Goal: Task Accomplishment & Management: Manage account settings

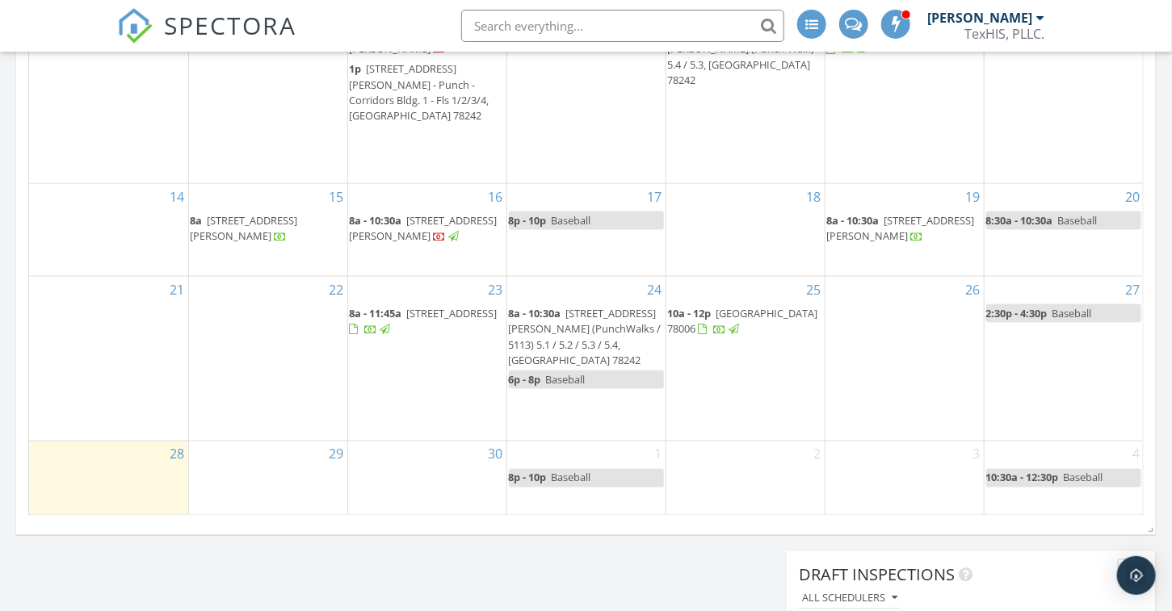
scroll to position [1050, 0]
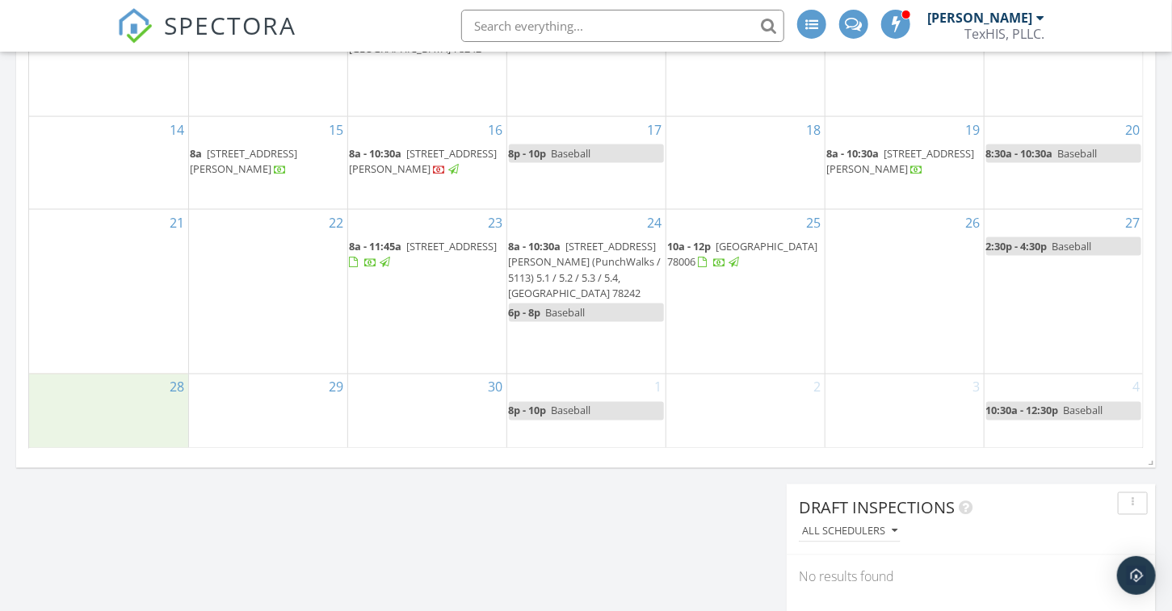
click at [124, 409] on div "28" at bounding box center [108, 412] width 159 height 75
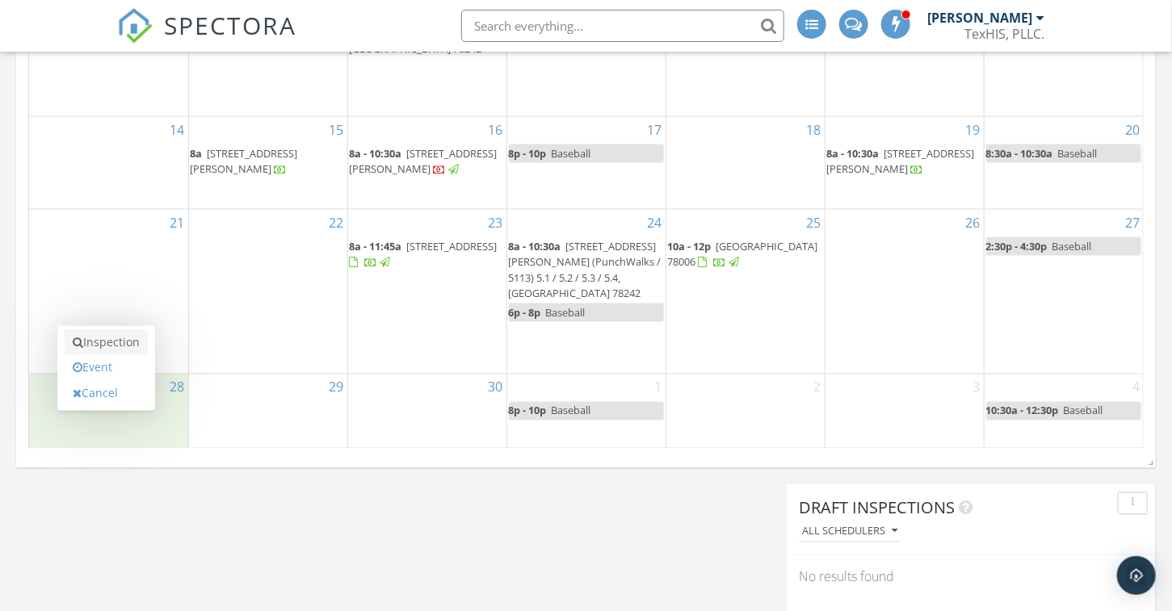
click at [126, 341] on link "Inspection" at bounding box center [106, 343] width 83 height 26
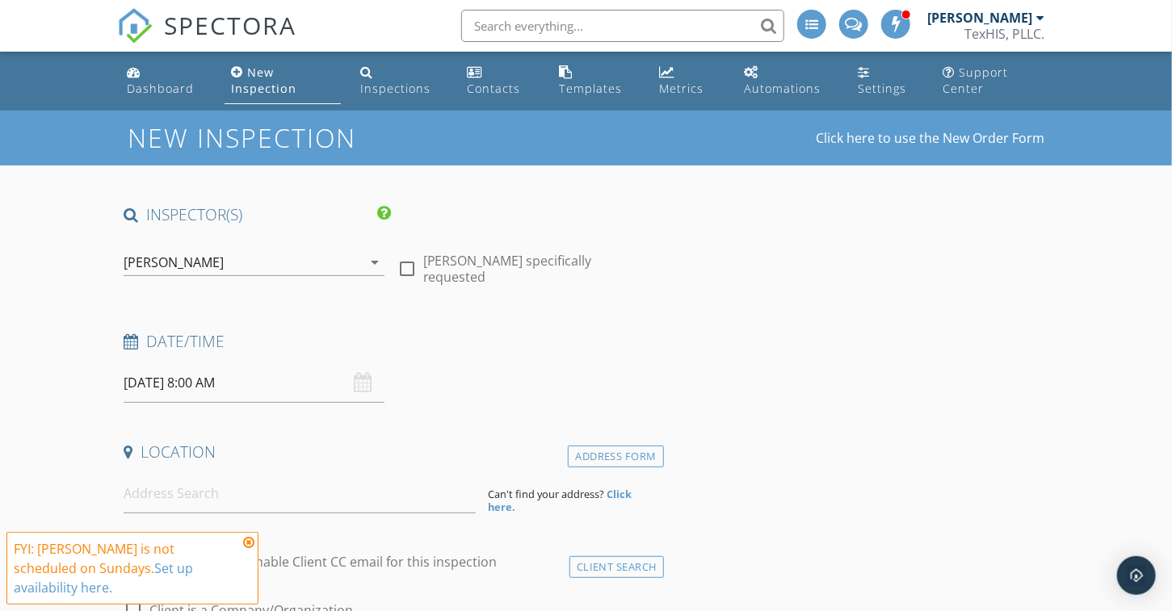
click at [249, 549] on icon at bounding box center [248, 542] width 11 height 13
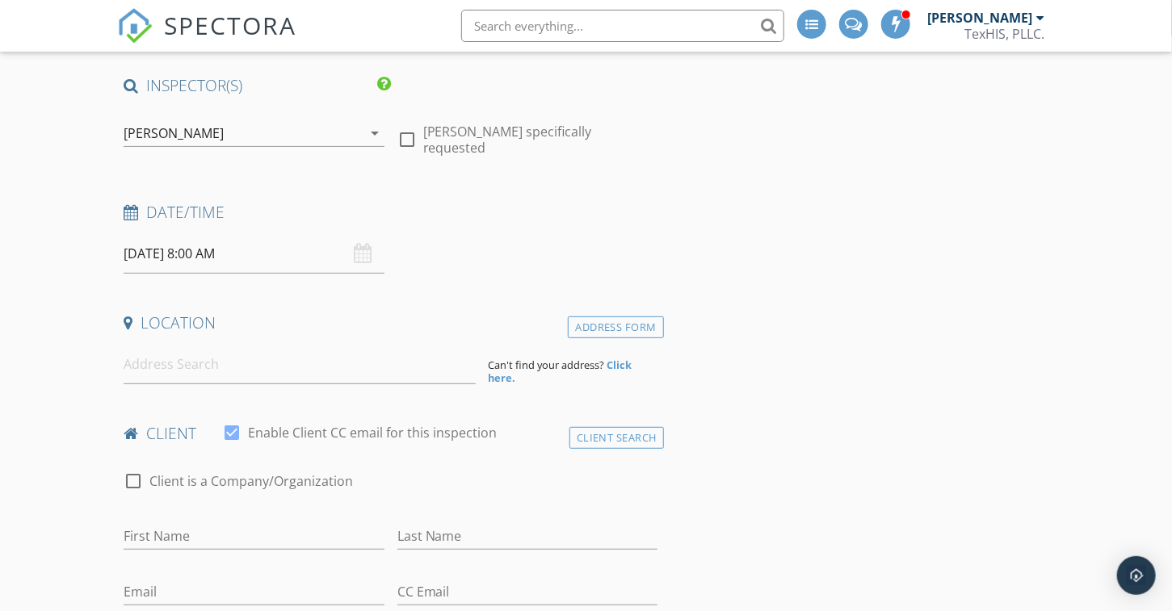
scroll to position [162, 0]
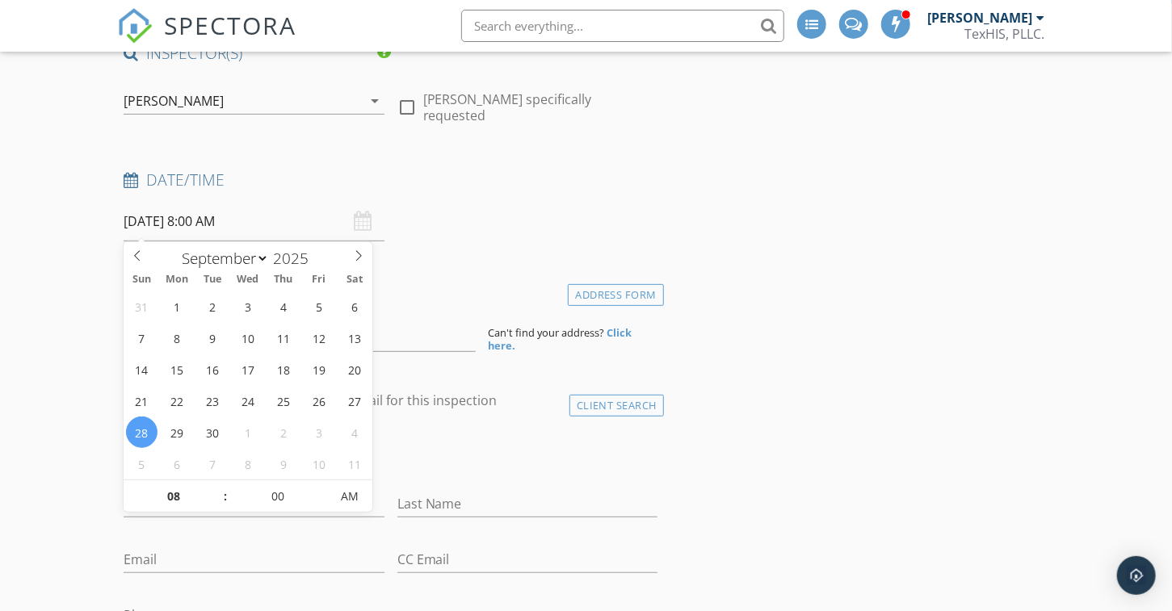
click at [183, 220] on input "09/28/2025 8:00 AM" at bounding box center [254, 222] width 261 height 40
type input "09"
type input "09/28/2025 9:00 AM"
click at [220, 486] on span at bounding box center [217, 489] width 11 height 16
type input "10"
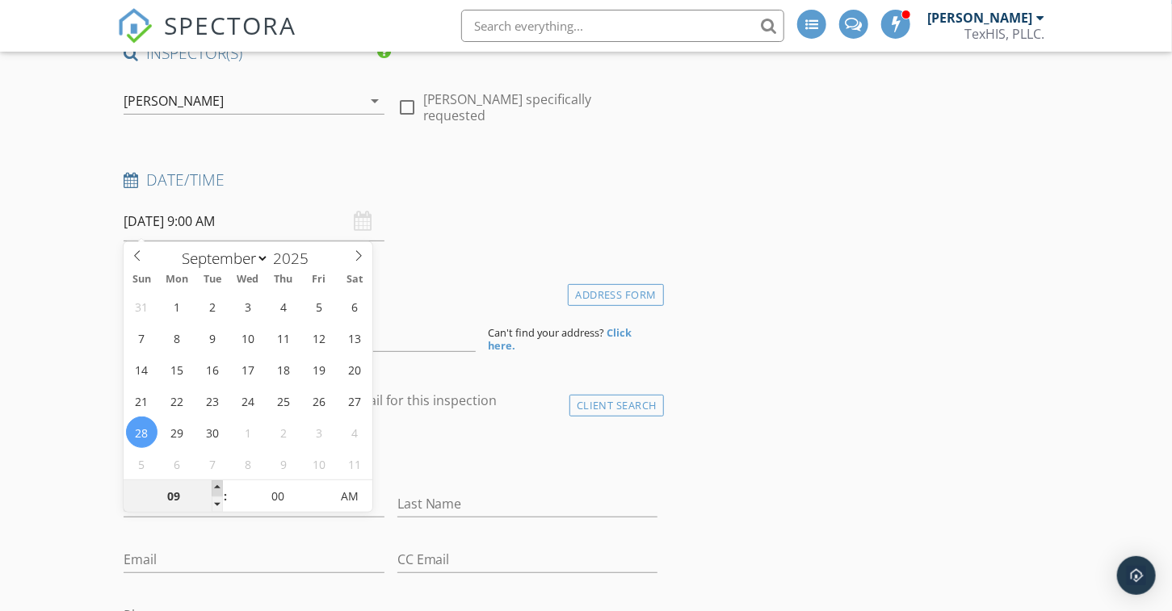
type input "09/28/2025 10:00 AM"
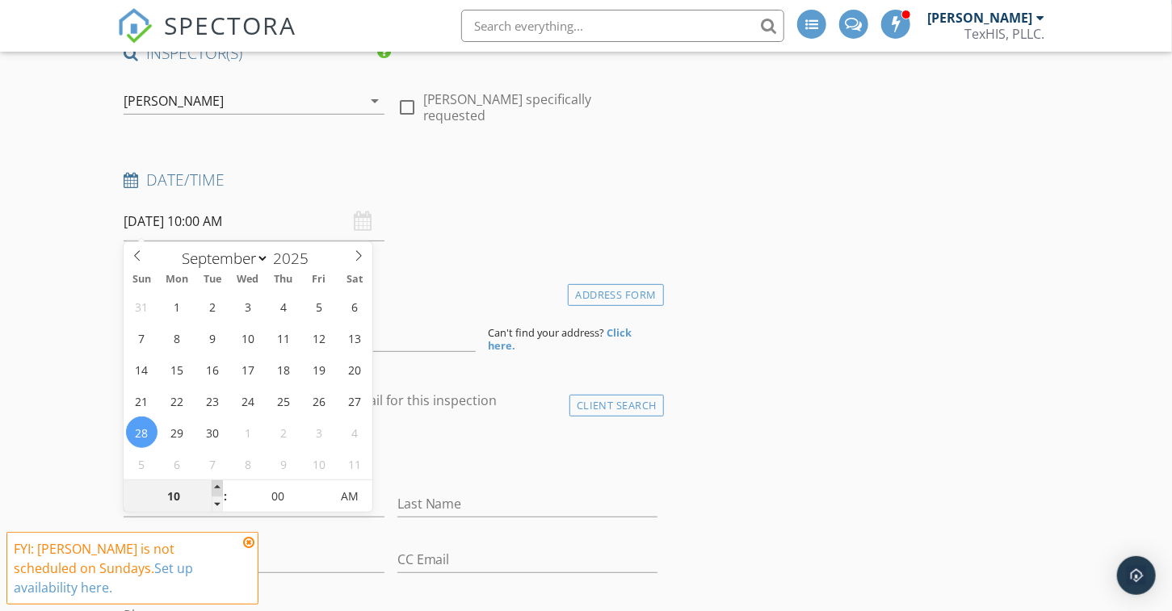
click at [220, 486] on span at bounding box center [217, 489] width 11 height 16
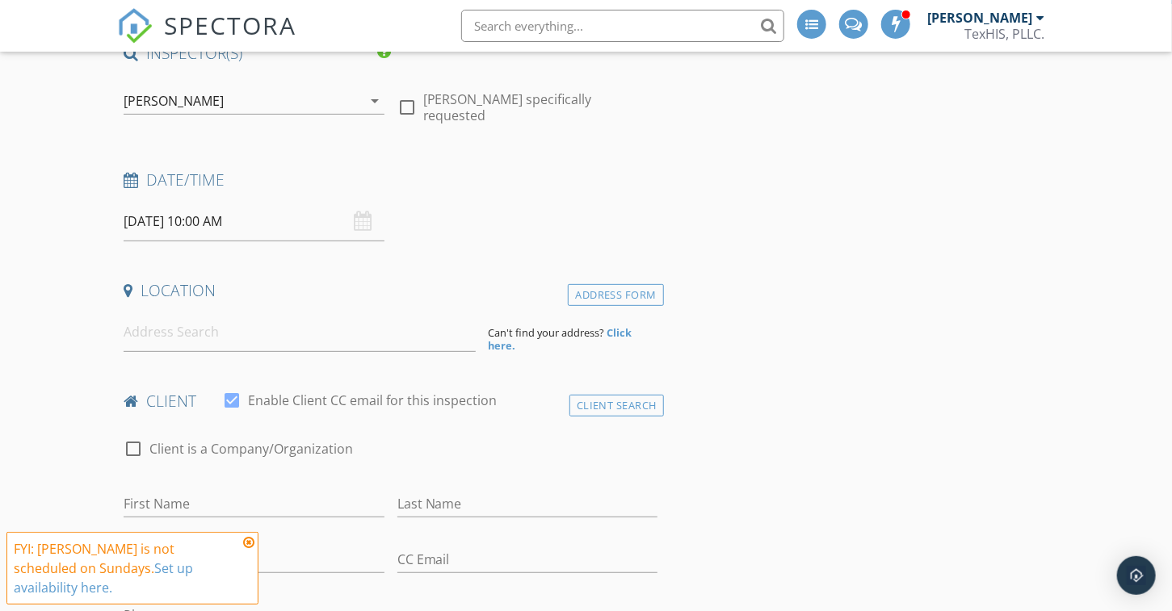
click at [214, 224] on input "09/28/2025 10:00 AM" at bounding box center [254, 222] width 261 height 40
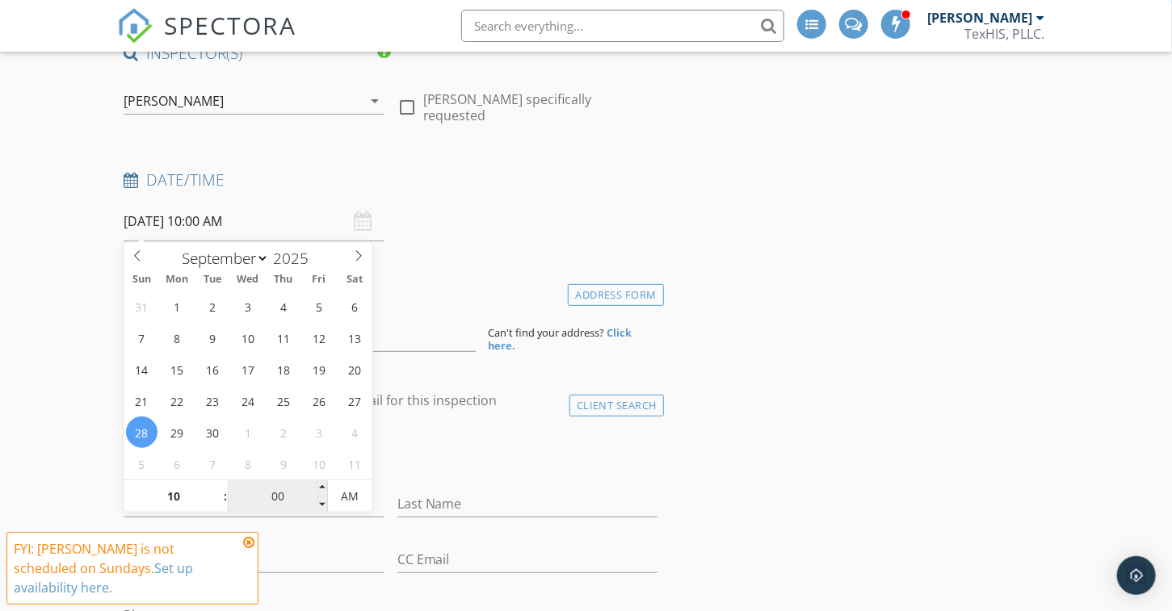
click at [272, 493] on input "00" at bounding box center [277, 497] width 99 height 32
type input "05"
type input "09/28/2025 10:05 AM"
click at [325, 485] on span at bounding box center [322, 489] width 11 height 16
type input "10"
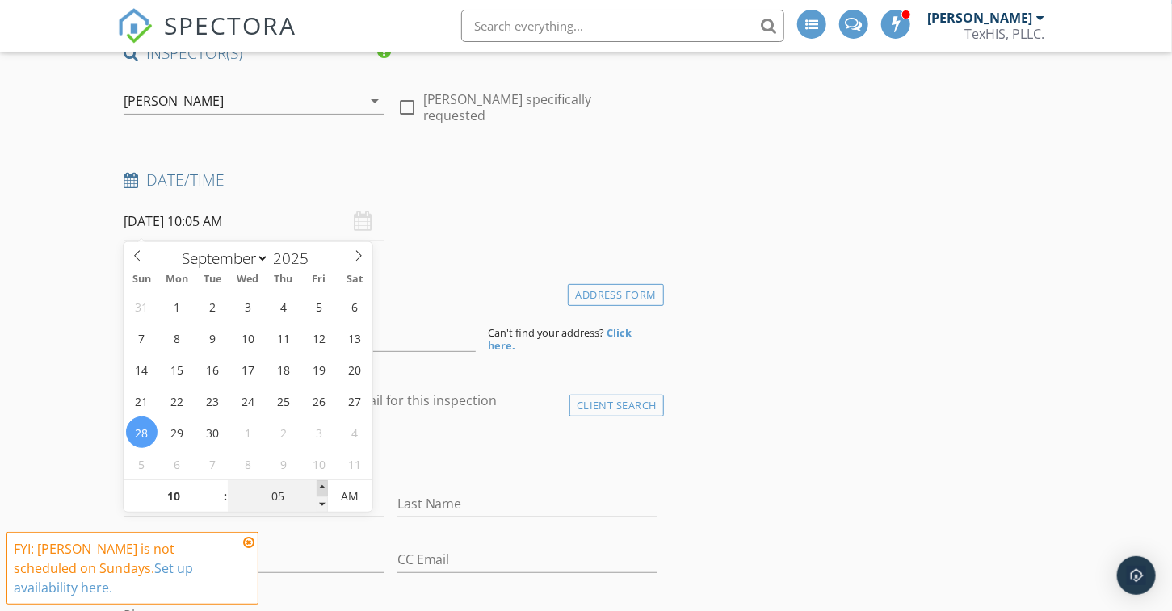
type input "09/28/2025 10:10 AM"
click at [325, 485] on span at bounding box center [322, 489] width 11 height 16
type input "15"
type input "09/28/2025 10:15 AM"
click at [325, 485] on span at bounding box center [322, 489] width 11 height 16
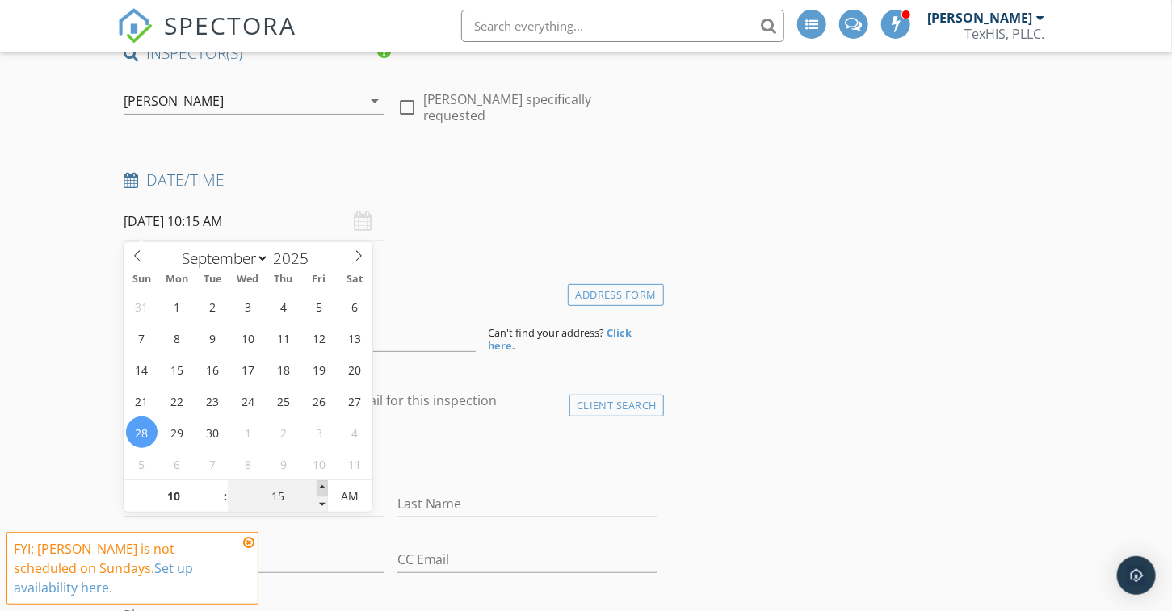
type input "20"
type input "09/28/2025 10:20 AM"
click at [325, 485] on span at bounding box center [322, 489] width 11 height 16
type input "25"
type input "09/28/2025 10:25 AM"
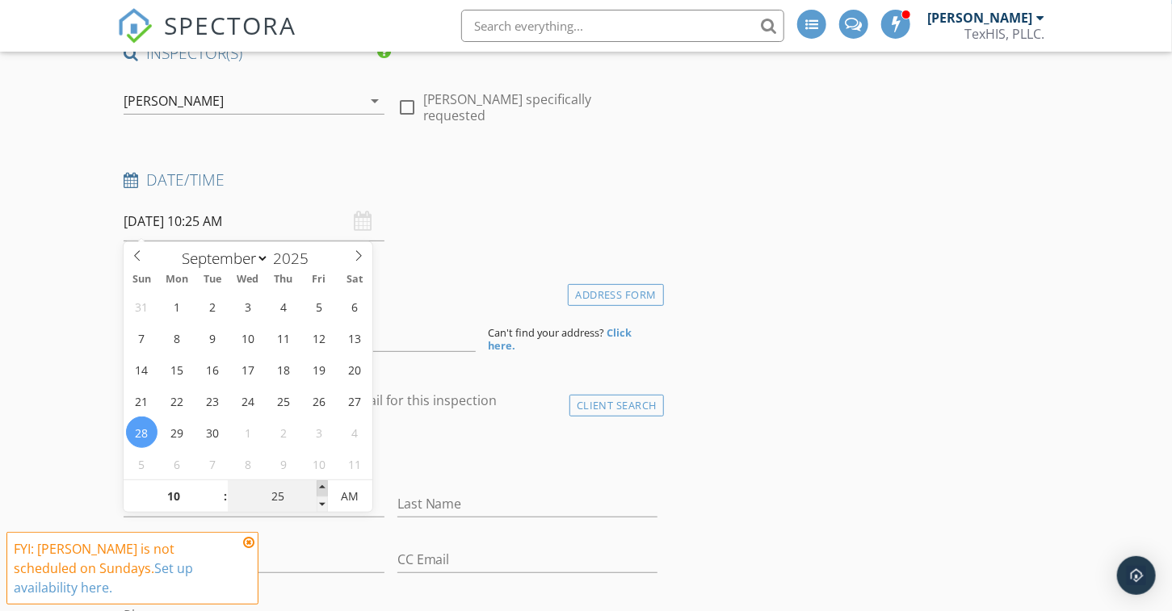
click at [325, 485] on span at bounding box center [322, 489] width 11 height 16
type input "30"
type input "[DATE] 10:30 AM"
click at [325, 485] on span at bounding box center [322, 489] width 11 height 16
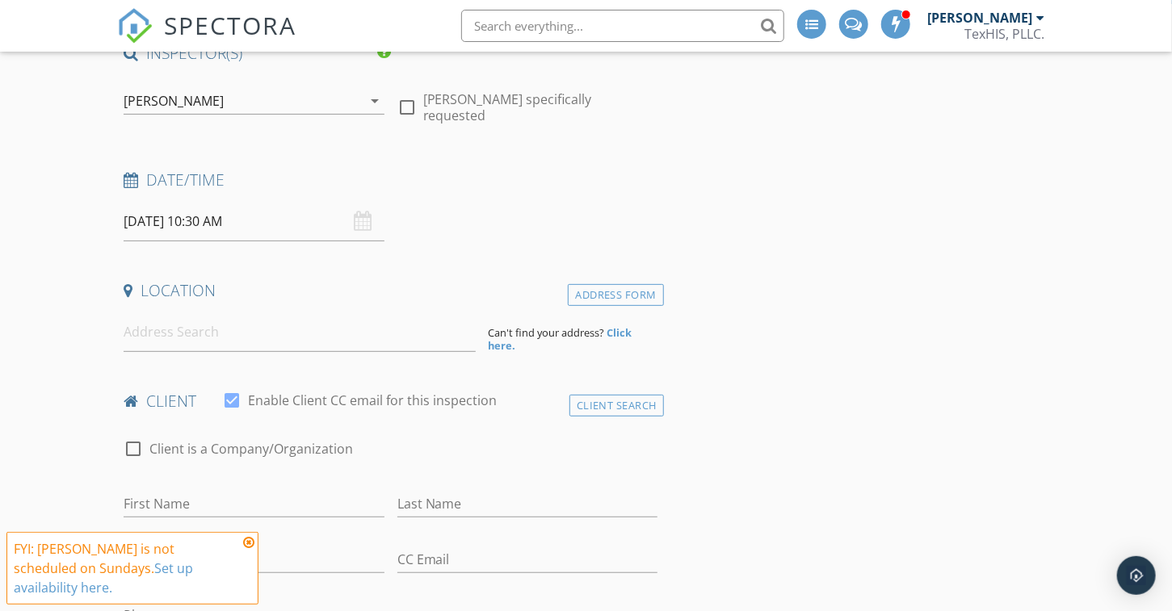
click at [163, 342] on input at bounding box center [299, 333] width 351 height 40
paste input "1210 Kayton Ave San Antonio"
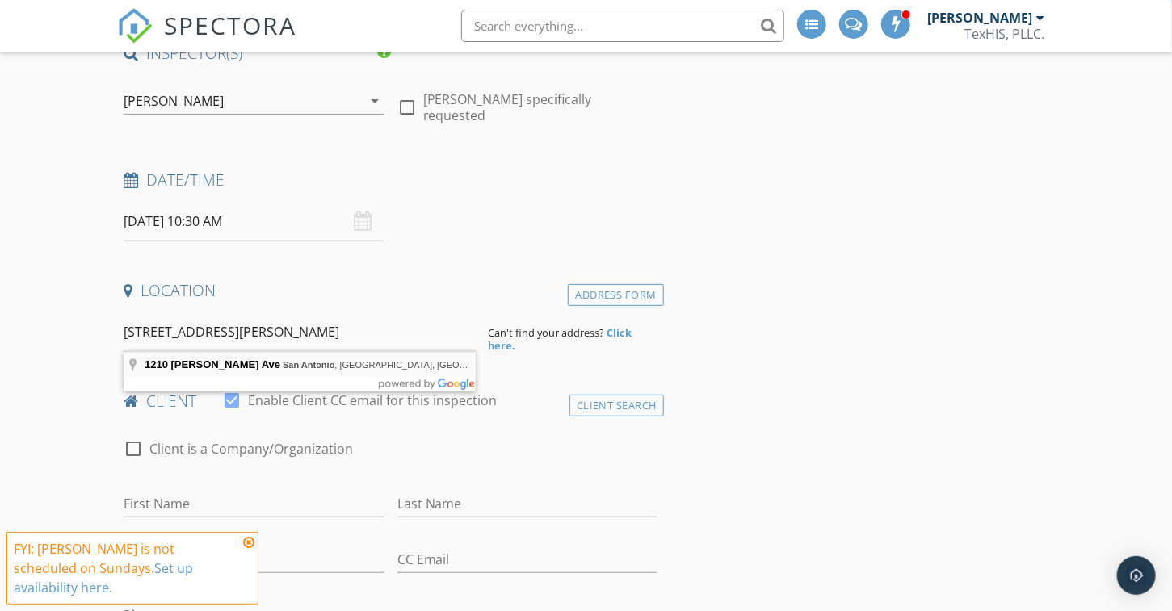
type input "1210 Kayton Ave, San Antonio, TX, USA"
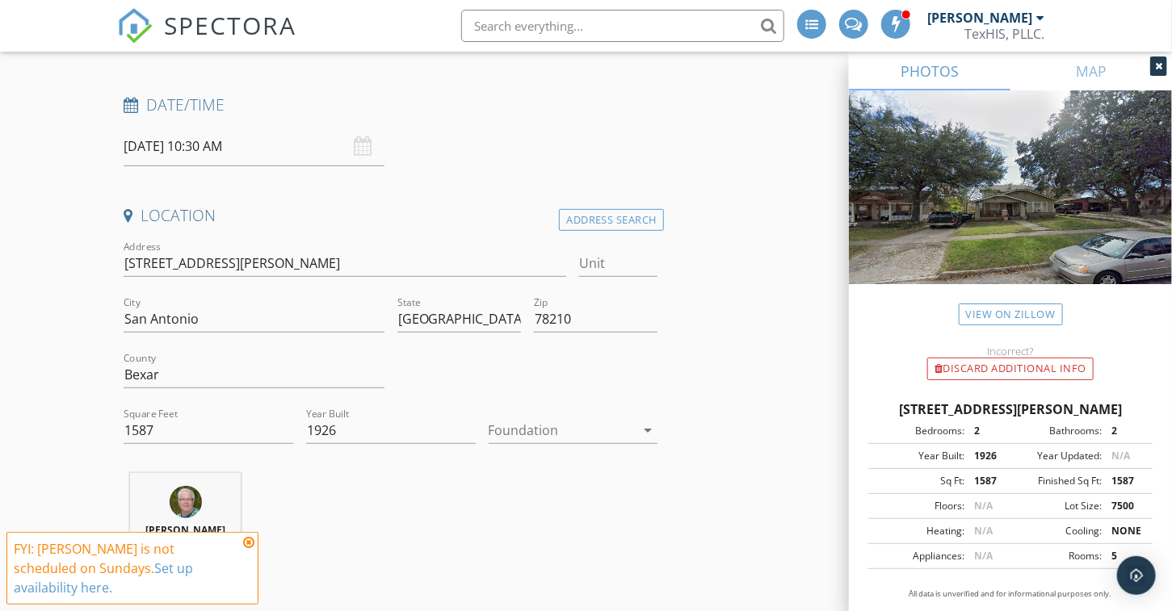
scroll to position [242, 0]
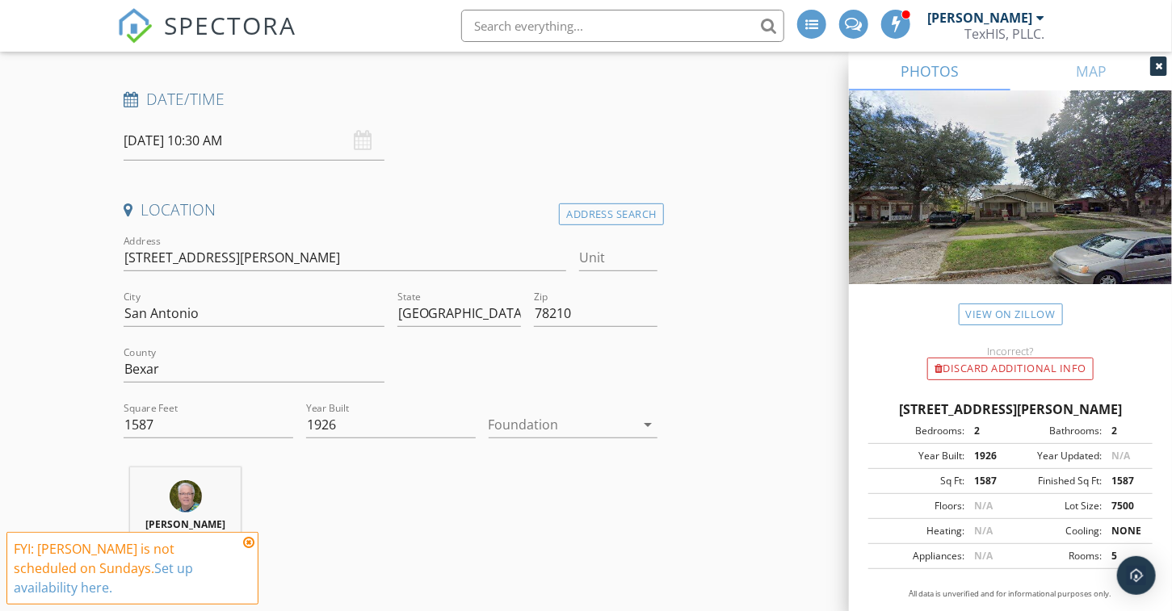
click at [518, 424] on div at bounding box center [562, 425] width 147 height 26
click at [531, 418] on div at bounding box center [562, 425] width 147 height 26
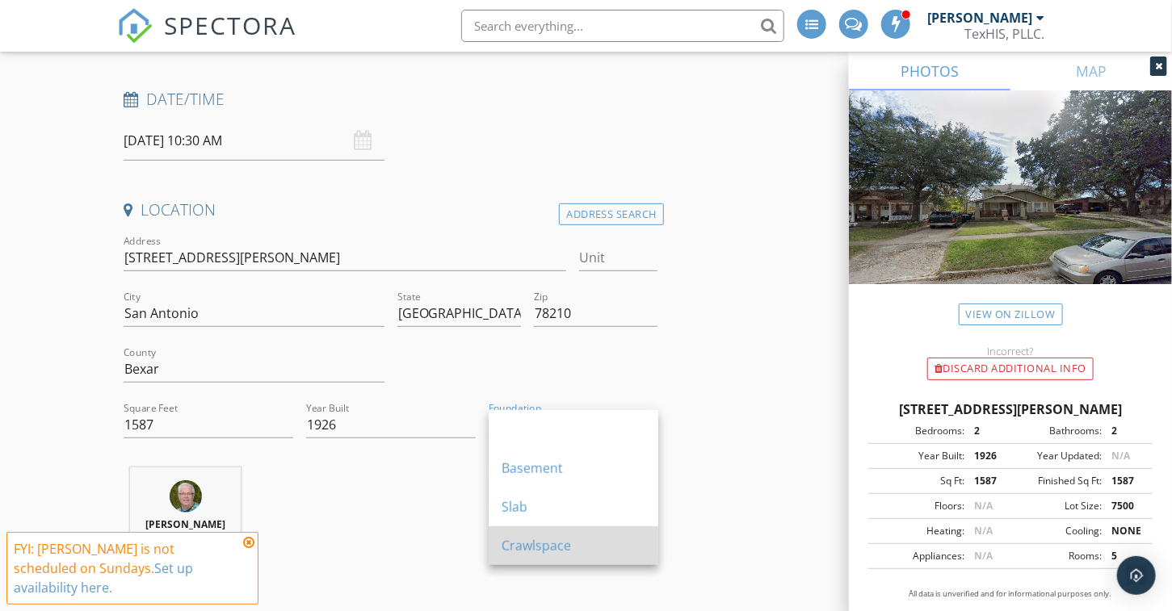
click at [526, 545] on div "Crawlspace" at bounding box center [574, 545] width 144 height 19
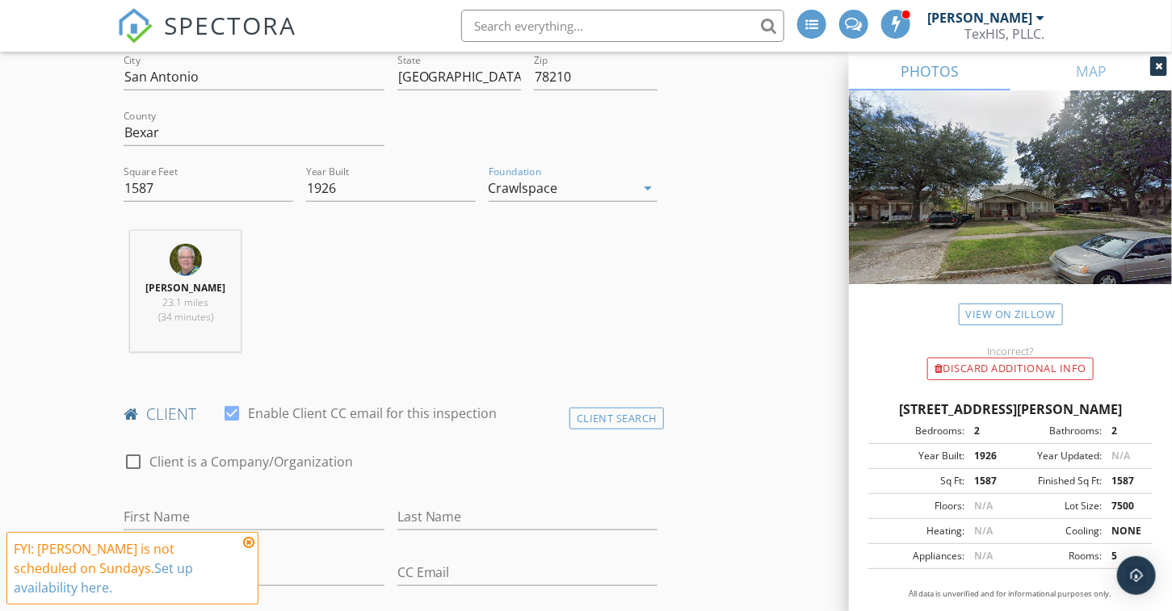
scroll to position [485, 0]
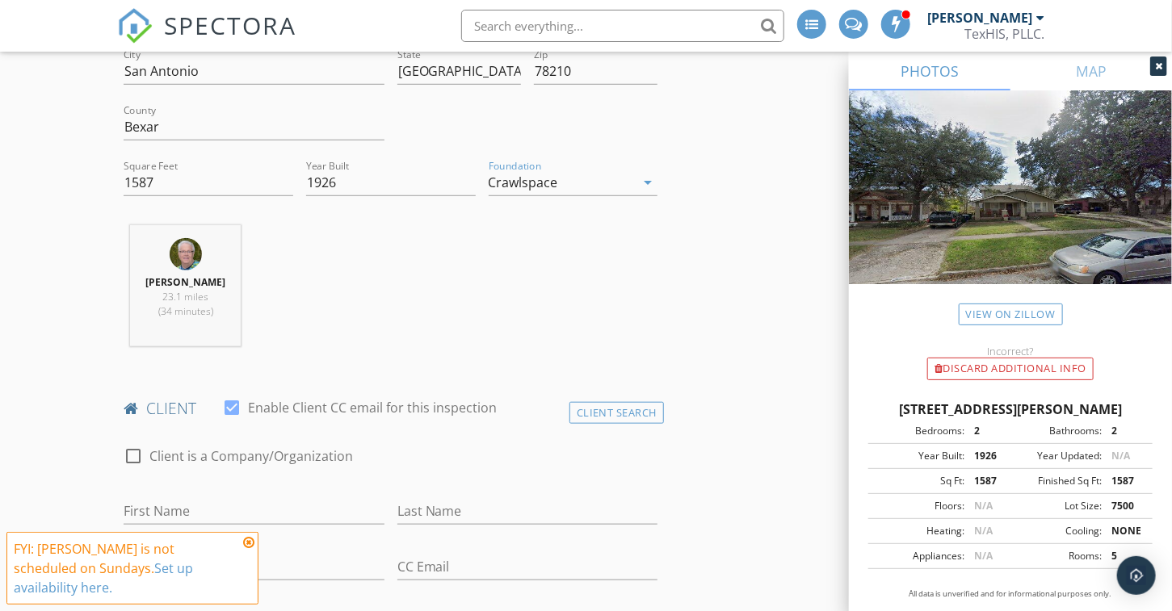
click at [251, 549] on icon at bounding box center [248, 542] width 11 height 13
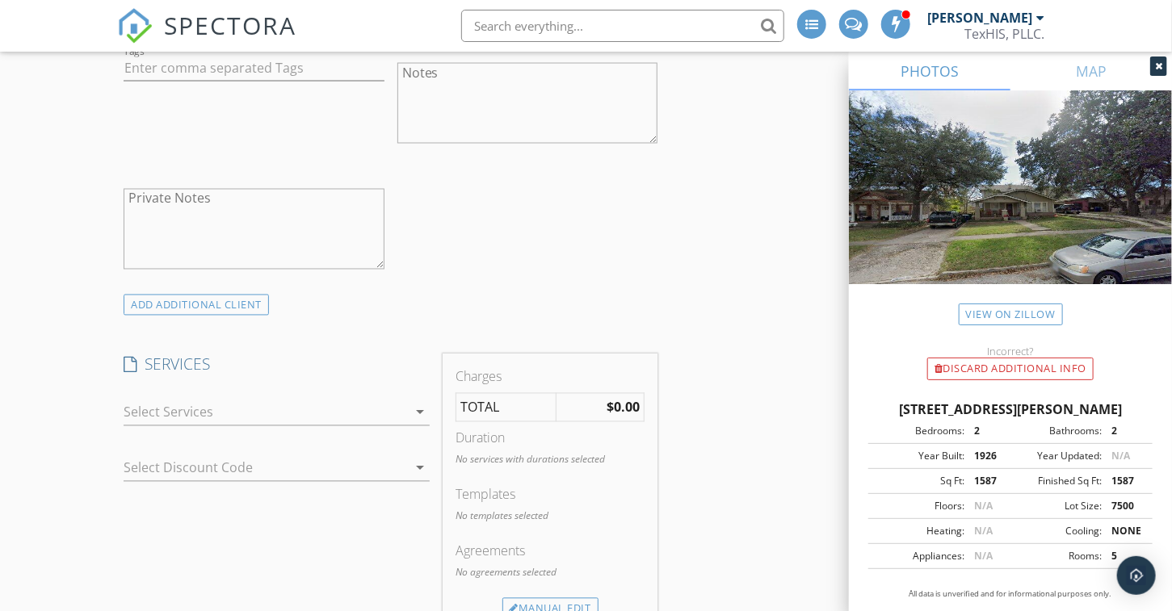
scroll to position [1211, 0]
click at [183, 409] on div at bounding box center [265, 408] width 283 height 26
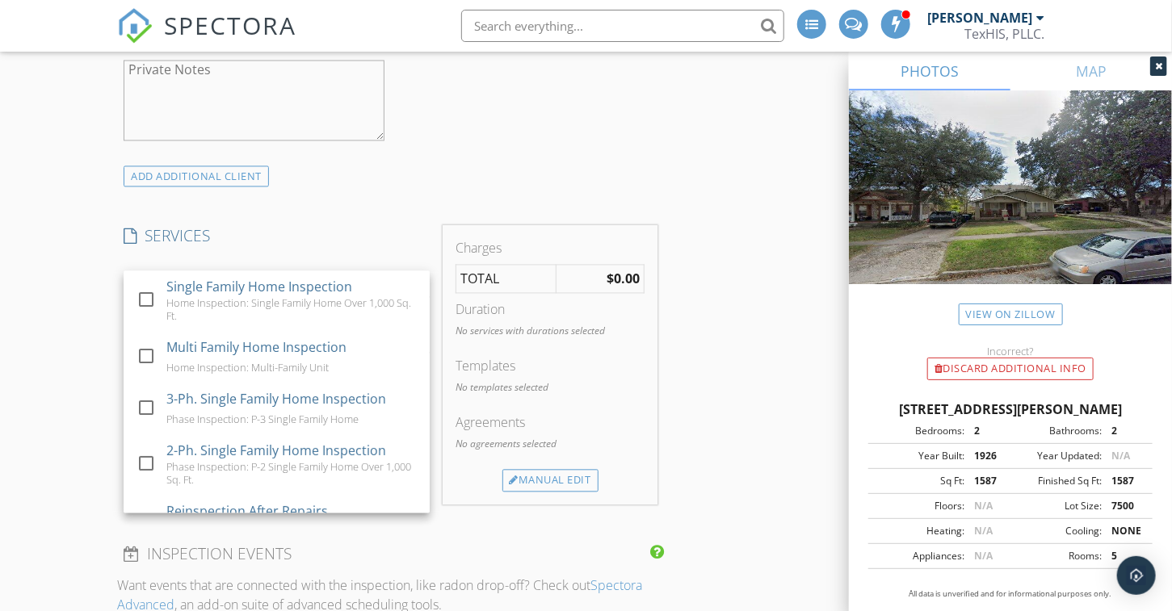
scroll to position [1373, 0]
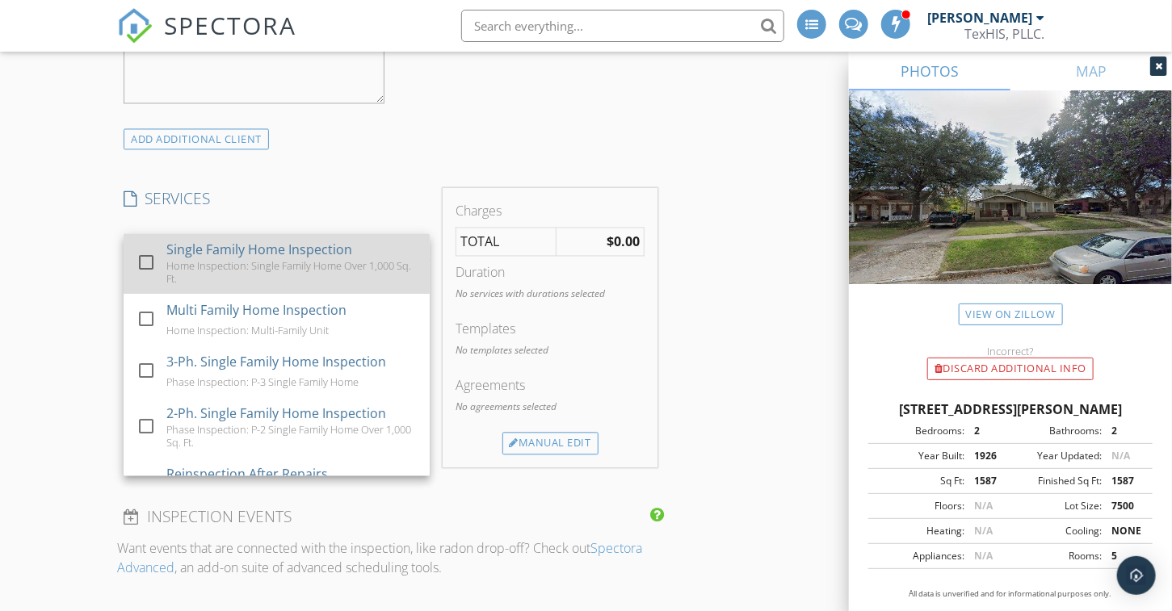
click at [144, 255] on div at bounding box center [145, 262] width 27 height 27
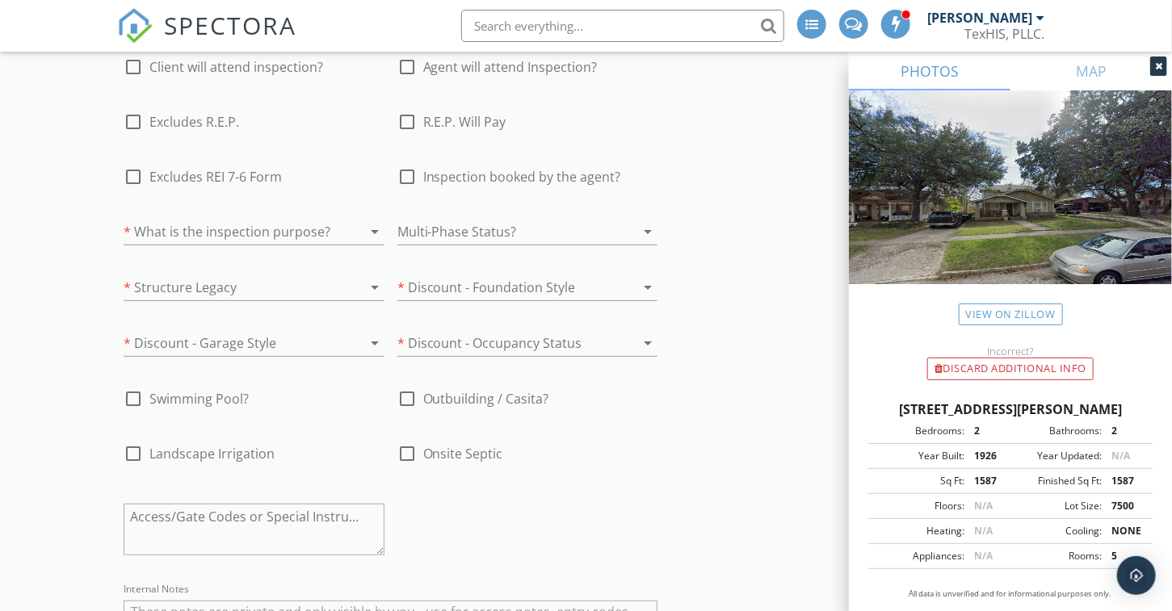
scroll to position [2907, 0]
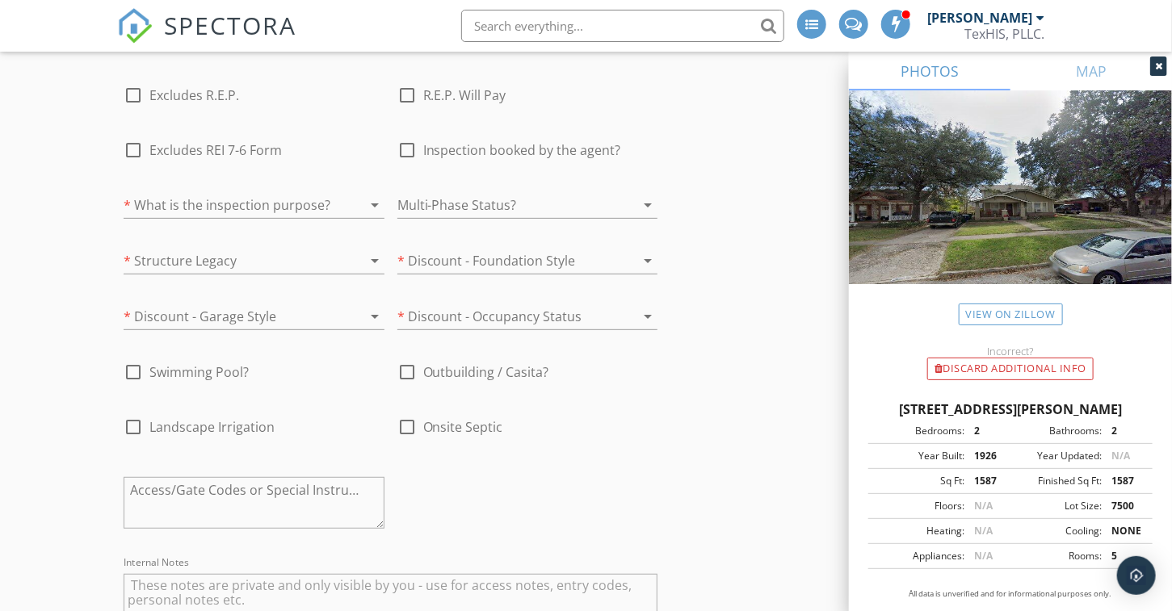
click at [208, 192] on div at bounding box center [232, 205] width 216 height 26
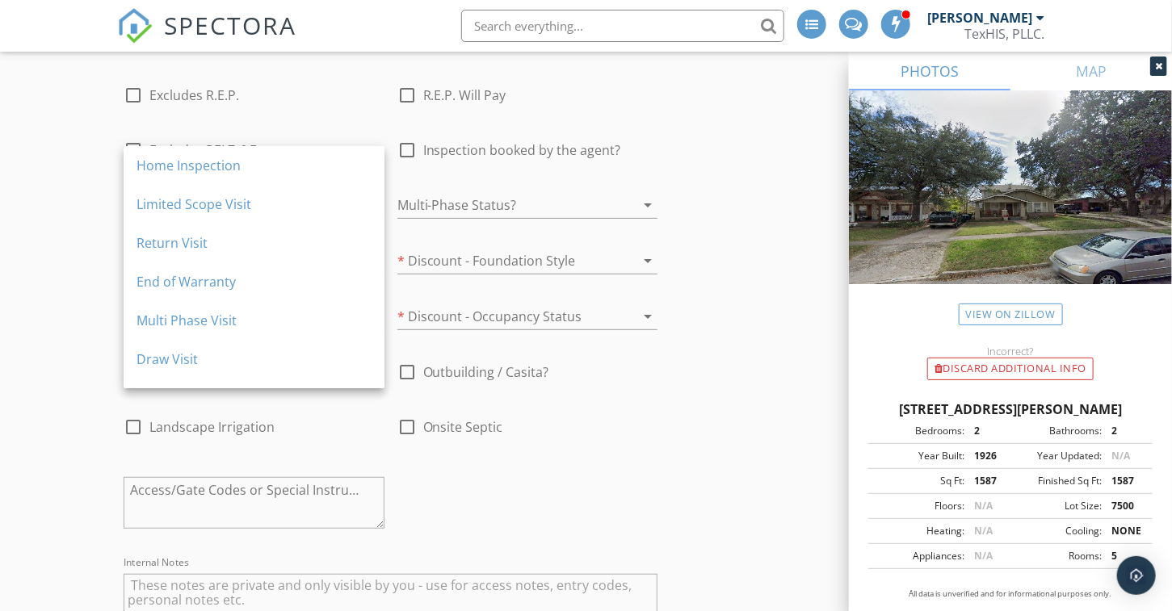
click at [208, 160] on div "Home Inspection" at bounding box center [253, 165] width 235 height 19
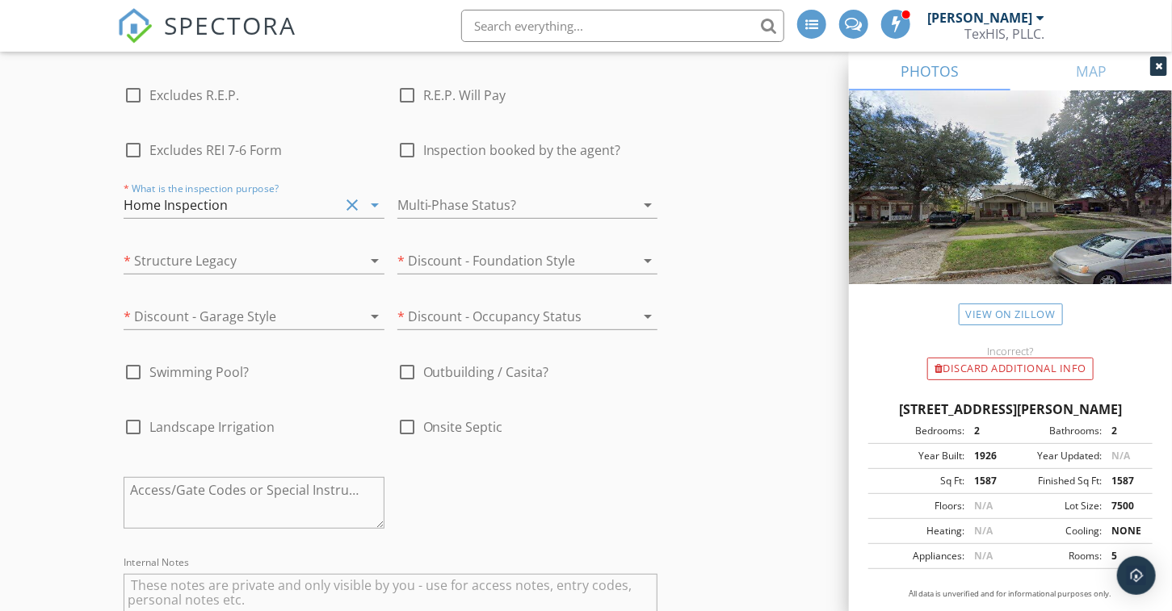
click at [179, 248] on div at bounding box center [232, 261] width 216 height 26
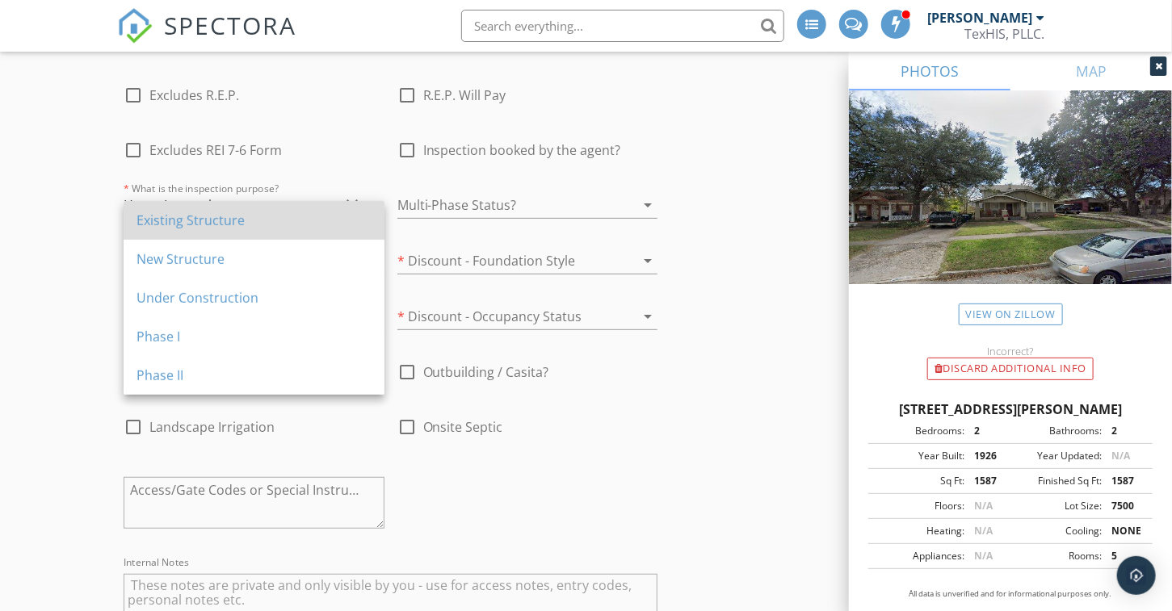
click at [179, 220] on div "Existing Structure" at bounding box center [253, 220] width 235 height 19
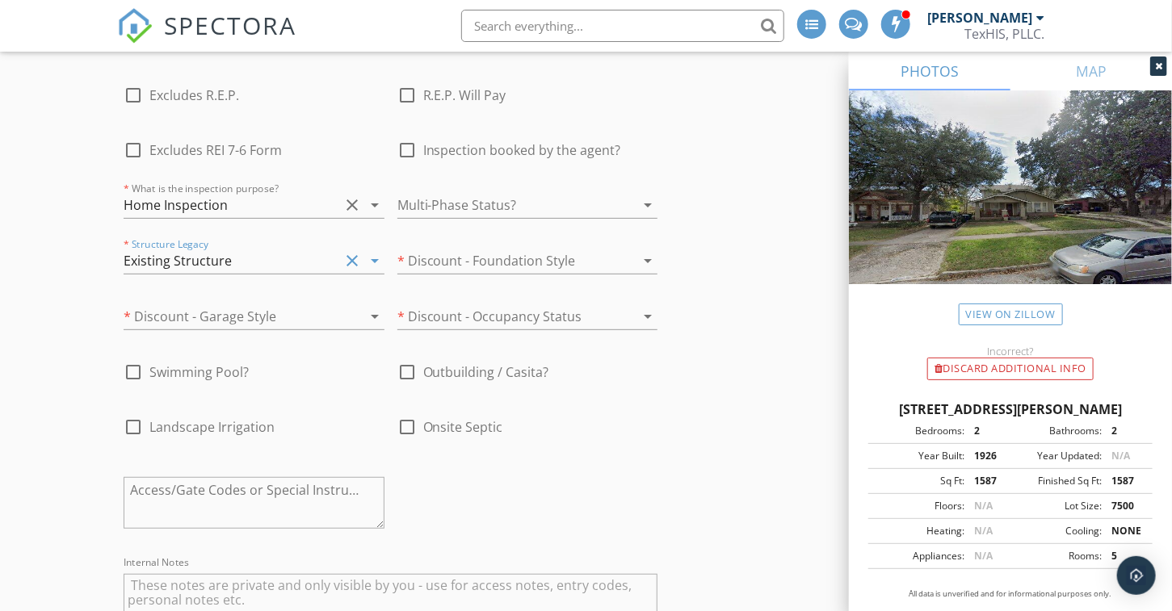
click at [174, 304] on div at bounding box center [232, 317] width 216 height 26
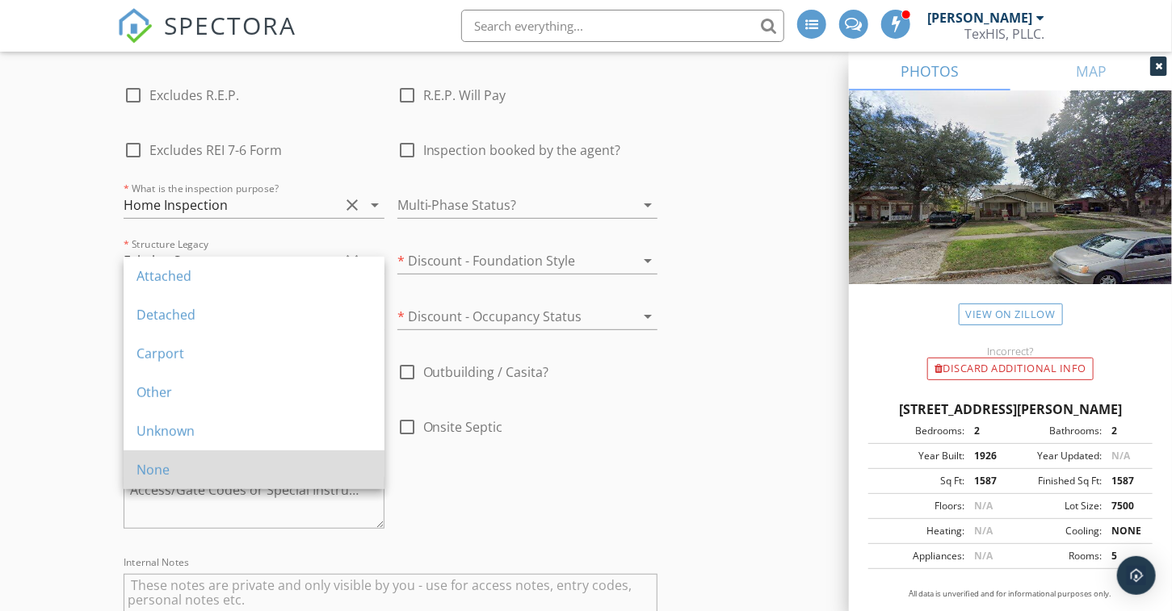
click at [155, 472] on div "None" at bounding box center [253, 469] width 235 height 19
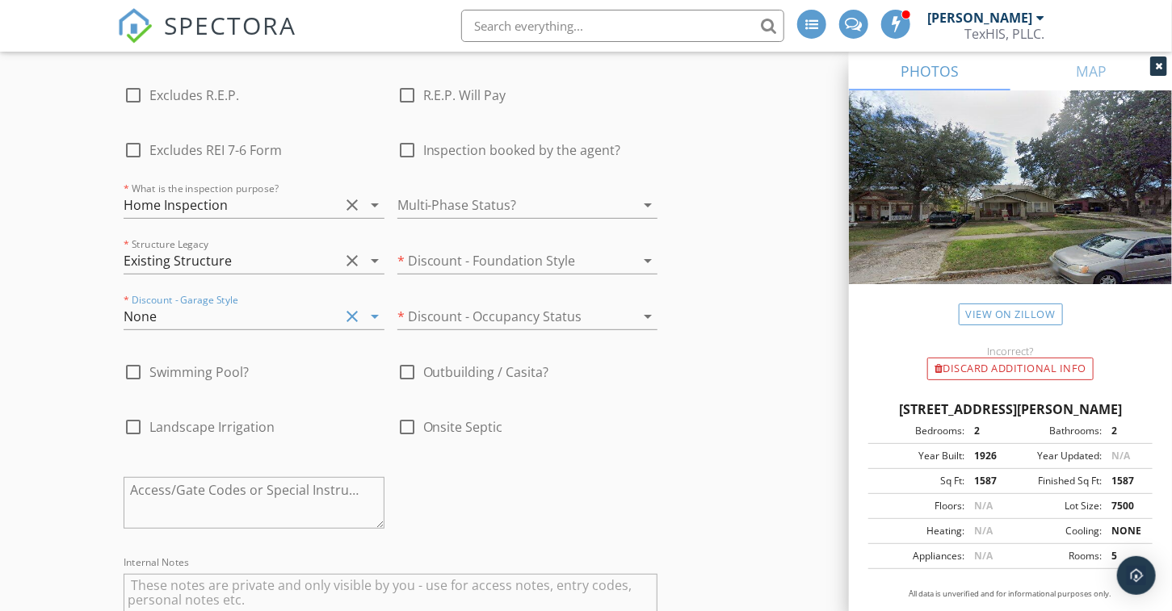
scroll to position [2933, 0]
click at [442, 192] on div at bounding box center [505, 205] width 216 height 26
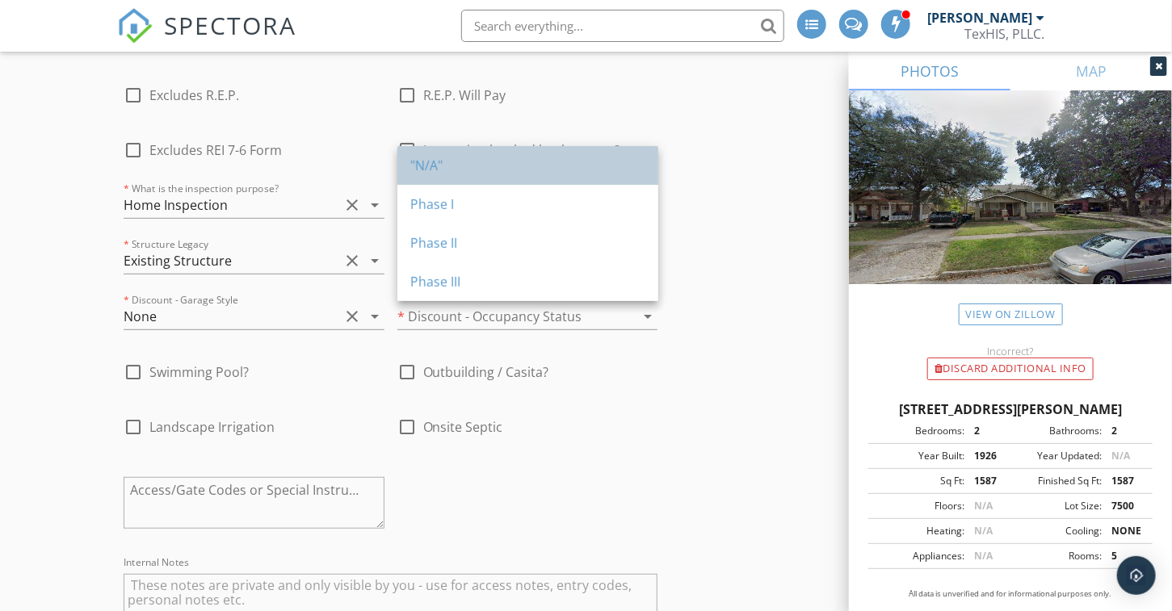
click at [423, 163] on div ""N/A"" at bounding box center [527, 165] width 235 height 19
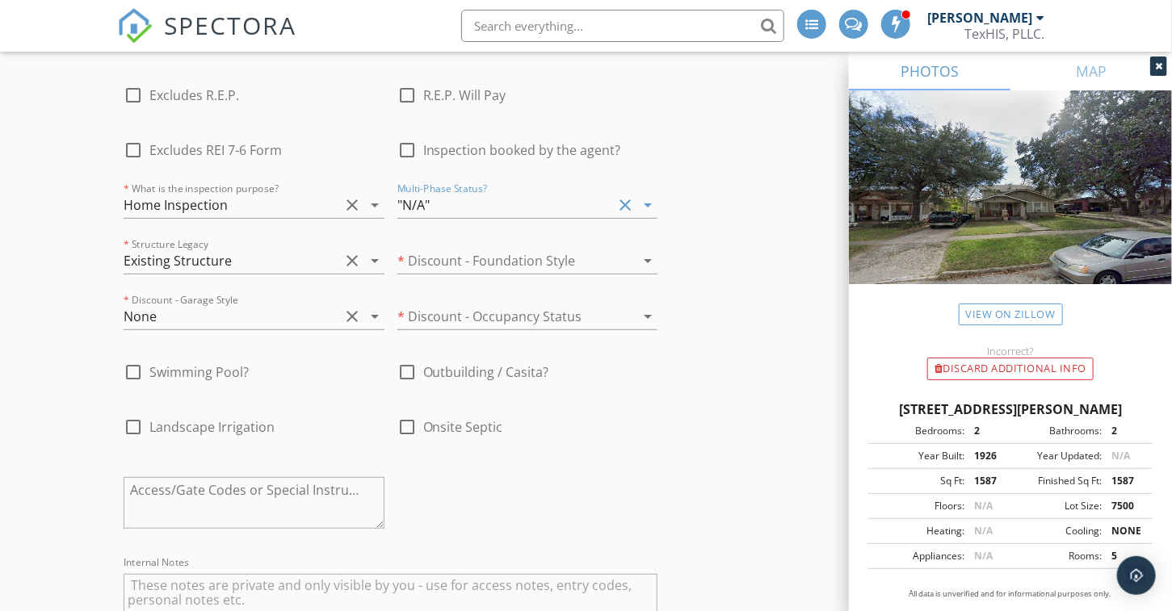
click at [465, 248] on div at bounding box center [505, 261] width 216 height 26
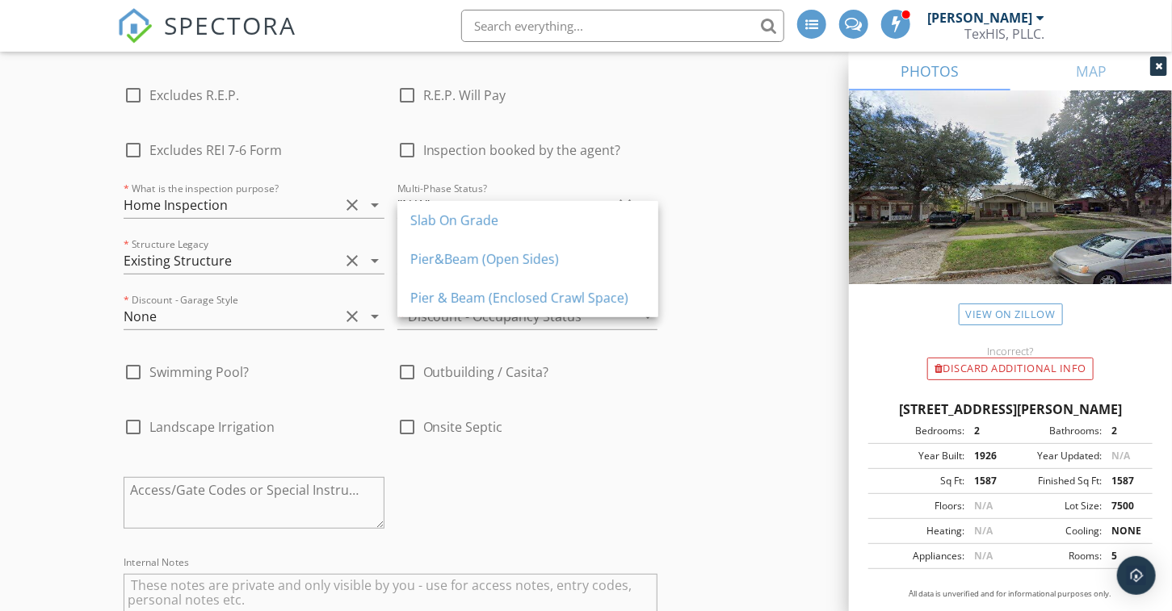
click at [453, 298] on div "Pier & Beam (Enclosed Crawl Space)" at bounding box center [527, 297] width 235 height 19
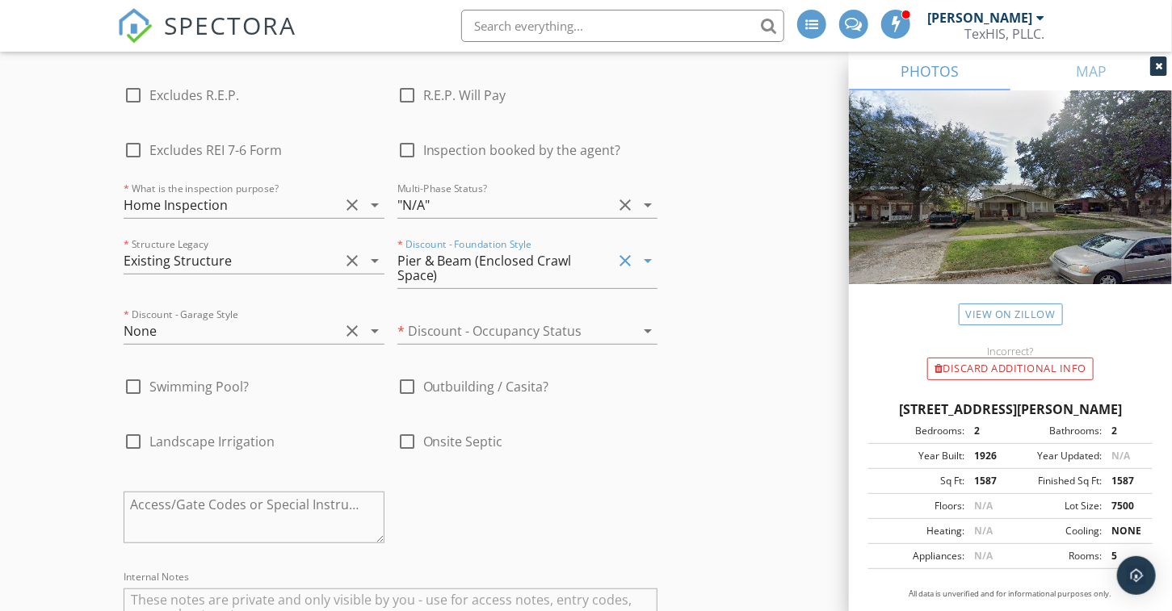
scroll to position [2985, 0]
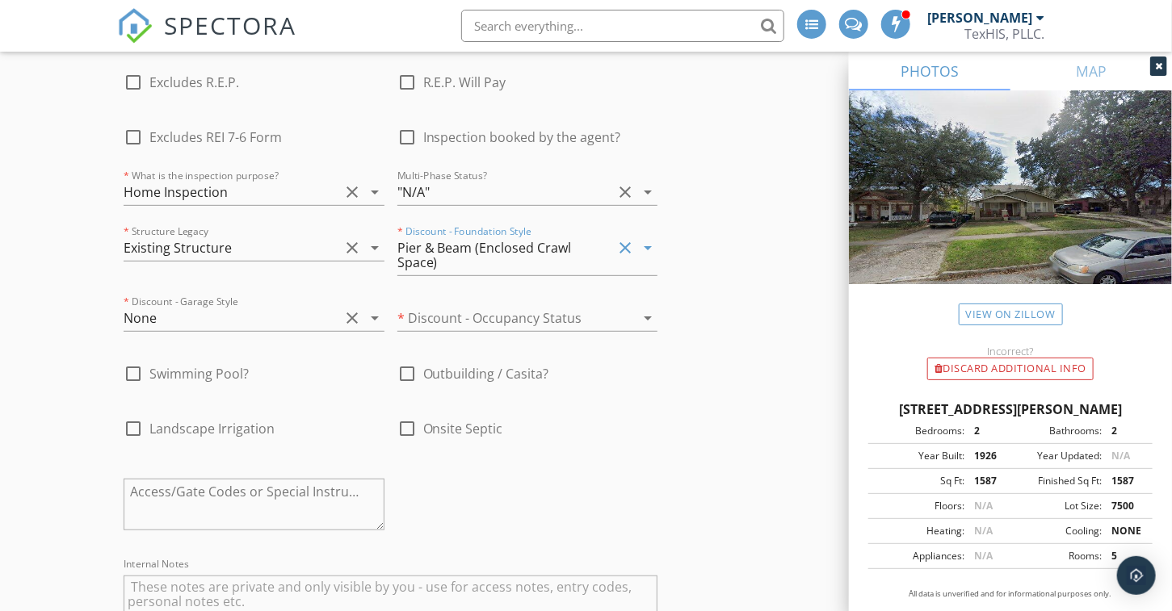
click at [468, 305] on div at bounding box center [505, 318] width 216 height 26
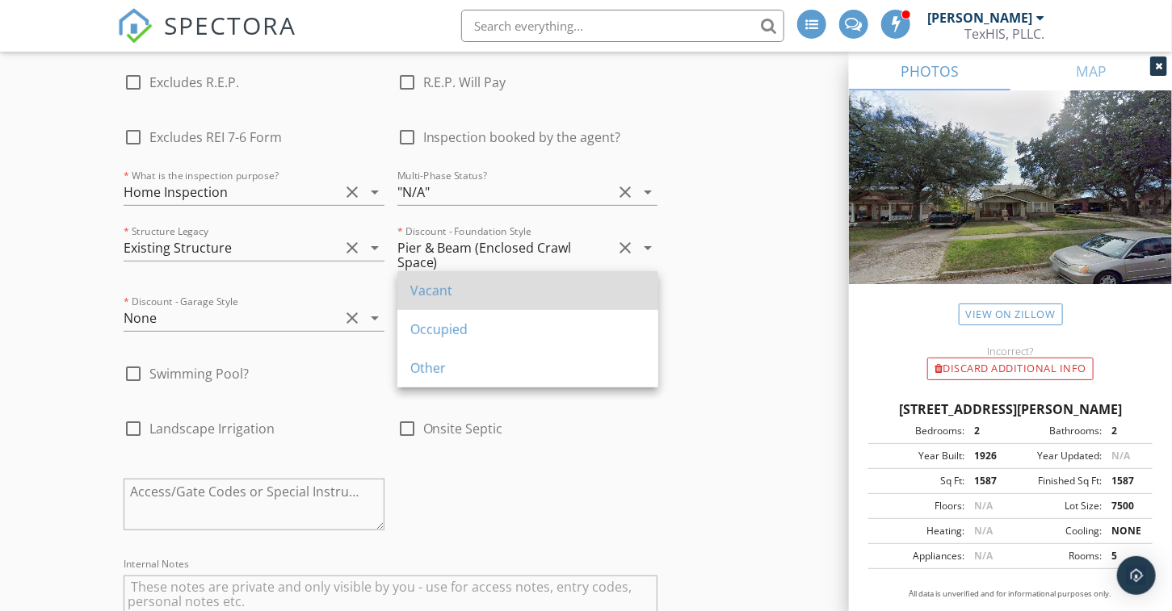
click at [452, 288] on div "Vacant" at bounding box center [527, 290] width 235 height 19
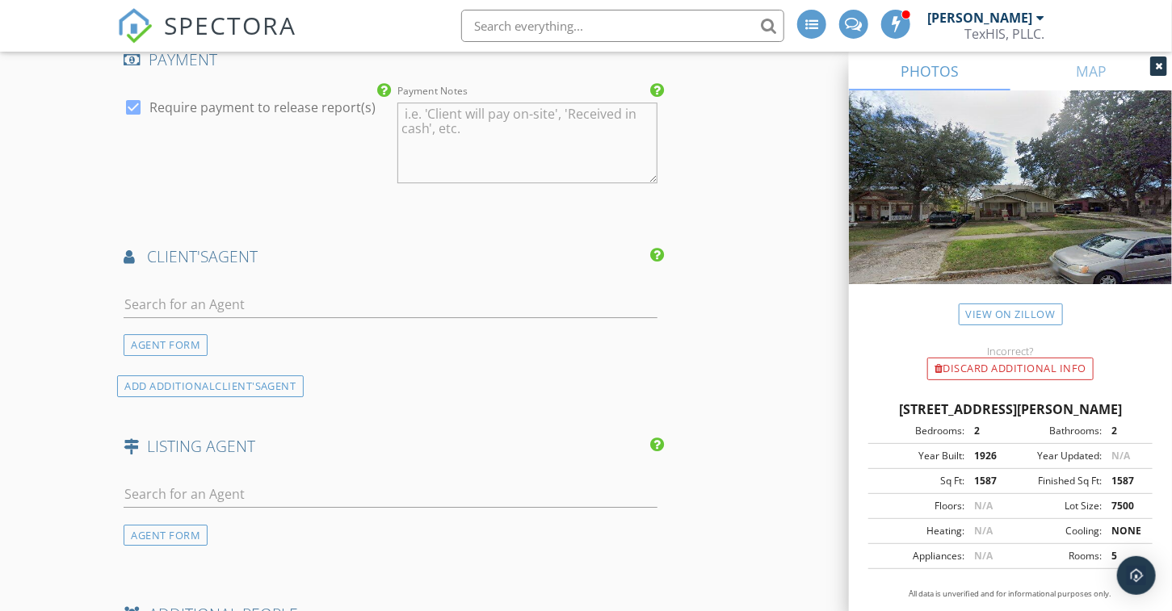
scroll to position [2203, 0]
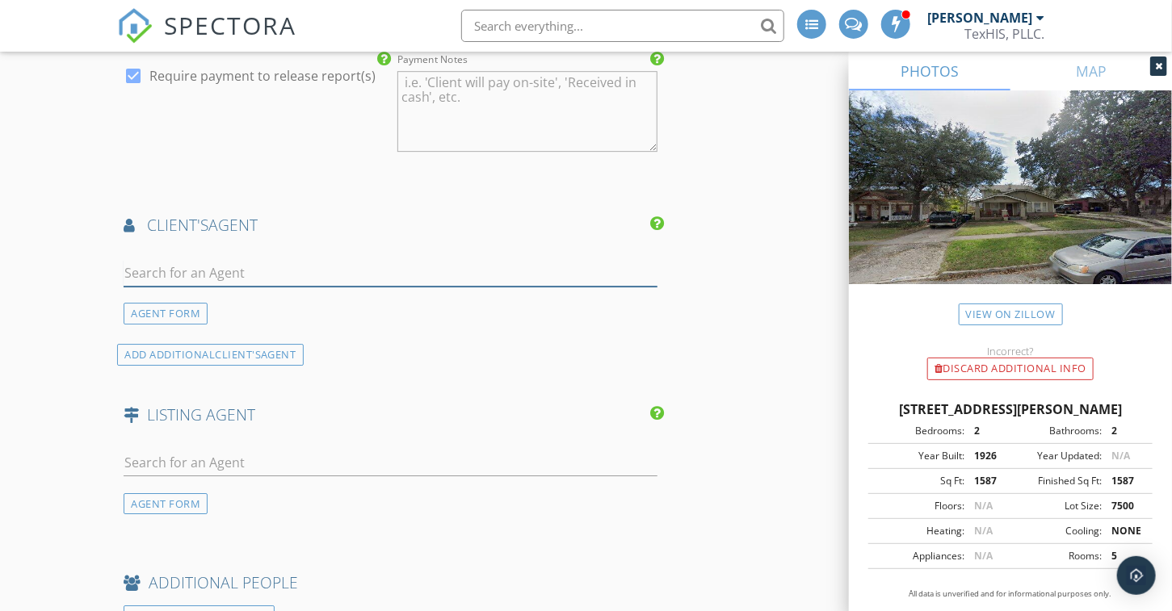
click at [166, 260] on input "text" at bounding box center [391, 273] width 534 height 27
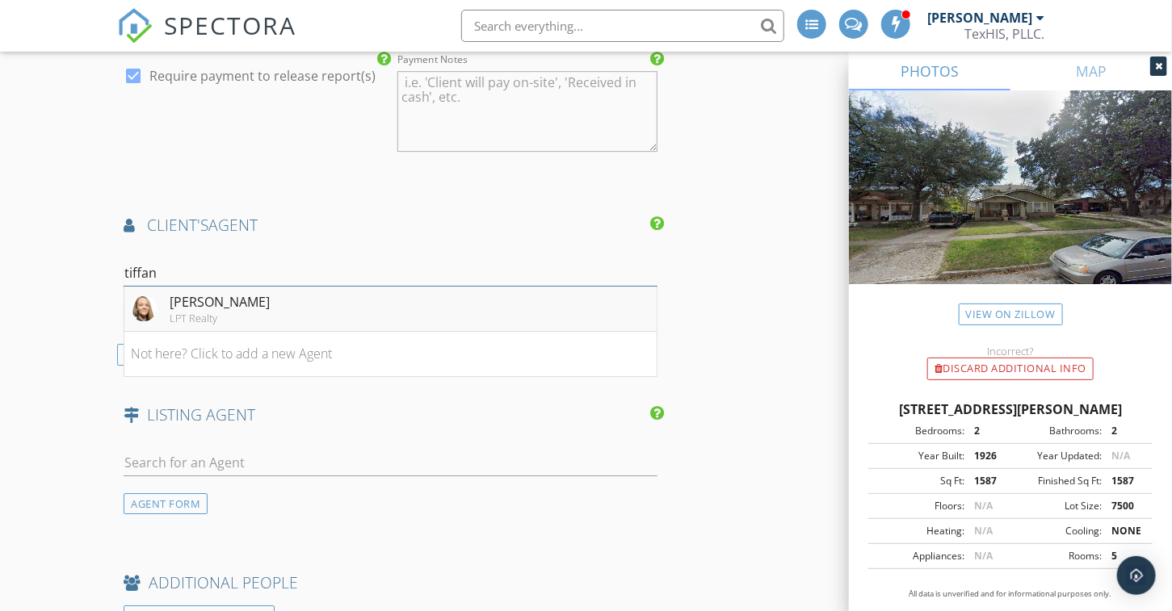
type input "tiffan"
click at [166, 292] on div "Tiffanie Kamish LPT Realty" at bounding box center [200, 308] width 139 height 32
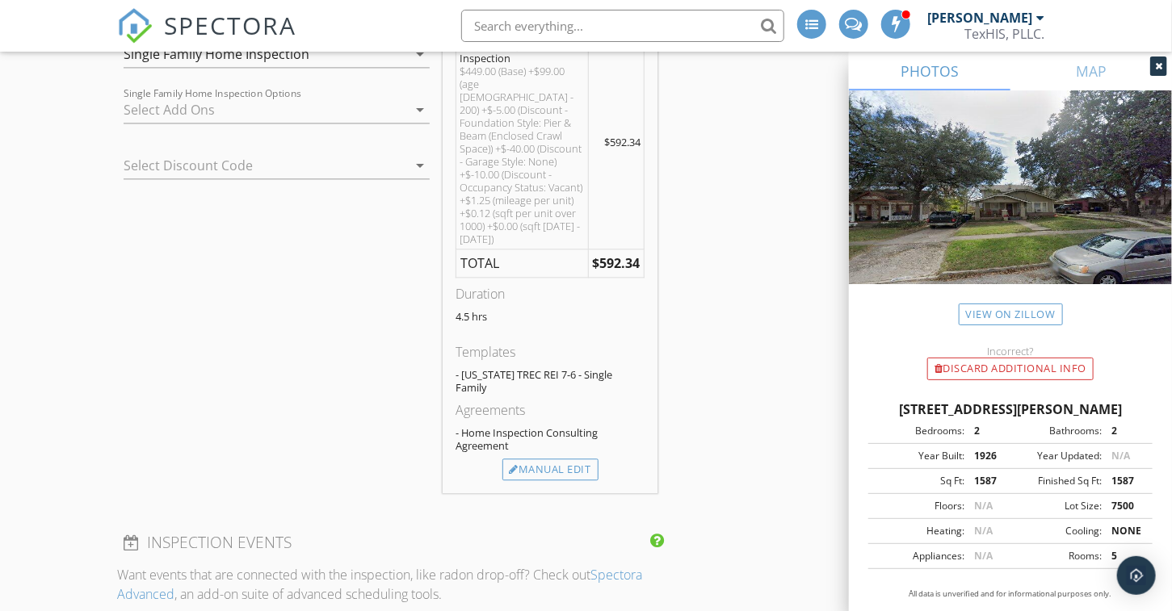
scroll to position [1557, 0]
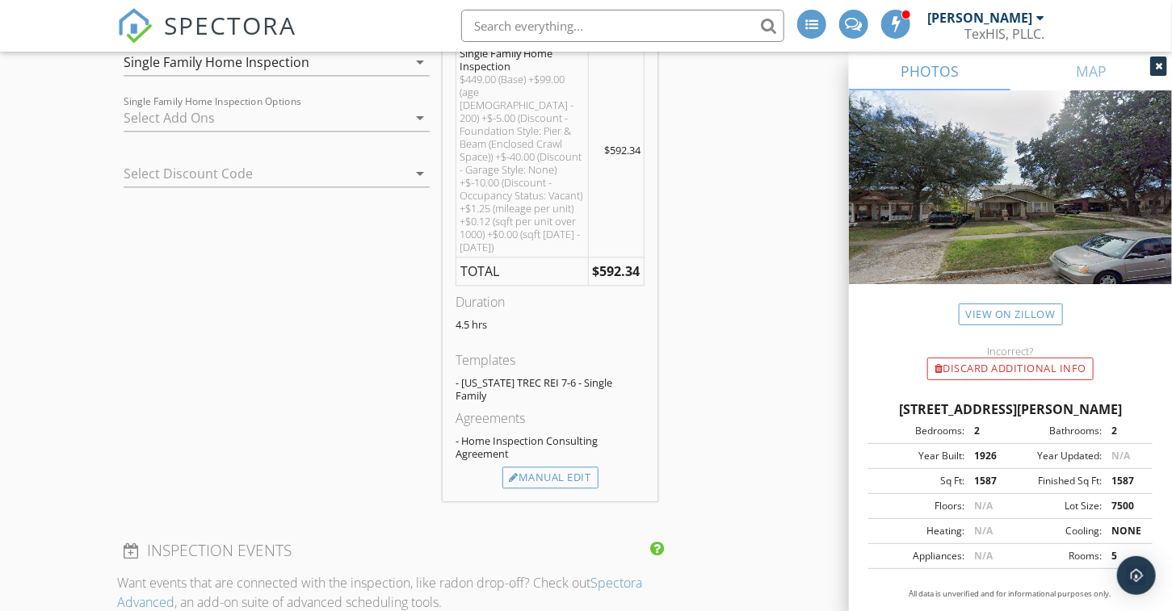
click at [211, 177] on div at bounding box center [254, 174] width 261 height 26
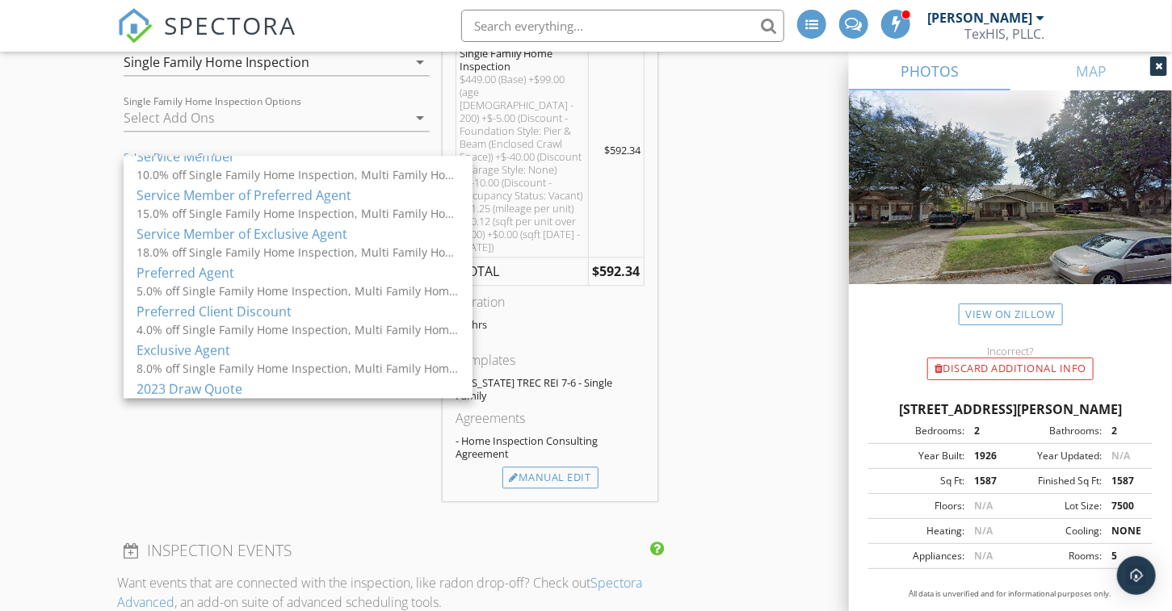
scroll to position [323, 0]
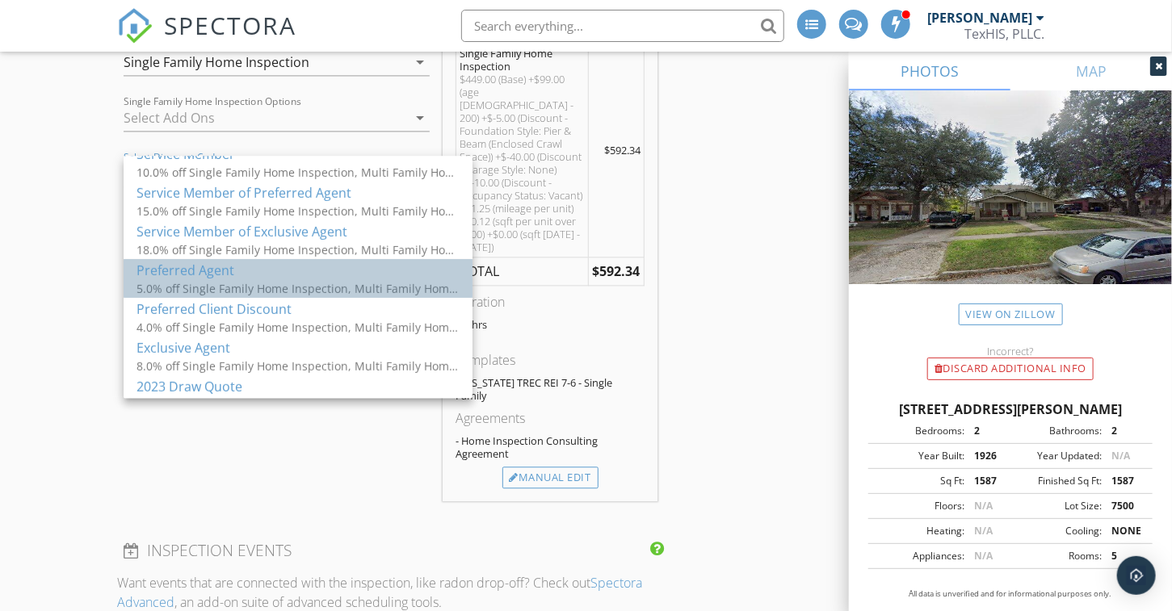
click at [179, 292] on div "5.0% off Single Family Home Inspection, Multi Family Home Inspection, 3-Ph. Sin…" at bounding box center [297, 288] width 323 height 17
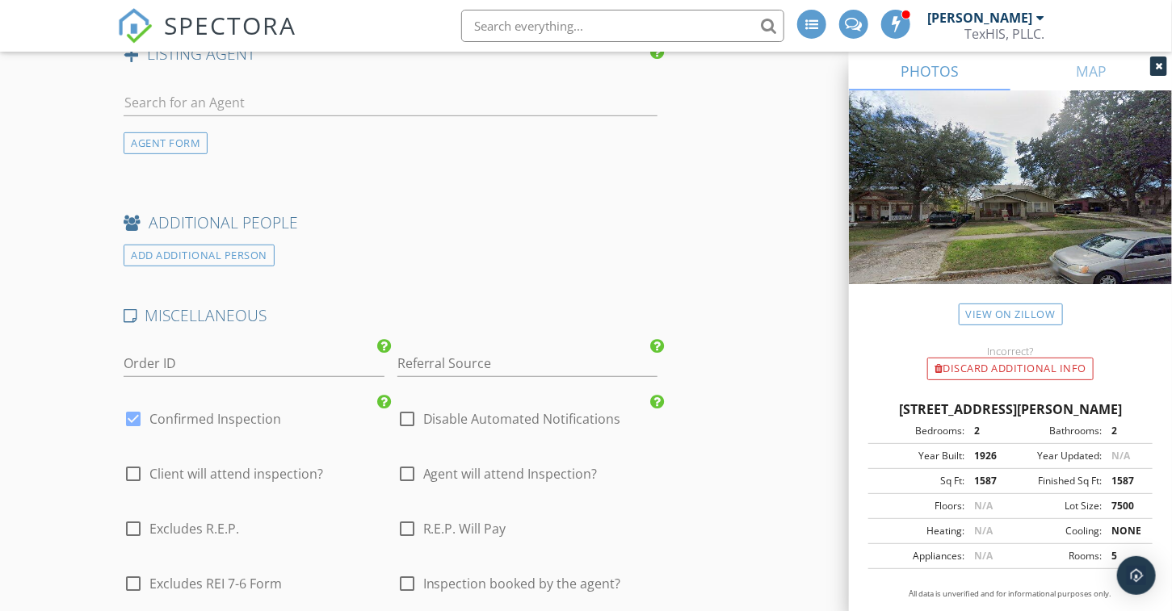
scroll to position [3253, 0]
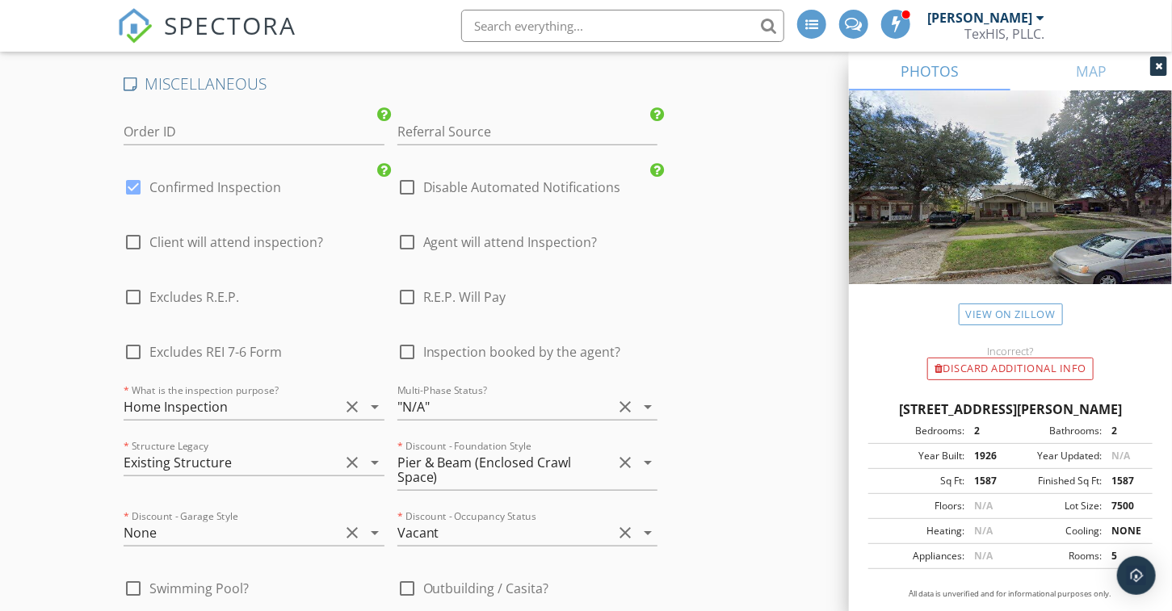
click at [410, 338] on div at bounding box center [406, 351] width 27 height 27
checkbox input "true"
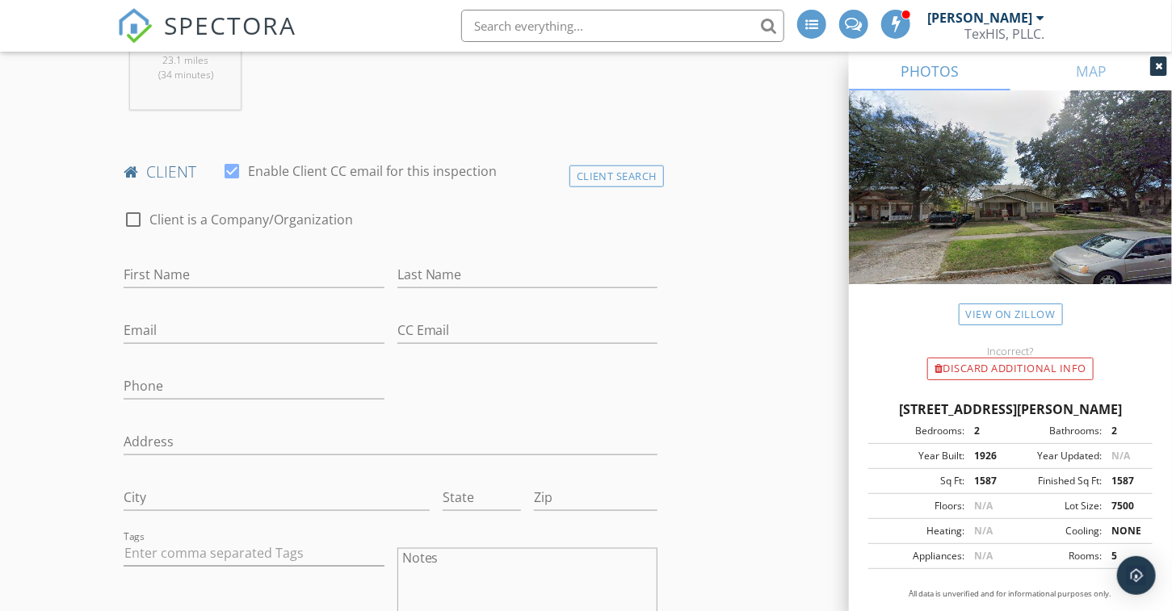
scroll to position [808, 0]
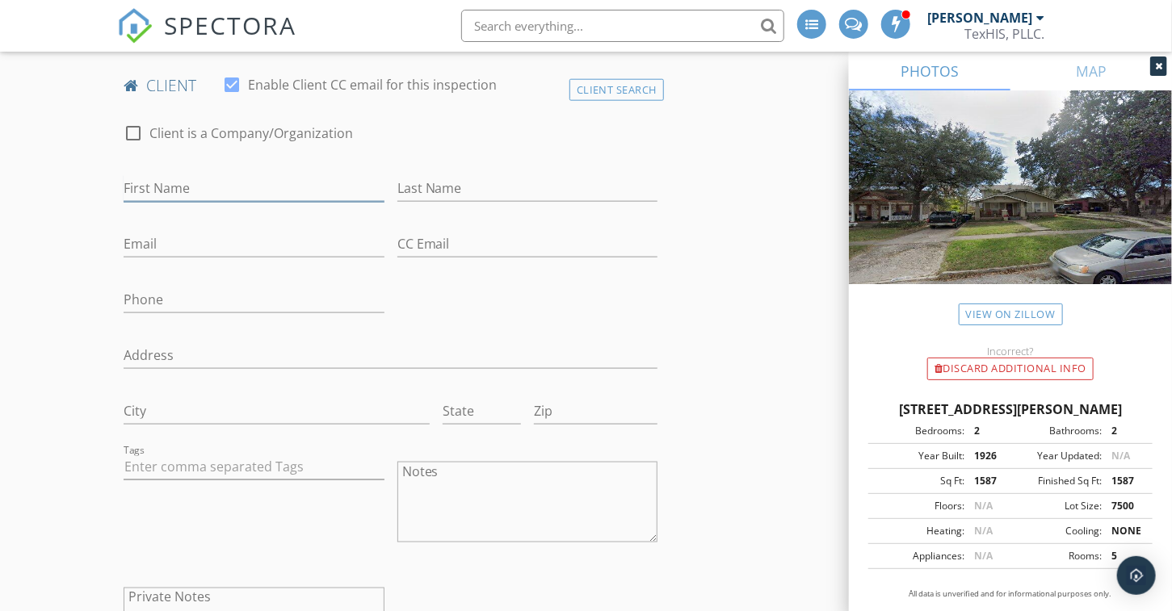
click at [170, 189] on input "First Name" at bounding box center [254, 188] width 261 height 27
type input "[PERSON_NAME]"
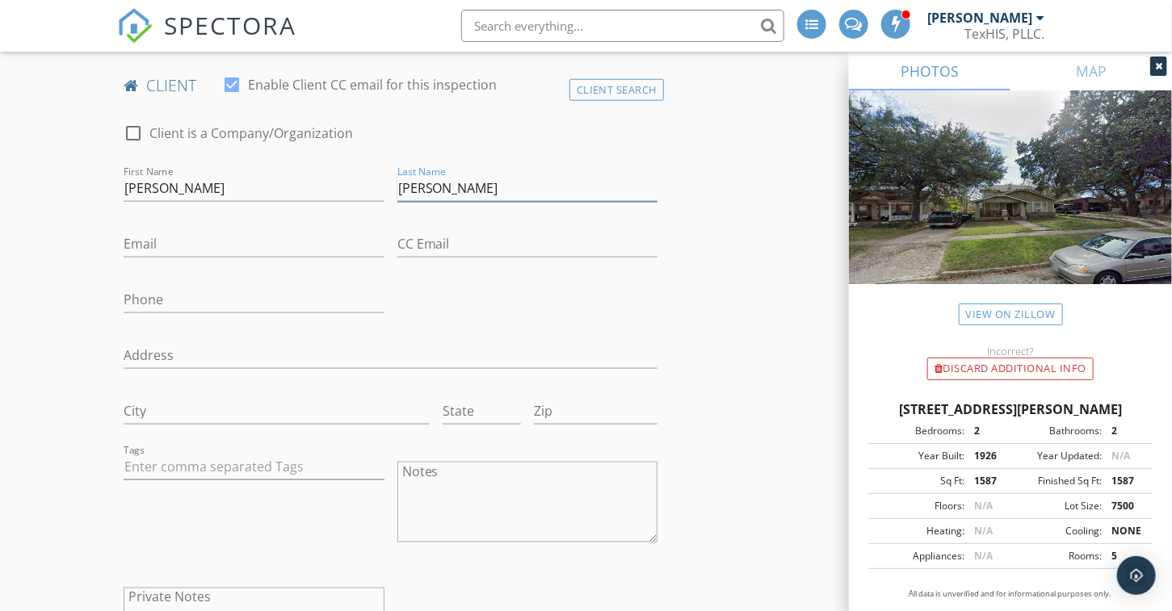
type input "[PERSON_NAME]"
click at [153, 243] on input "Email" at bounding box center [254, 244] width 261 height 27
paste input "[PERSON_NAME][EMAIL_ADDRESS][DOMAIN_NAME]"
type input "[PERSON_NAME][EMAIL_ADDRESS][DOMAIN_NAME]"
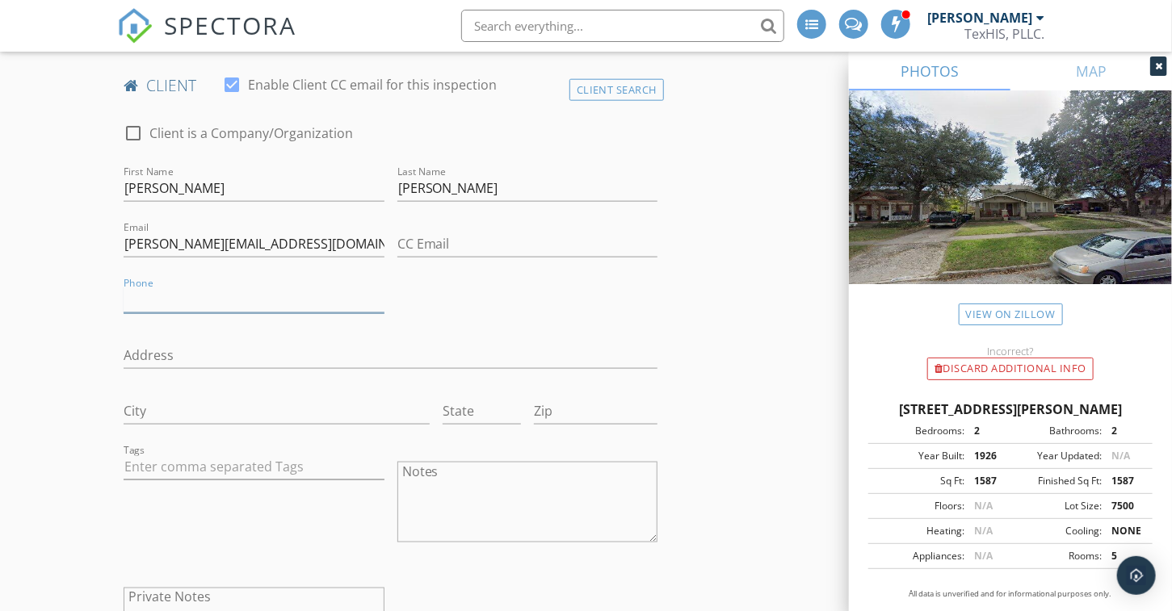
click at [153, 300] on input "Phone" at bounding box center [254, 300] width 261 height 27
click at [185, 293] on input "Phone" at bounding box center [254, 300] width 261 height 27
paste input "[PHONE_NUMBER]"
type input "[PHONE_NUMBER]"
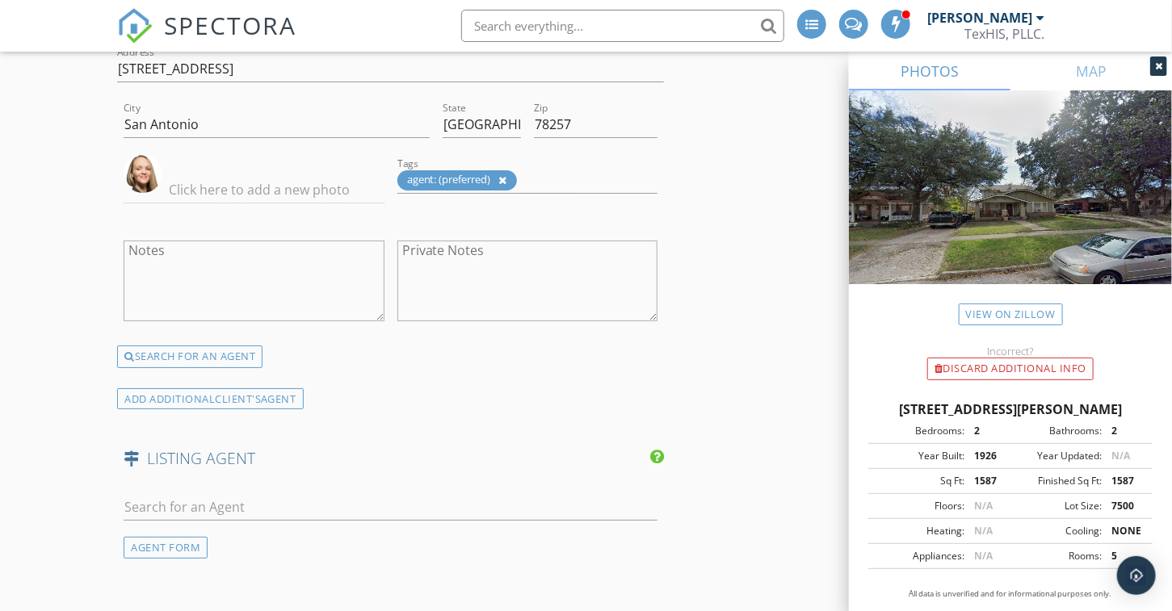
scroll to position [2746, 0]
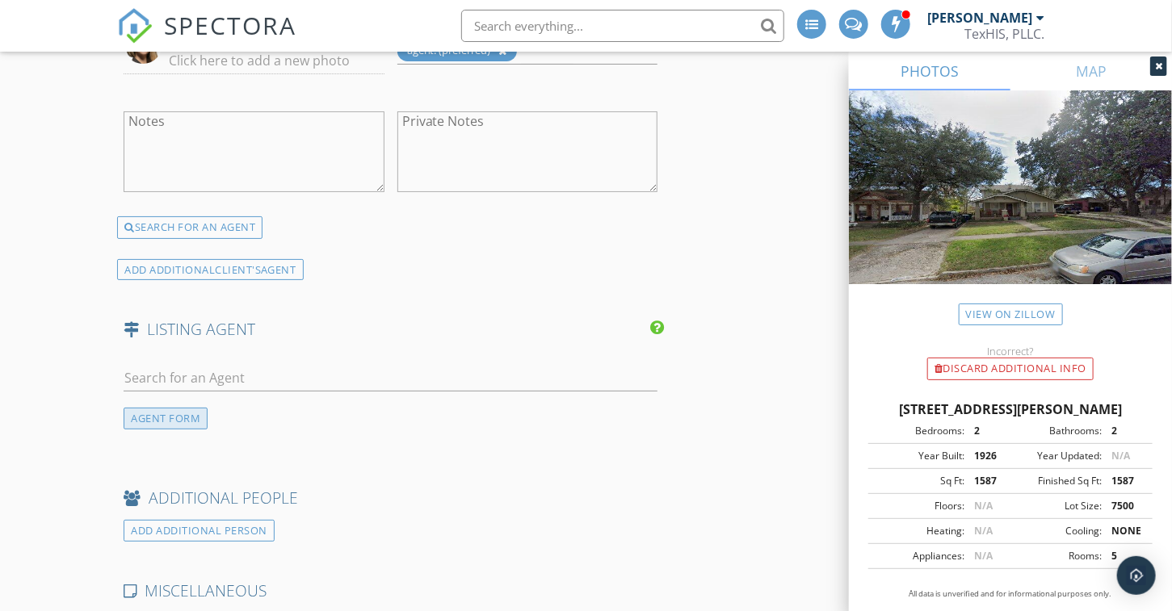
click at [166, 408] on div "AGENT FORM" at bounding box center [166, 419] width 84 height 22
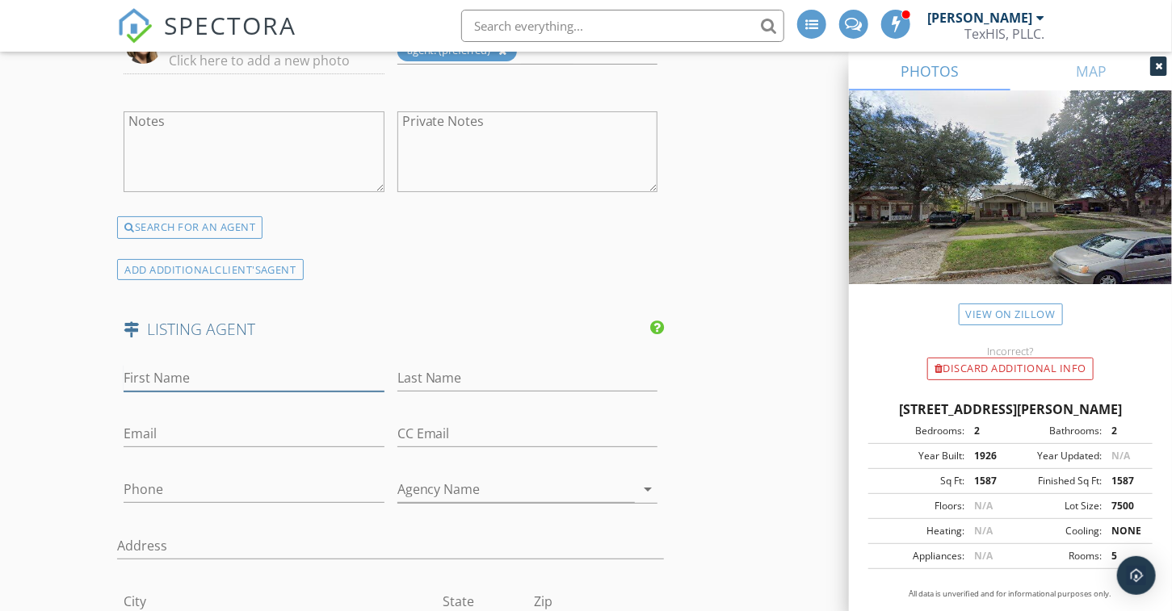
click at [198, 365] on input "First Name" at bounding box center [254, 378] width 261 height 27
type input "Christina"
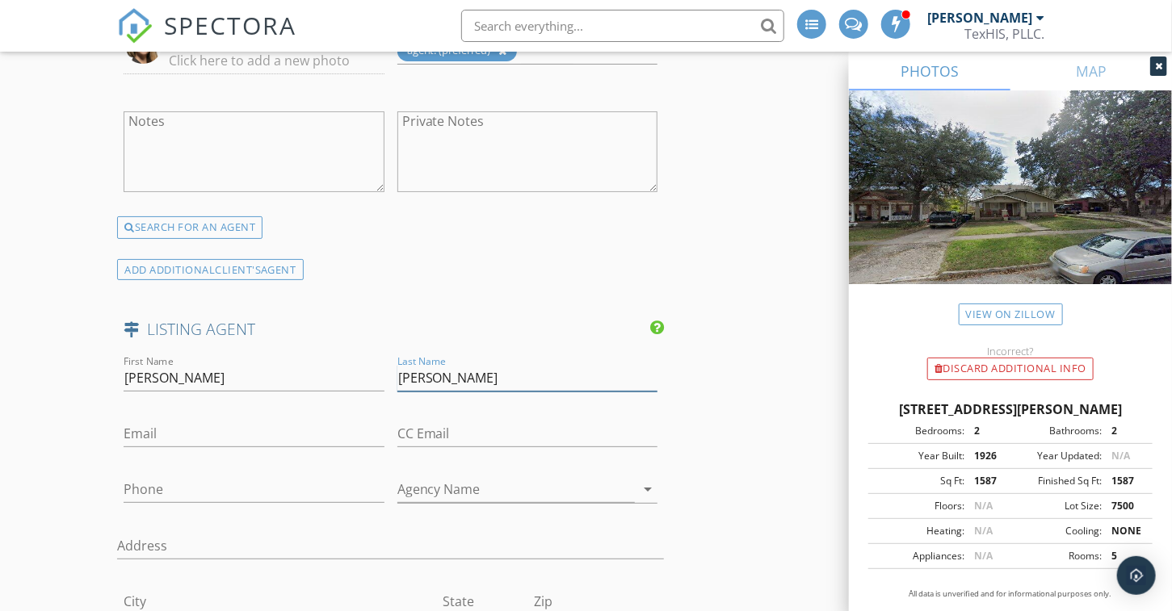
type input "Whipple"
click at [186, 476] on input "Phone" at bounding box center [254, 489] width 261 height 27
paste input "210-601-1466"
type input "210-601-1466"
click at [162, 421] on input "Email" at bounding box center [254, 434] width 261 height 27
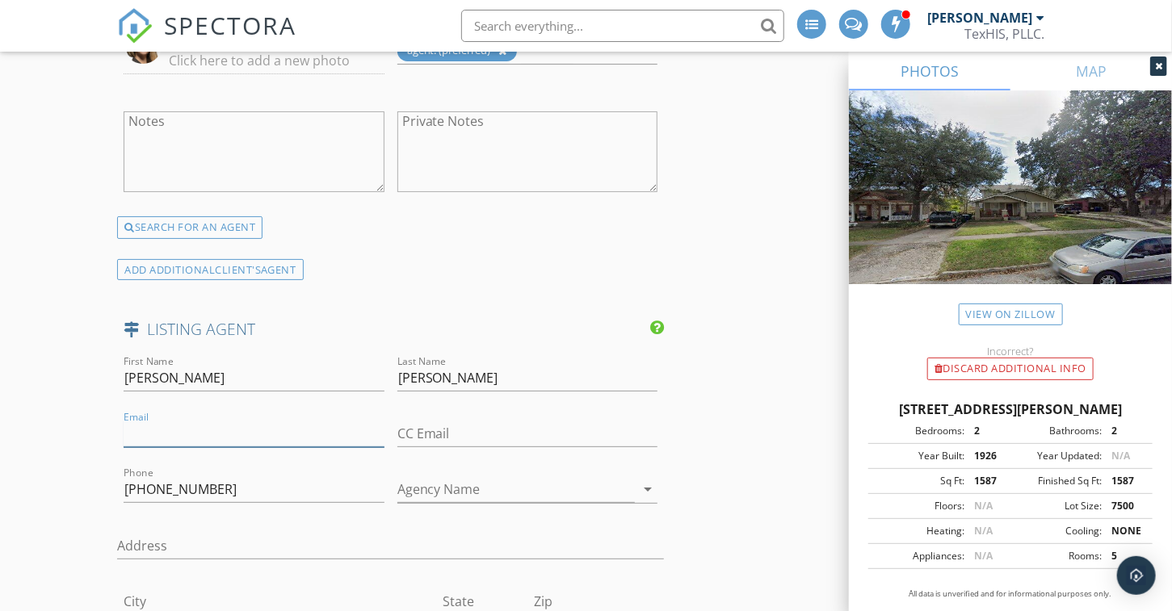
paste input "christina@christinawhipple.com"
type input "christina@christinawhipple.com"
click at [472, 476] on input "Agency Name" at bounding box center [516, 489] width 238 height 27
paste input "RE/MAX Preferred"
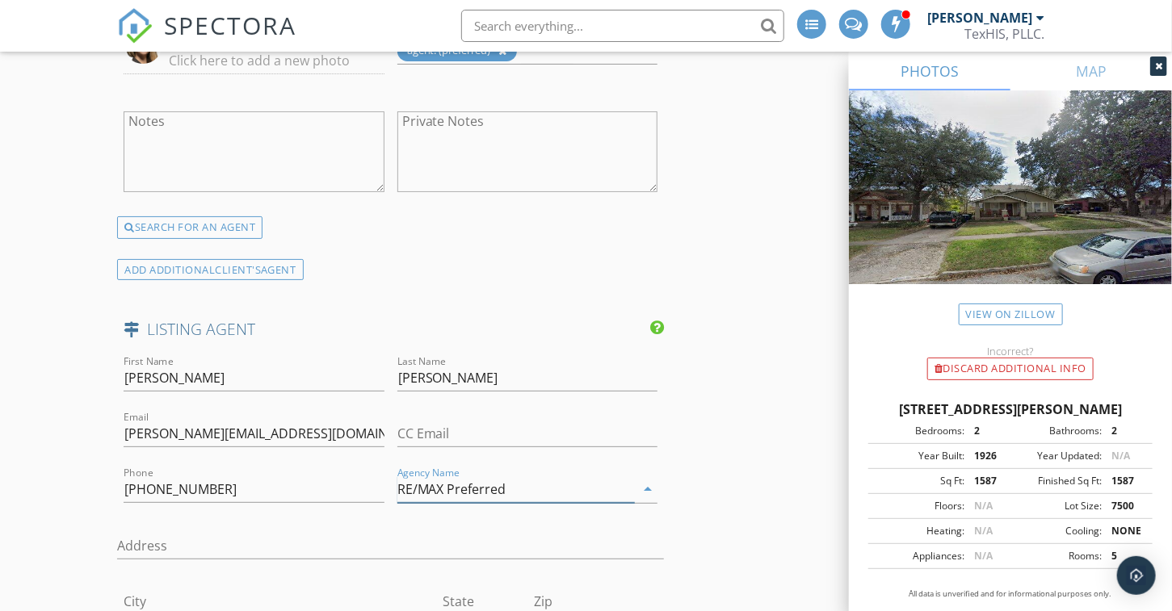
click at [520, 476] on input "RE/MAX Preferred" at bounding box center [516, 489] width 238 height 27
click at [579, 476] on input "RE/MAX Preferred" at bounding box center [516, 489] width 238 height 27
type input "RE/MAX Preferred"
click at [577, 533] on input "Address" at bounding box center [390, 546] width 547 height 27
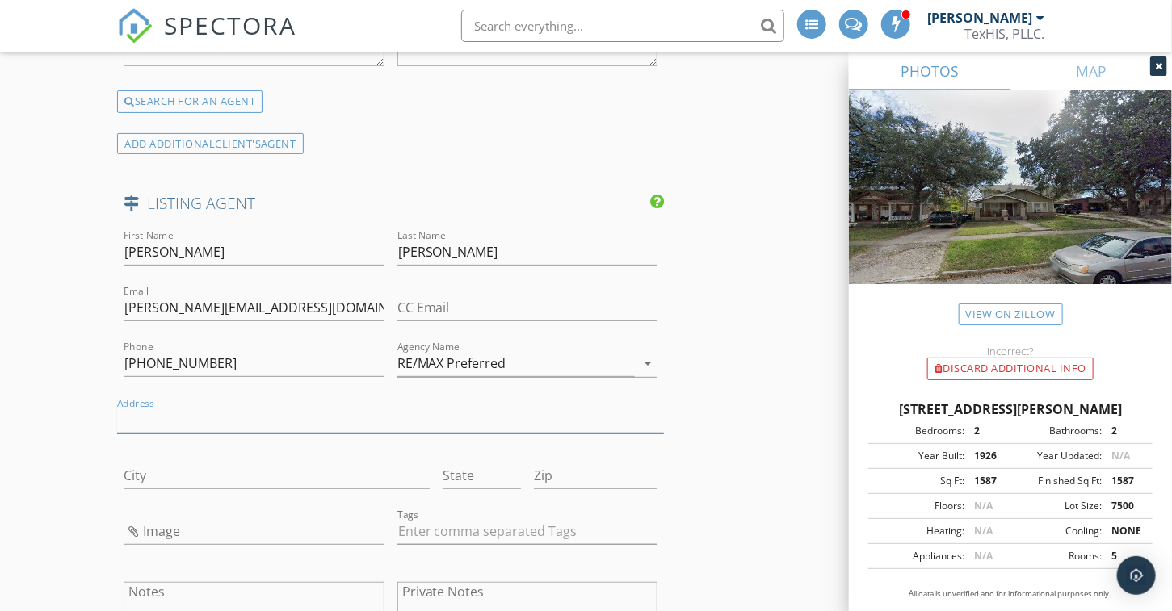
scroll to position [2907, 0]
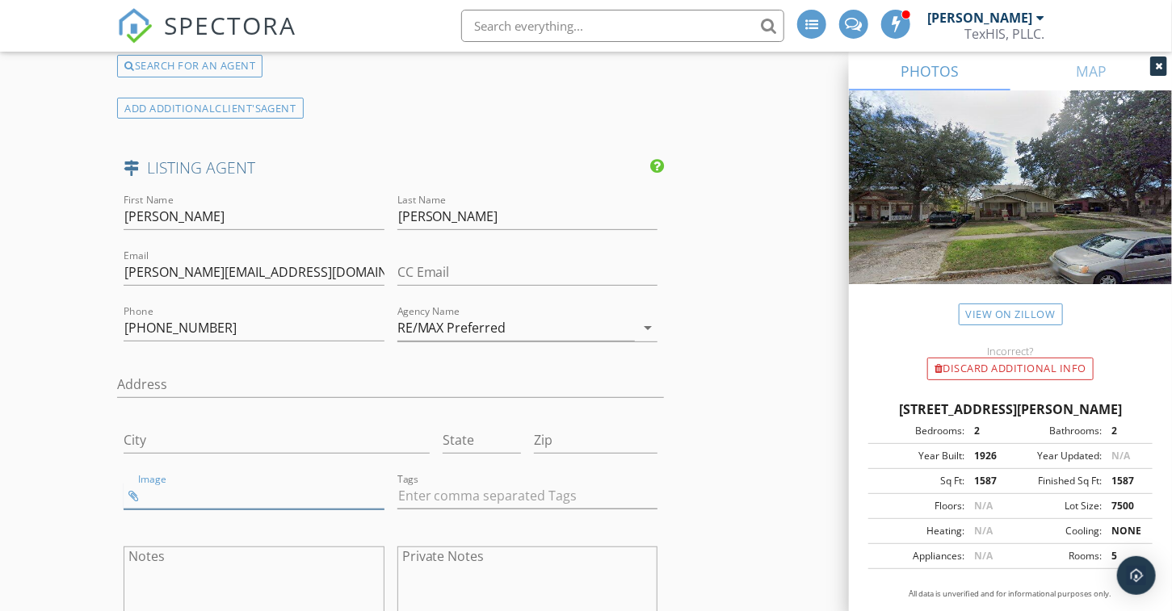
click at [170, 483] on input "Image" at bounding box center [254, 496] width 261 height 27
type input "christina.jpg"
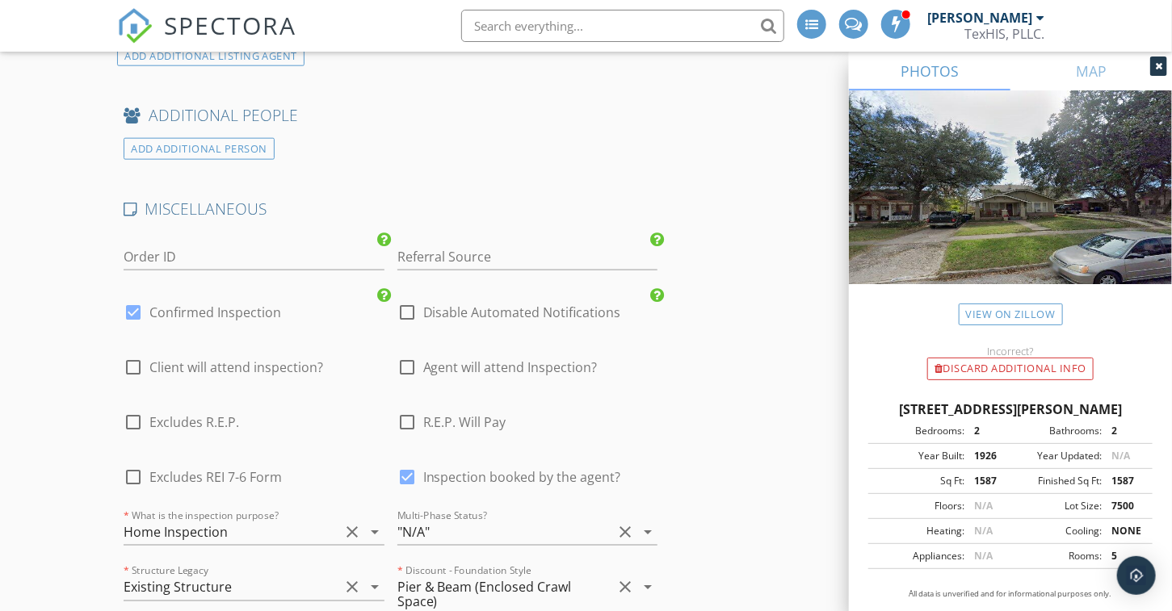
scroll to position [3547, 0]
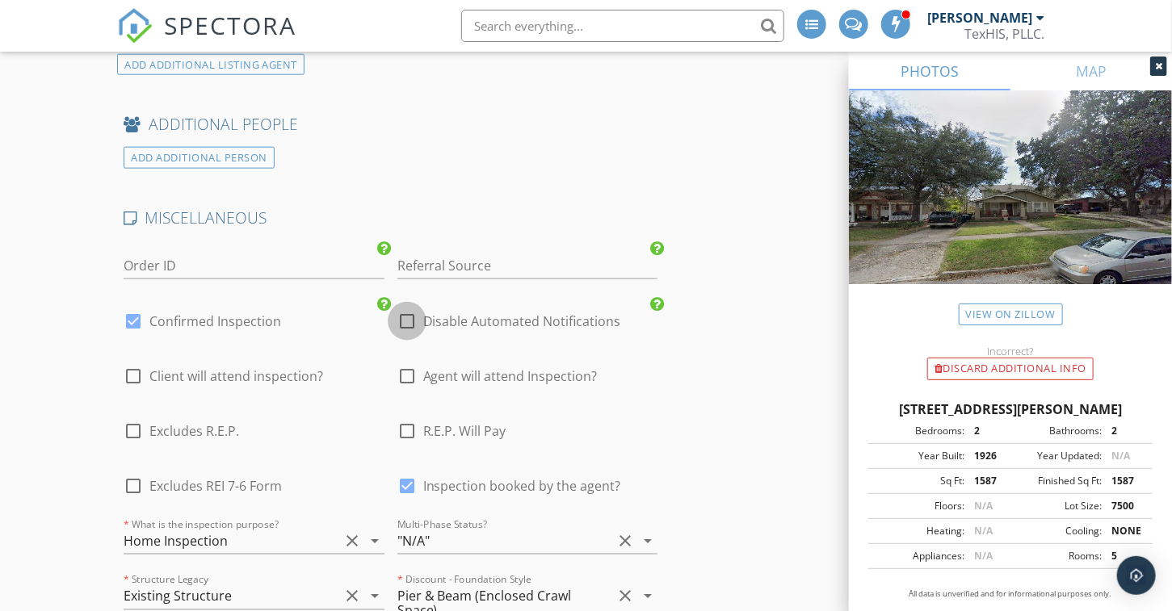
drag, startPoint x: 405, startPoint y: 281, endPoint x: 751, endPoint y: 366, distance: 356.7
click at [405, 308] on div at bounding box center [406, 321] width 27 height 27
checkbox input "true"
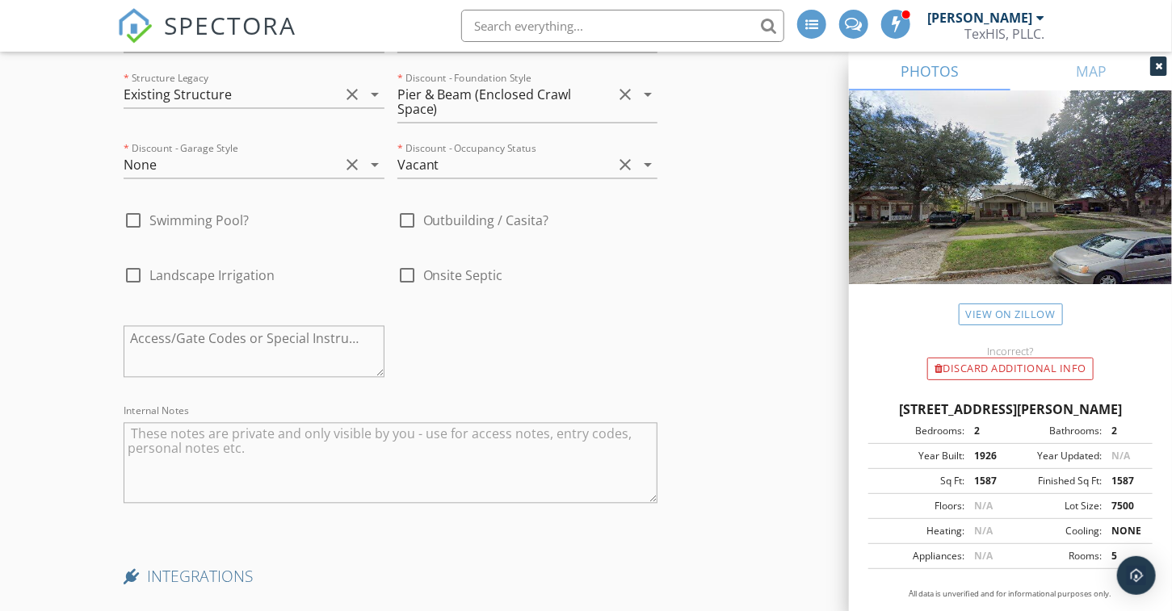
scroll to position [4032, 0]
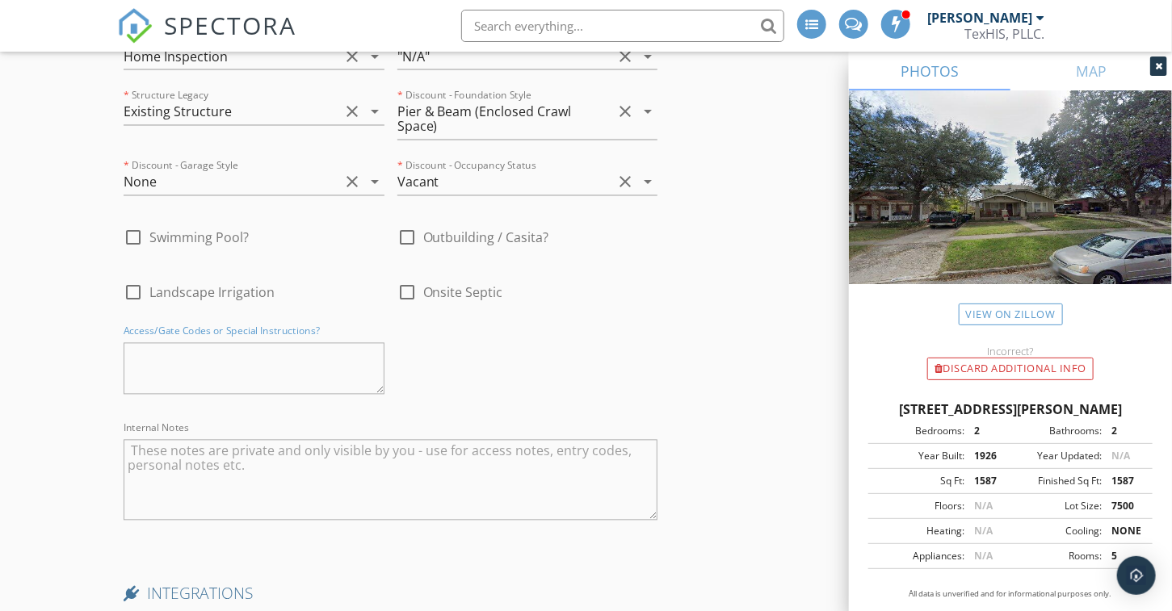
click at [218, 349] on textarea at bounding box center [254, 369] width 261 height 52
type textarea "[PERSON_NAME] [PERSON_NAME] - Front Door"
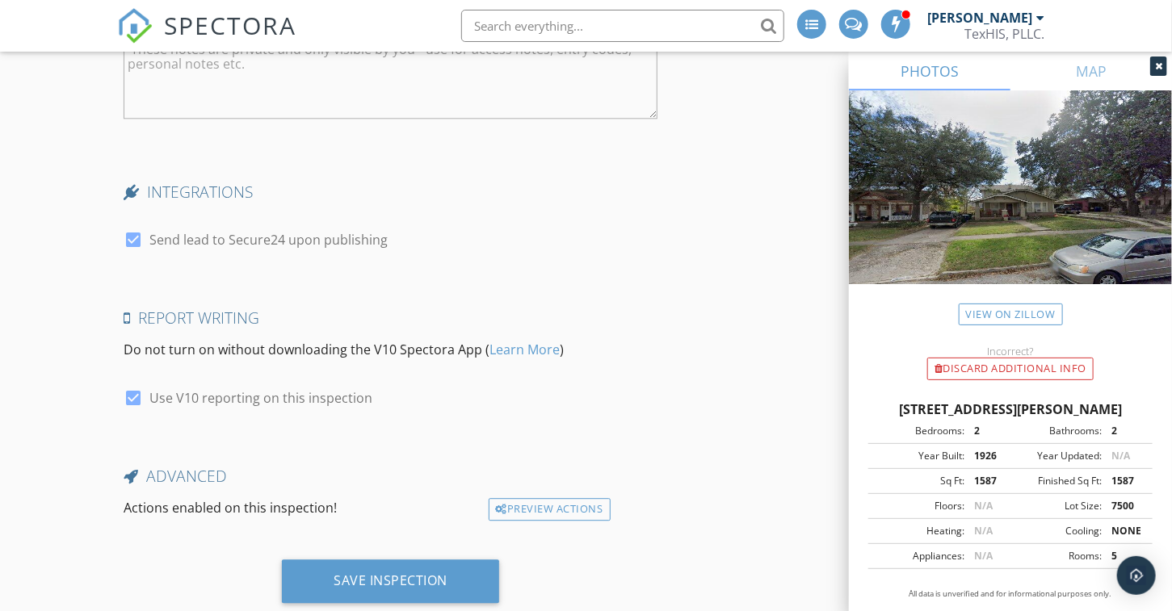
scroll to position [4435, 0]
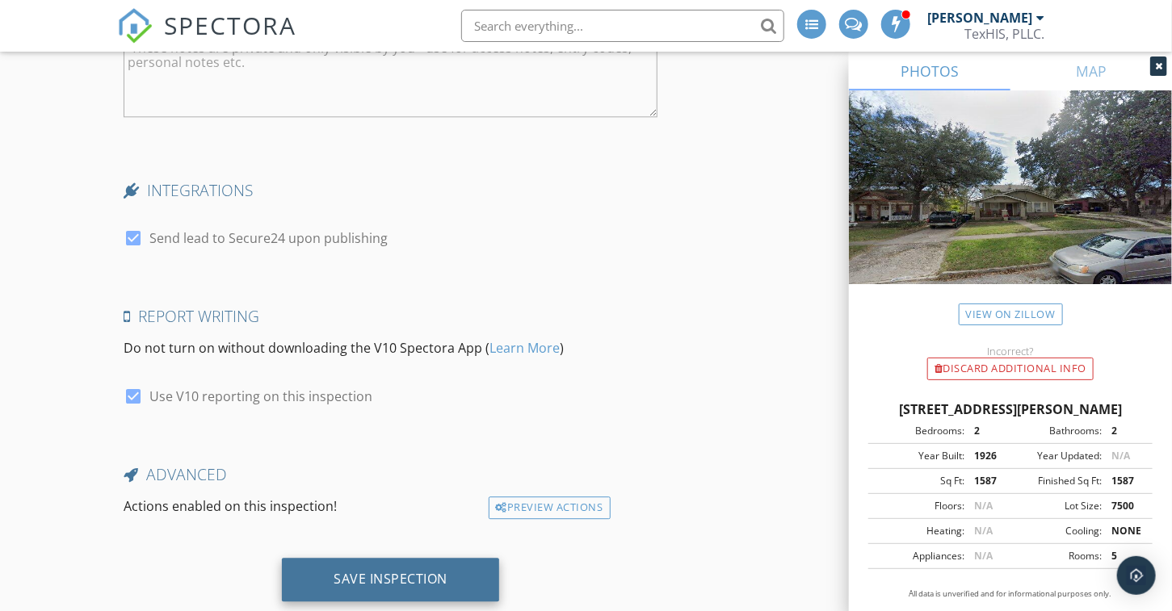
click at [399, 571] on div "Save Inspection" at bounding box center [391, 579] width 114 height 16
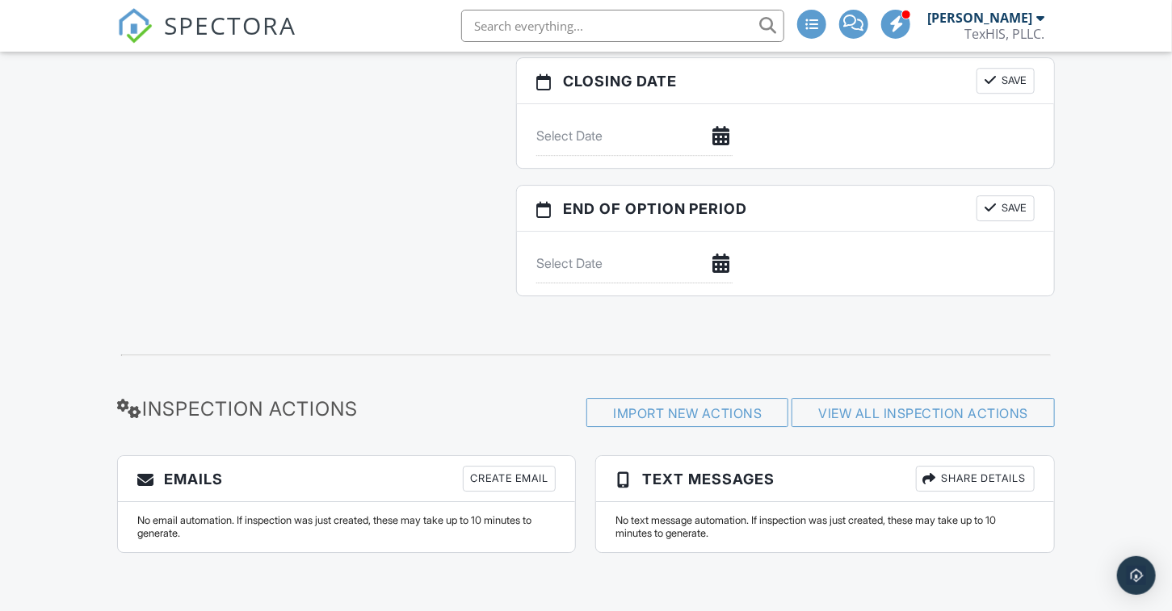
scroll to position [2093, 0]
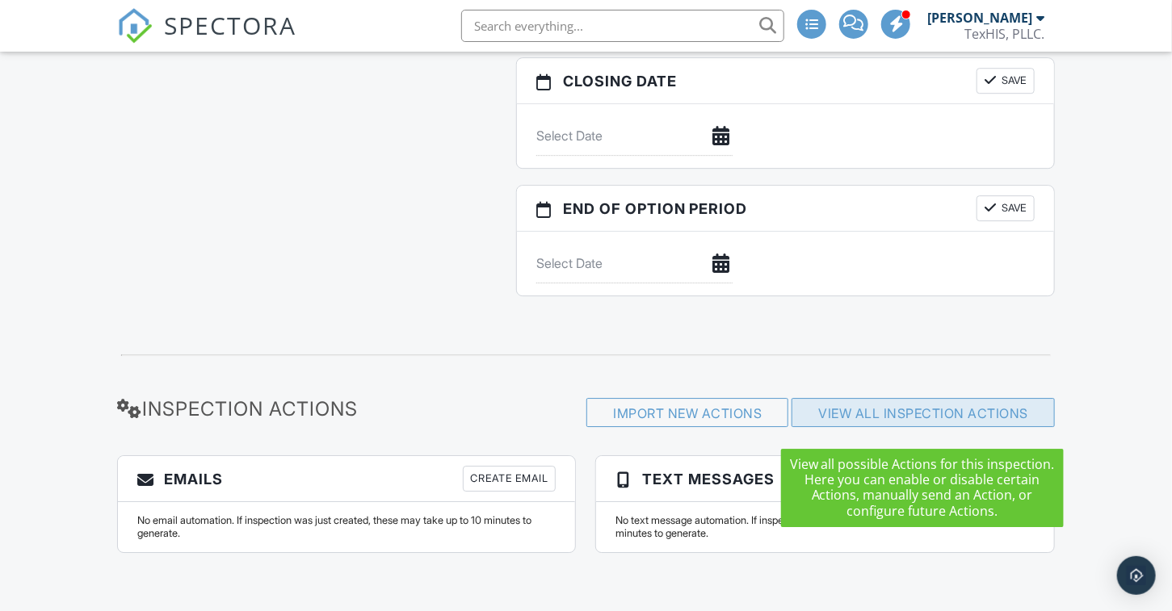
click at [914, 415] on link "View All Inspection Actions" at bounding box center [923, 413] width 210 height 16
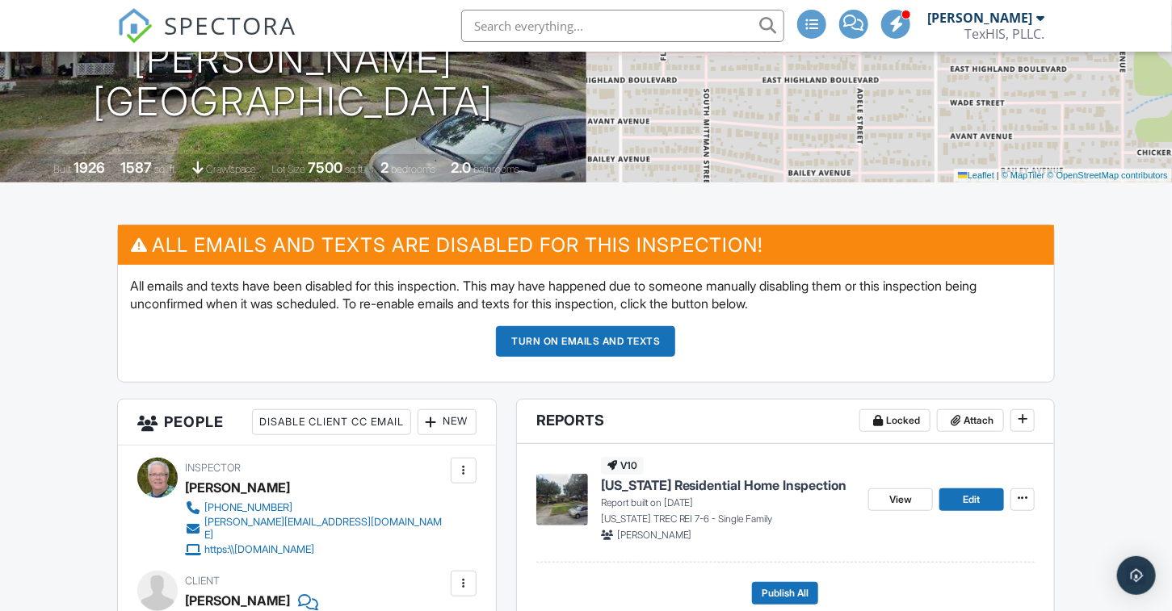
scroll to position [323, 0]
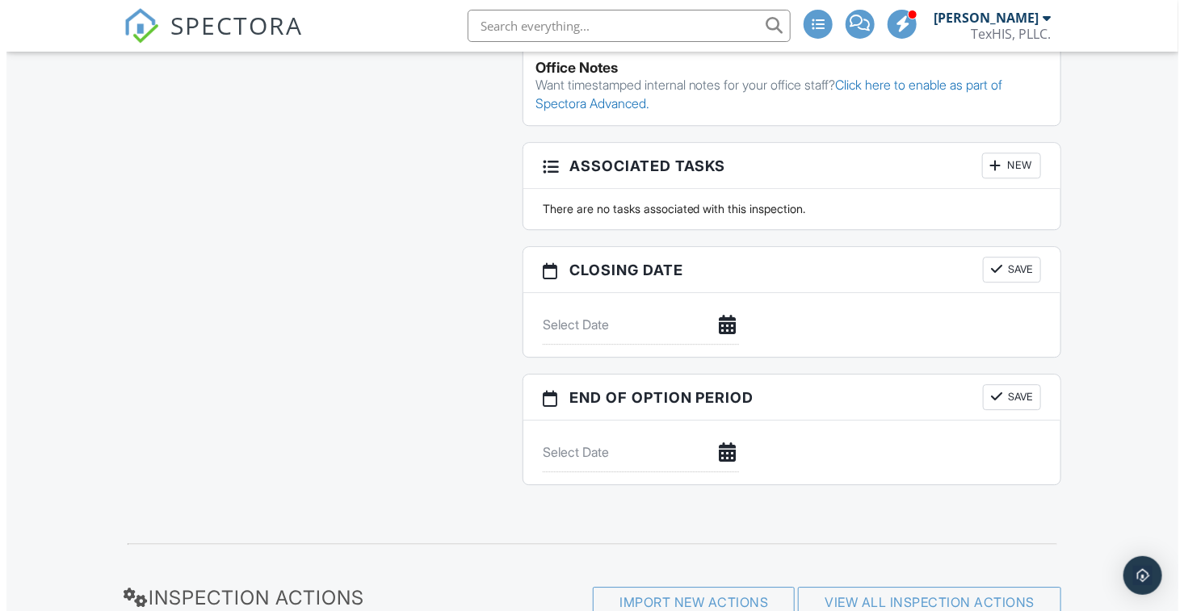
scroll to position [2093, 0]
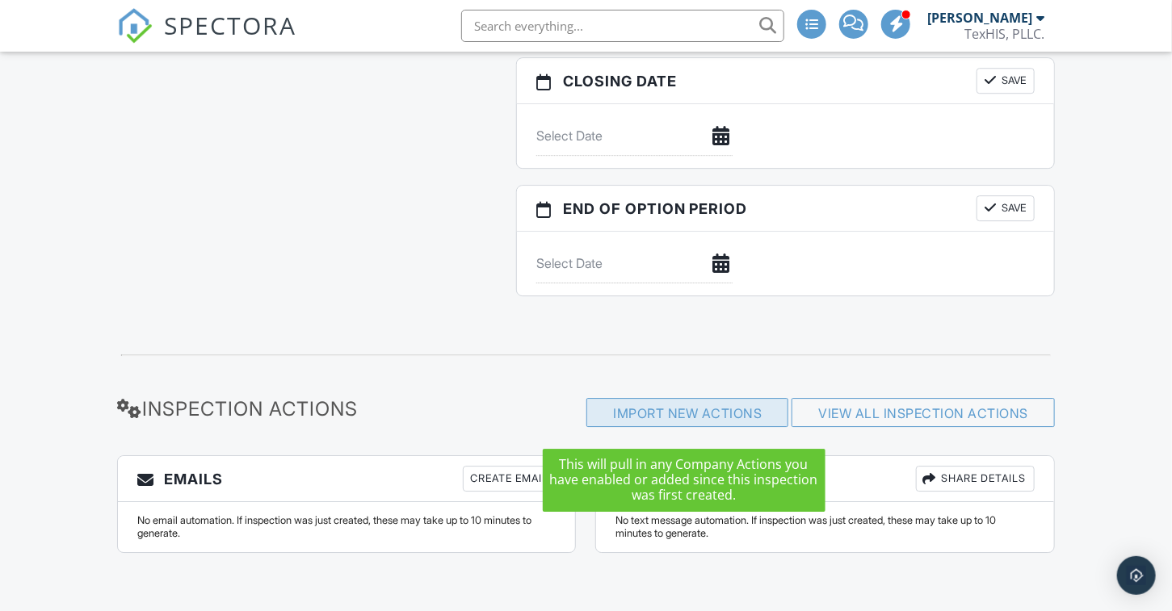
click at [686, 410] on div "Import New Actions" at bounding box center [687, 412] width 202 height 29
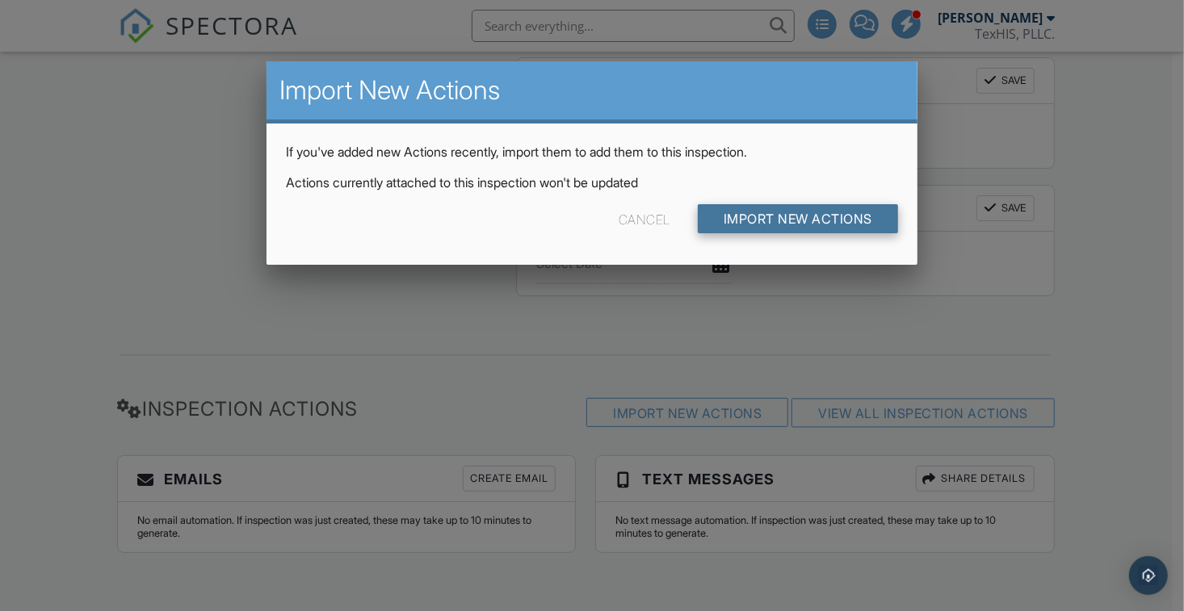
click at [796, 216] on input "Import New Actions" at bounding box center [798, 218] width 200 height 29
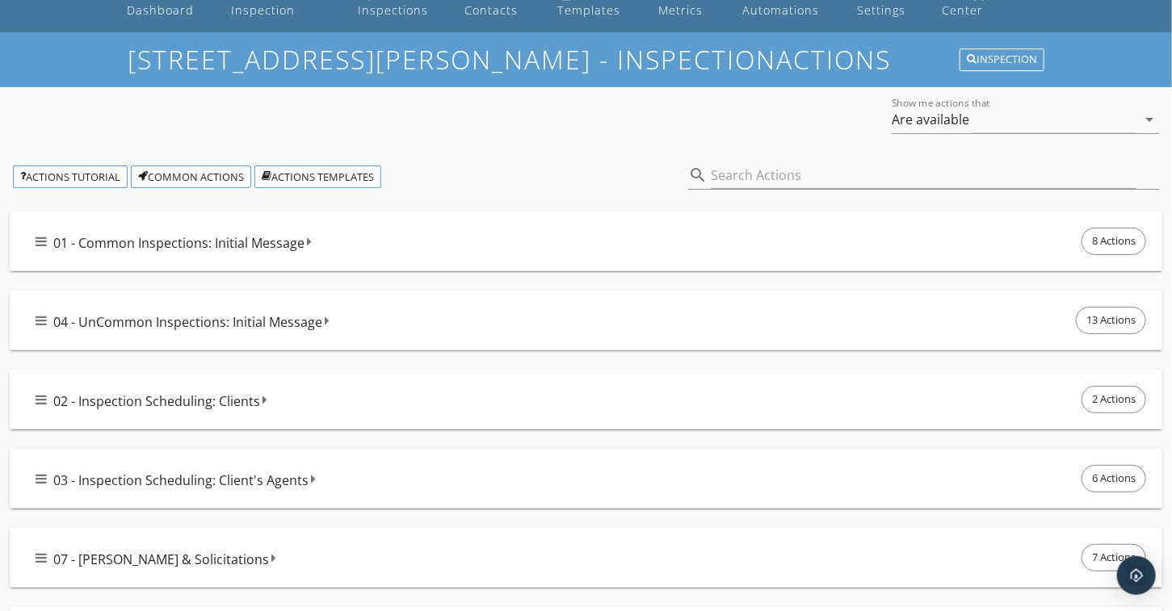
scroll to position [81, 0]
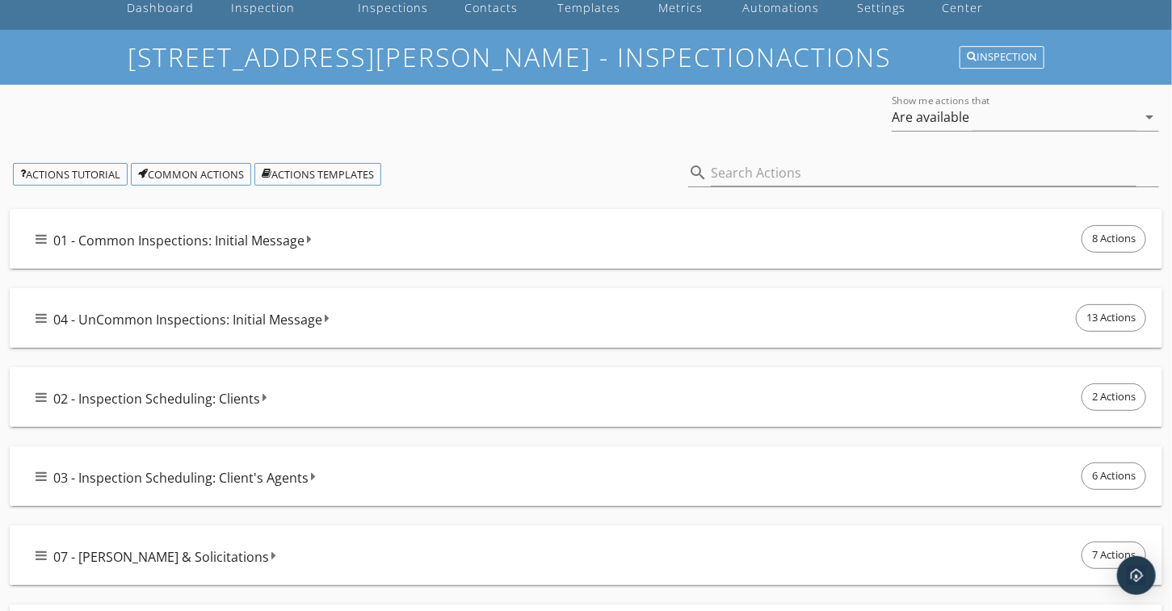
click at [39, 239] on icon at bounding box center [41, 239] width 11 height 13
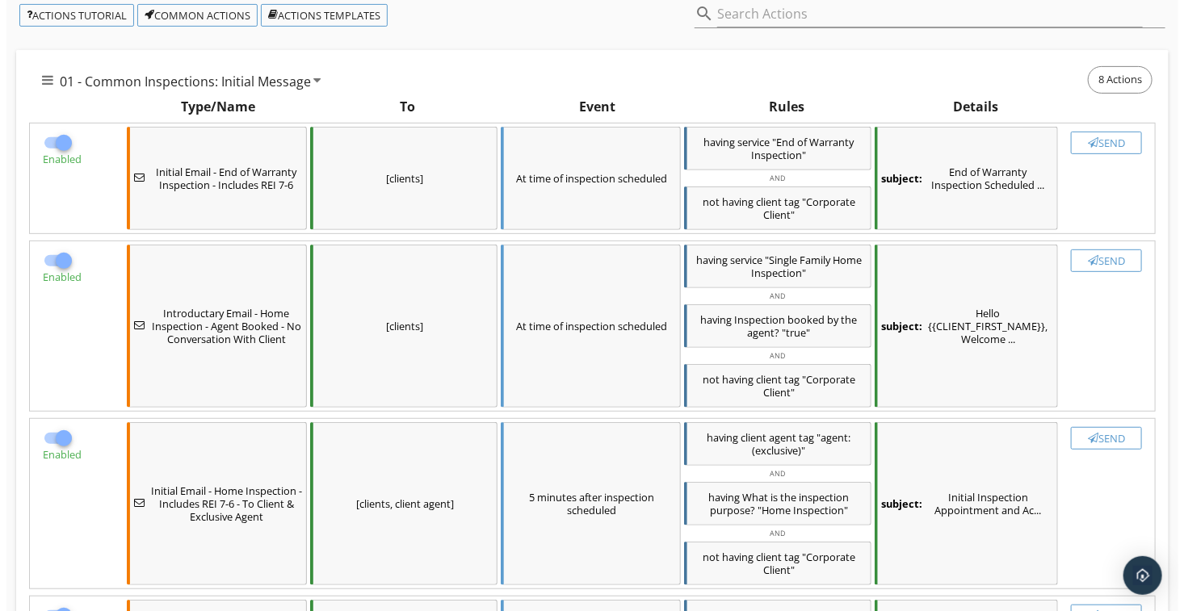
scroll to position [242, 0]
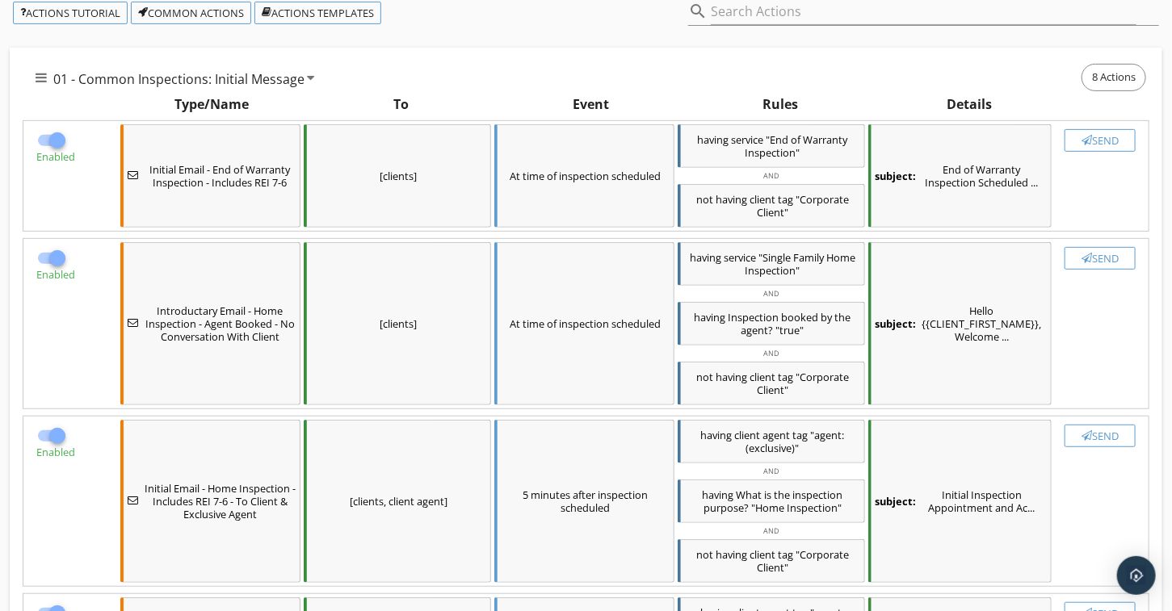
click at [974, 319] on div "subject: Hello {{CLIENT_FIRST_NAME}}, Welcome ..." at bounding box center [960, 323] width 184 height 163
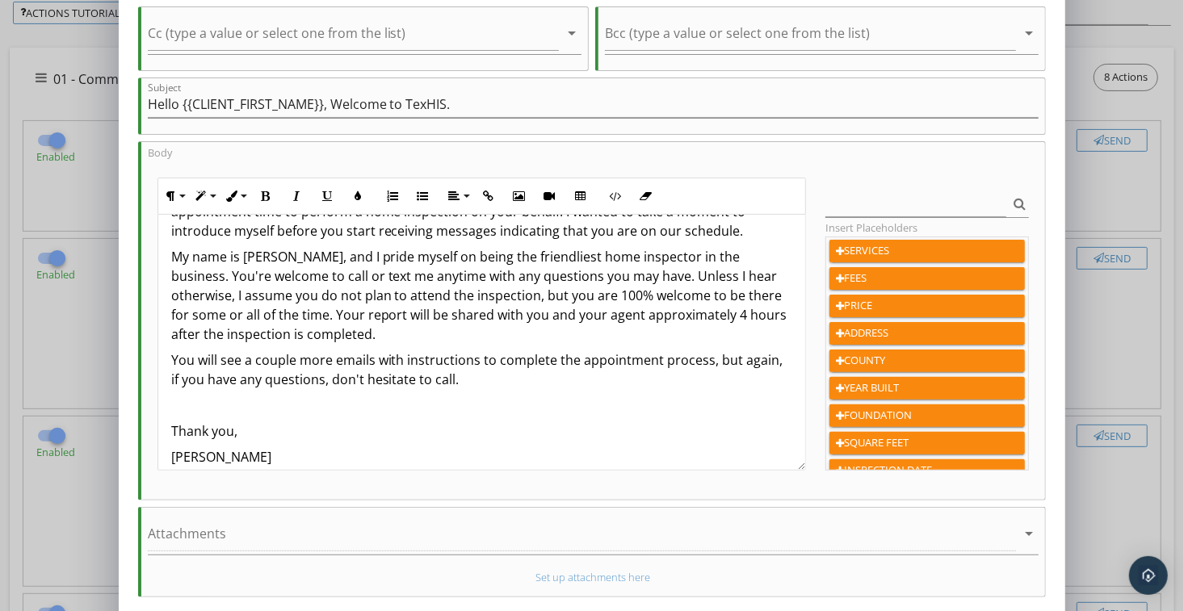
scroll to position [81, 0]
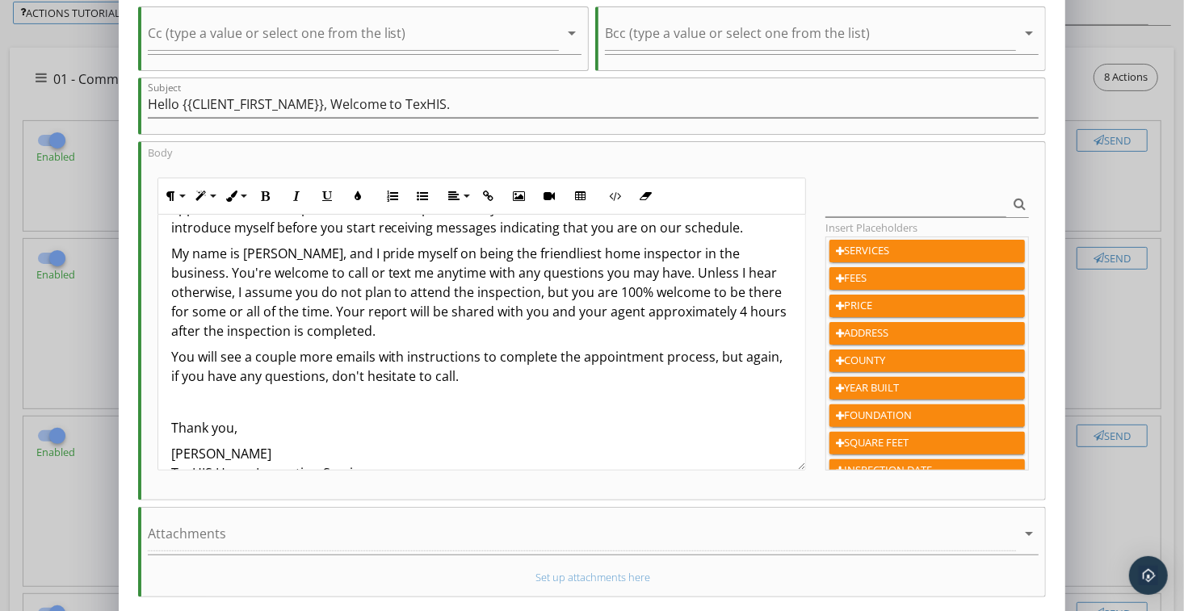
click at [465, 312] on p "My name is Larry Harvey, and I pride myself on being the friendliest home inspe…" at bounding box center [482, 292] width 622 height 97
click at [523, 309] on p "My name is Larry Harvey, and I pride myself on being the friendliest home inspe…" at bounding box center [482, 292] width 622 height 97
click at [519, 313] on p "My name is Larry Harvey, and I pride myself on being the friendliest home inspe…" at bounding box center [482, 292] width 622 height 97
click at [615, 312] on p "My name is Larry Harvey, and I pride myself on being the friendliest home inspe…" at bounding box center [482, 292] width 622 height 97
click at [486, 377] on p "You will see a couple more emails with instructions to complete the appointment…" at bounding box center [482, 366] width 622 height 39
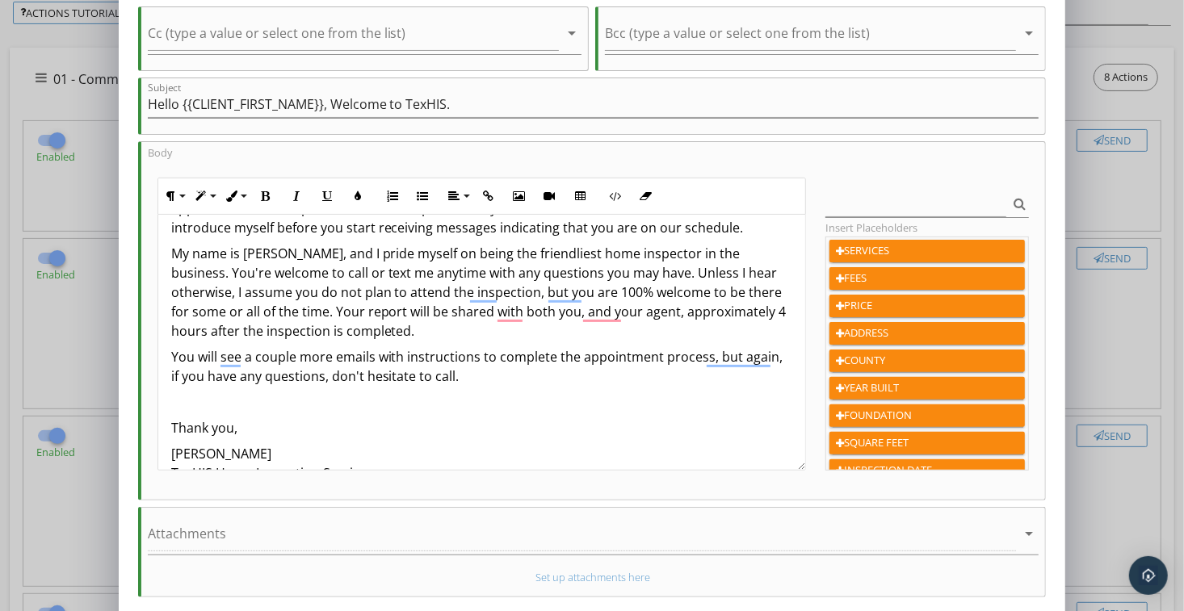
click at [485, 375] on p "You will see a couple more emails with instructions to complete the appointment…" at bounding box center [482, 366] width 622 height 39
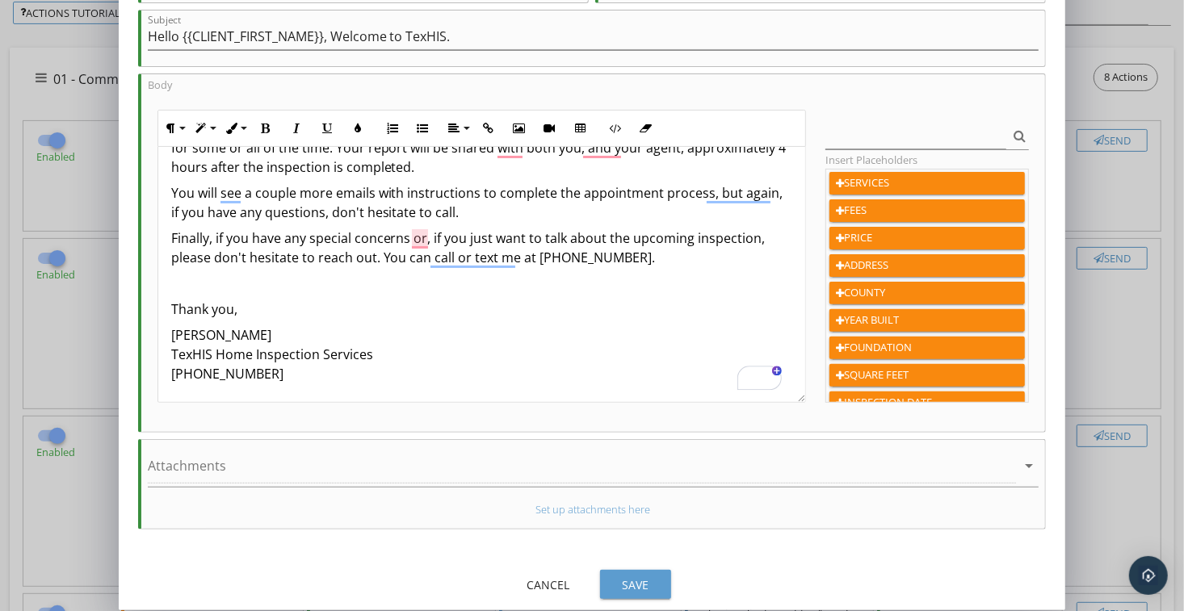
scroll to position [233, 0]
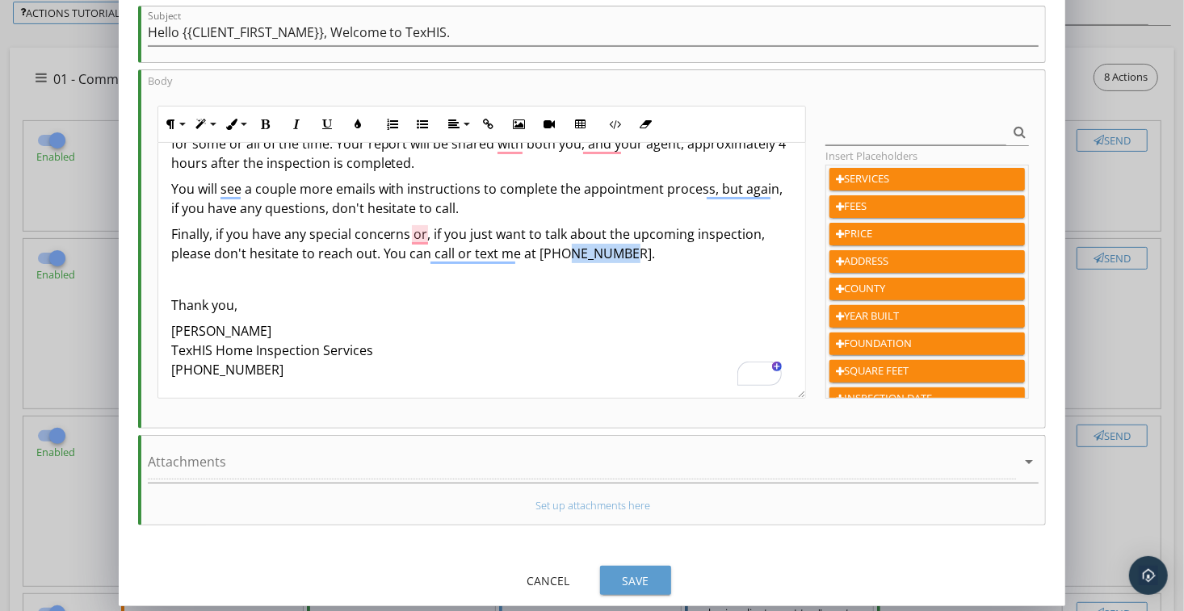
drag, startPoint x: 615, startPoint y: 251, endPoint x: 560, endPoint y: 252, distance: 54.9
click at [560, 252] on p "Finally, if you have any special concerns or, if you just want to talk about th…" at bounding box center [482, 244] width 622 height 39
click at [637, 573] on div "Save" at bounding box center [635, 581] width 45 height 17
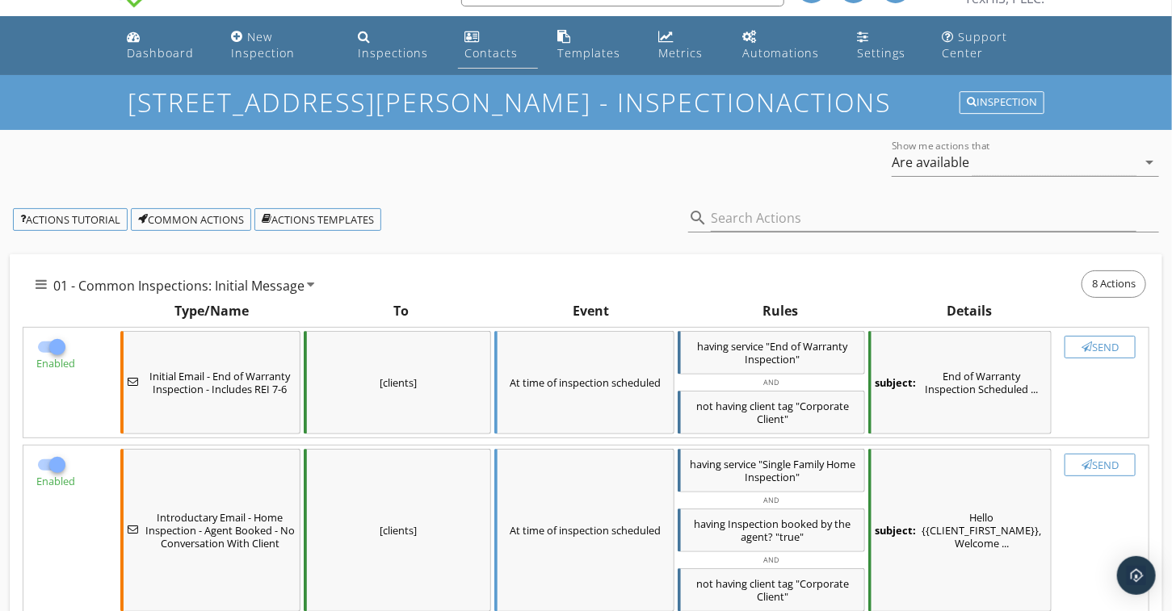
scroll to position [0, 0]
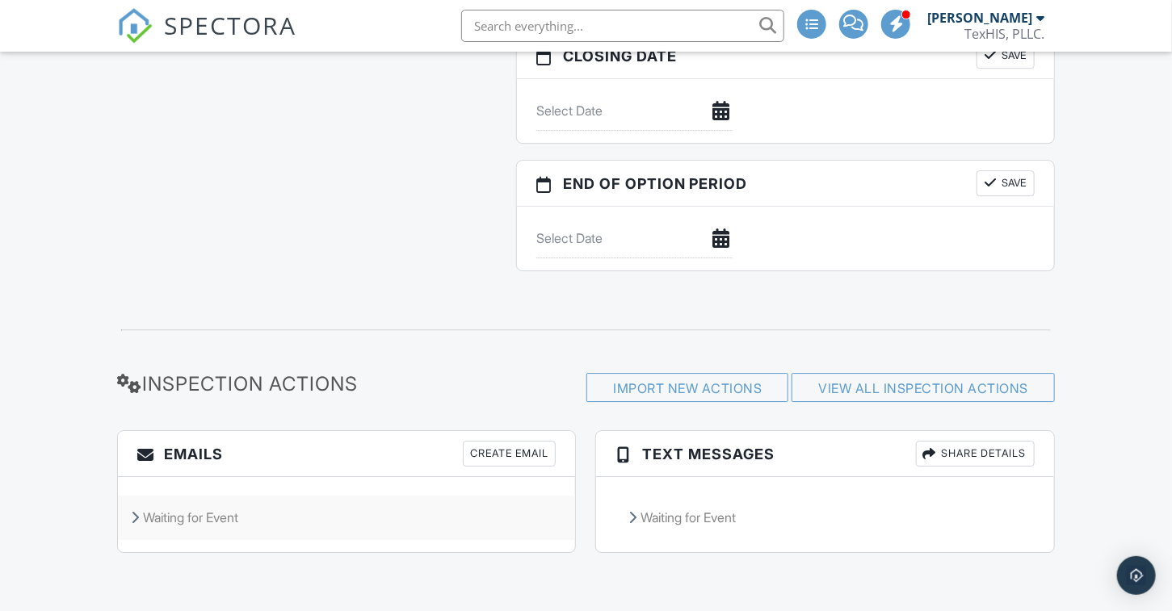
click at [133, 517] on icon at bounding box center [135, 517] width 8 height 13
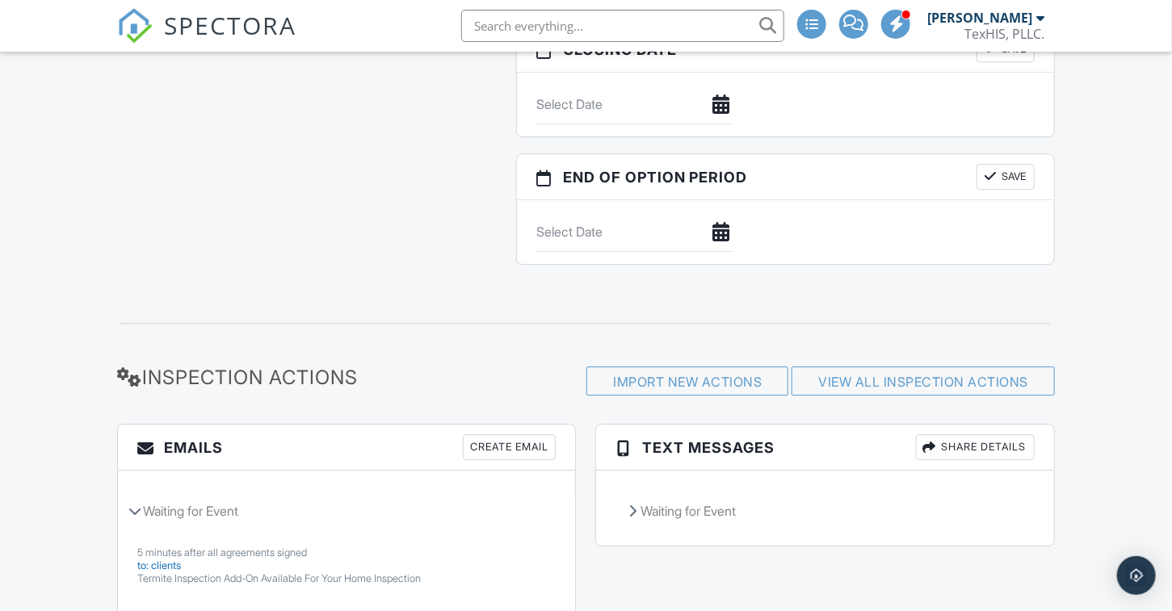
scroll to position [2082, 0]
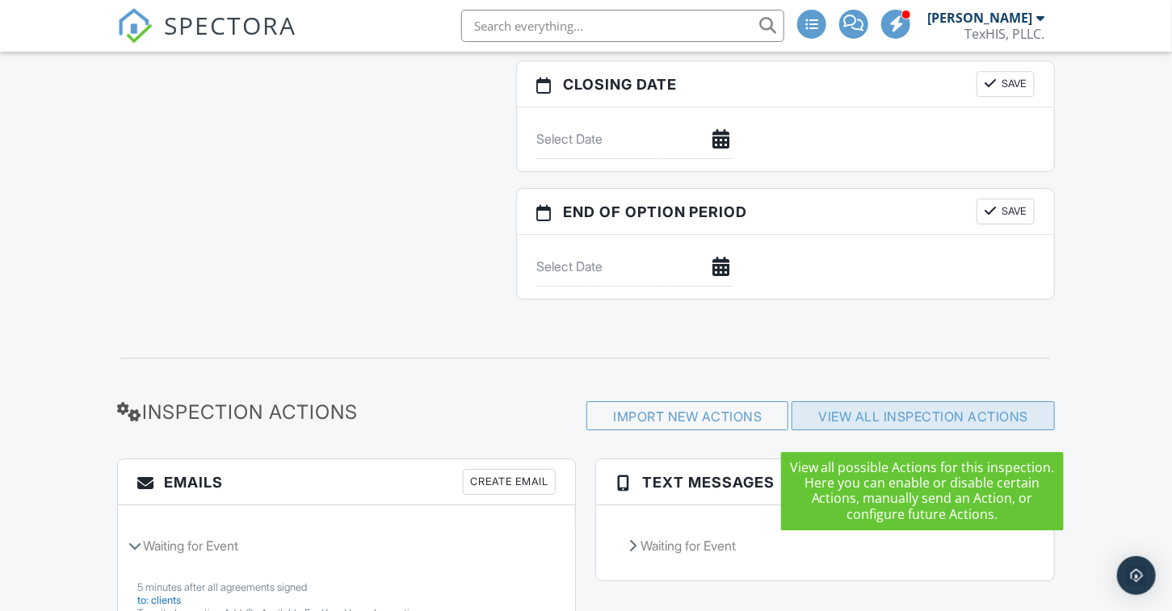
click at [913, 422] on link "View All Inspection Actions" at bounding box center [923, 417] width 210 height 16
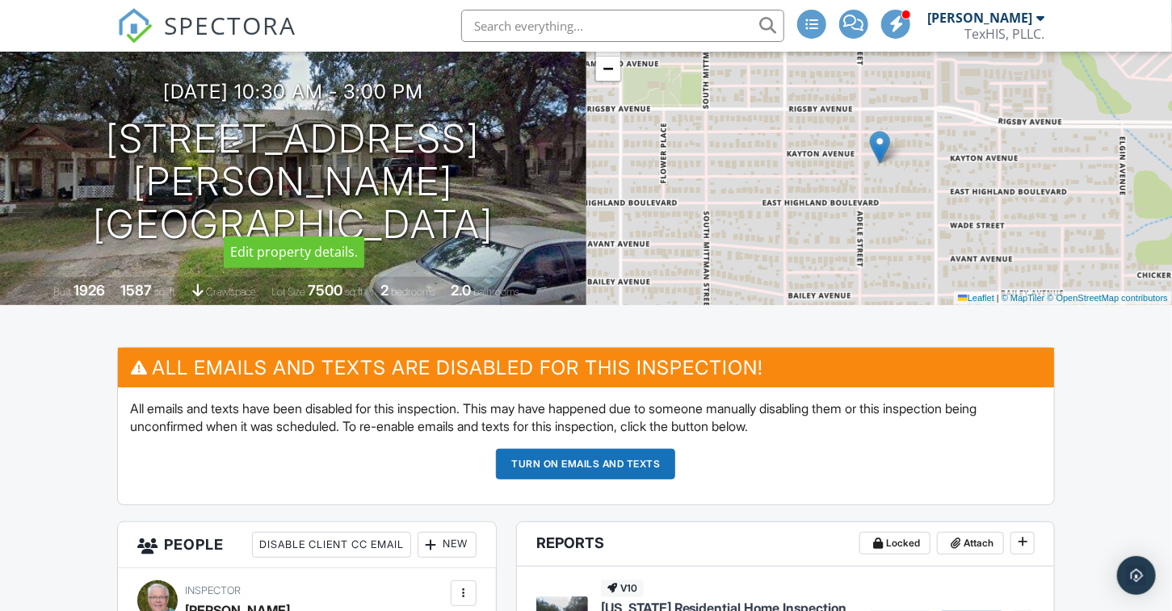
scroll to position [144, 0]
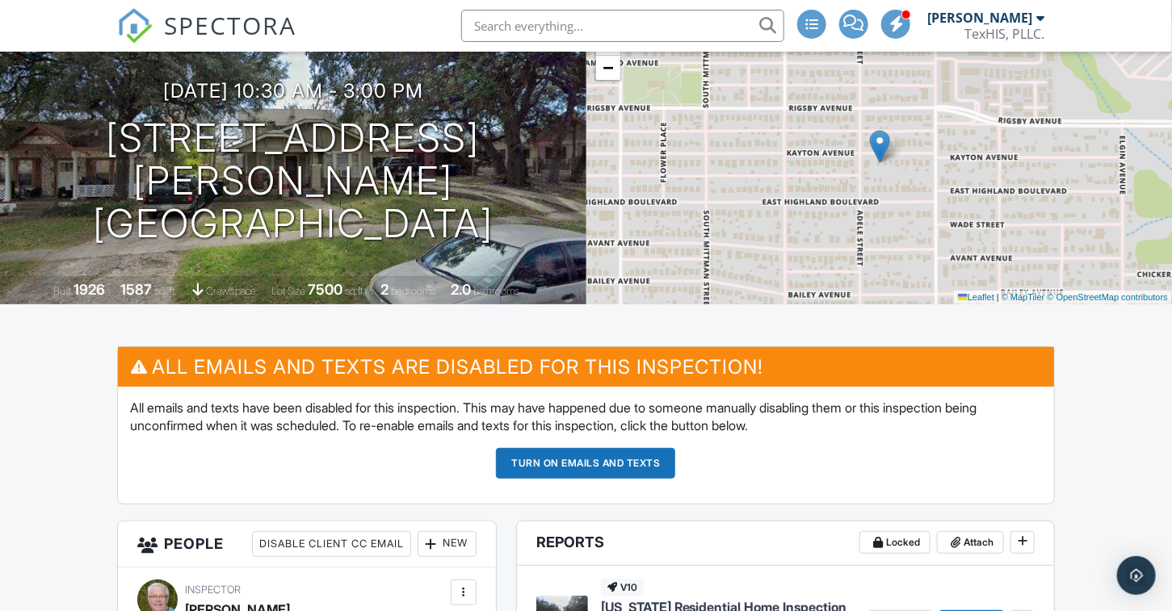
click at [598, 460] on button "Turn on emails and texts" at bounding box center [585, 463] width 179 height 31
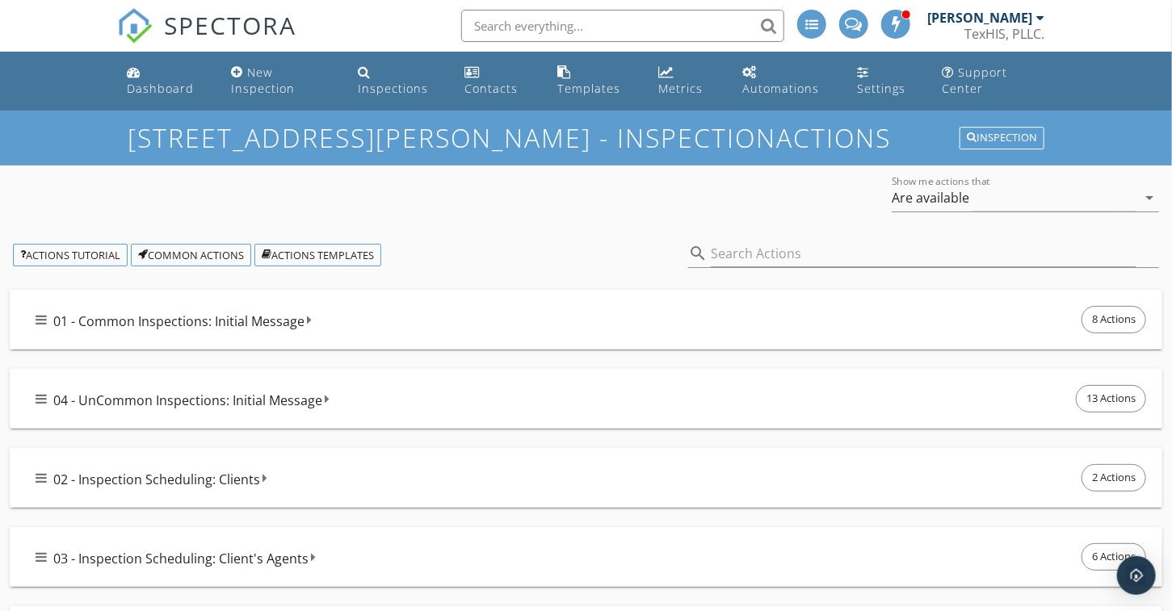
click at [40, 318] on icon at bounding box center [41, 319] width 11 height 13
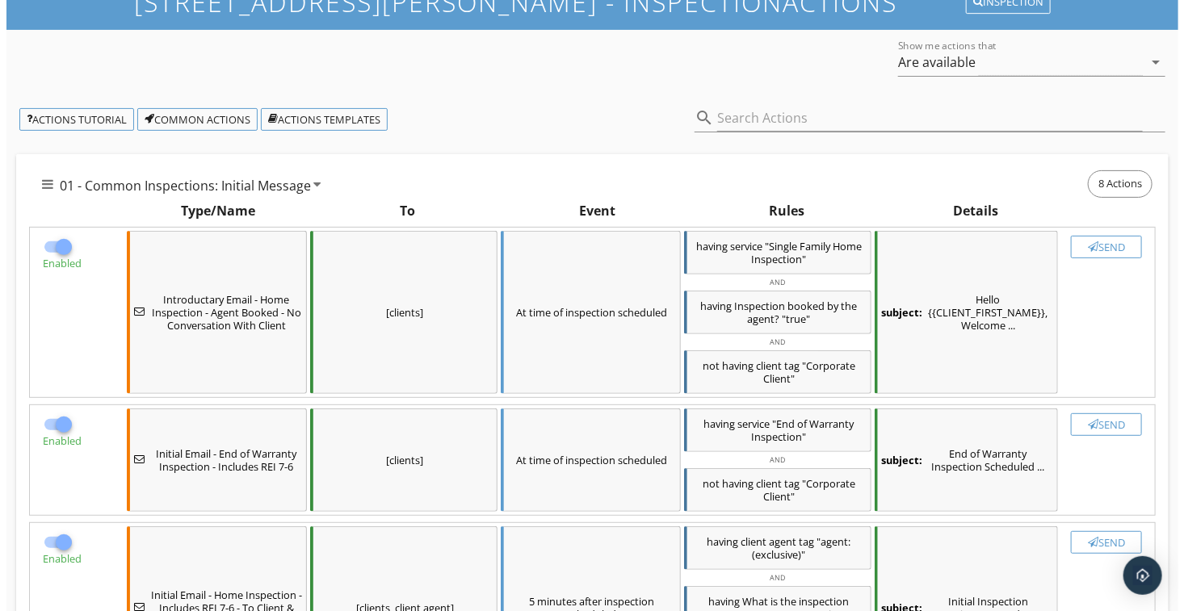
scroll to position [242, 0]
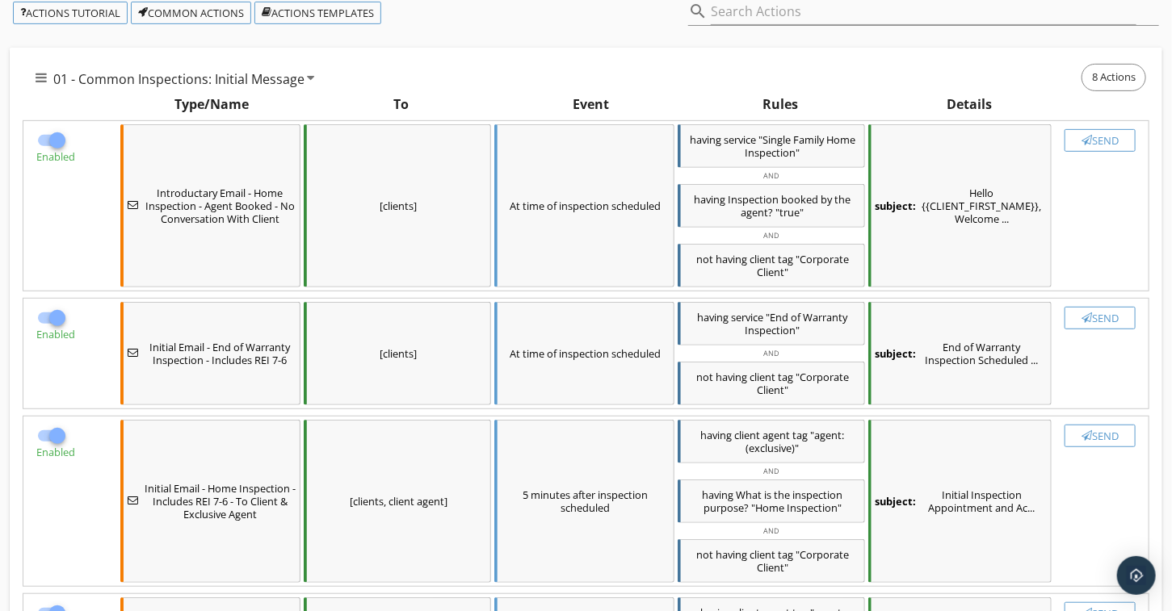
click at [1031, 204] on div "subject: Hello {{CLIENT_FIRST_NAME}}, Welcome ..." at bounding box center [960, 205] width 184 height 163
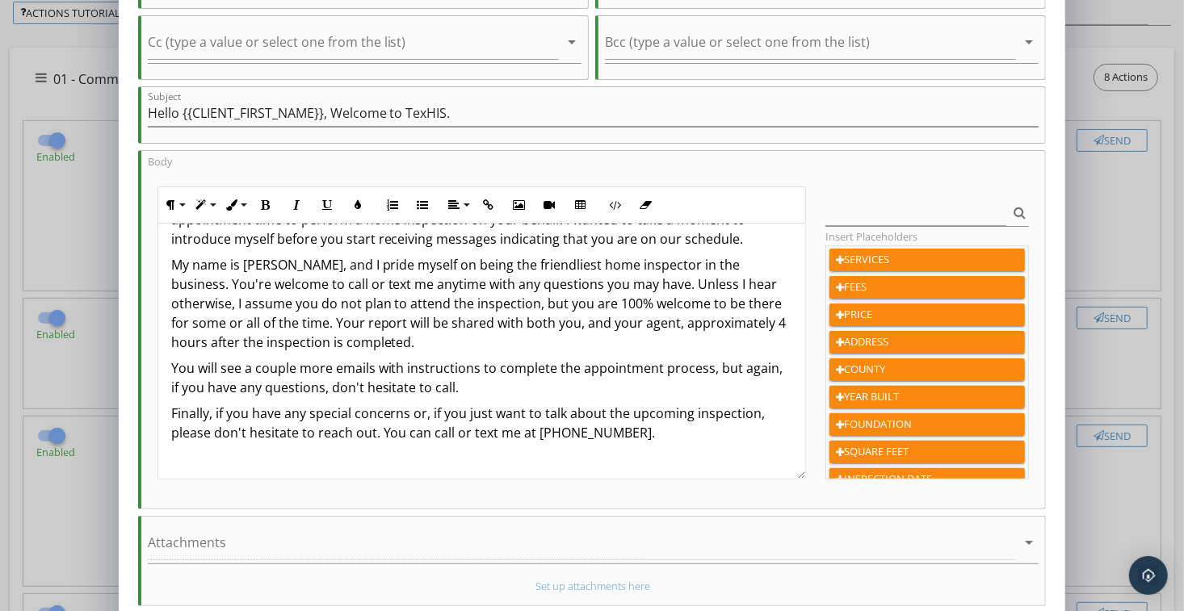
scroll to position [81, 0]
click at [396, 342] on p "My name is Larry Harvey, and I pride myself on being the friendliest home inspe…" at bounding box center [482, 301] width 622 height 97
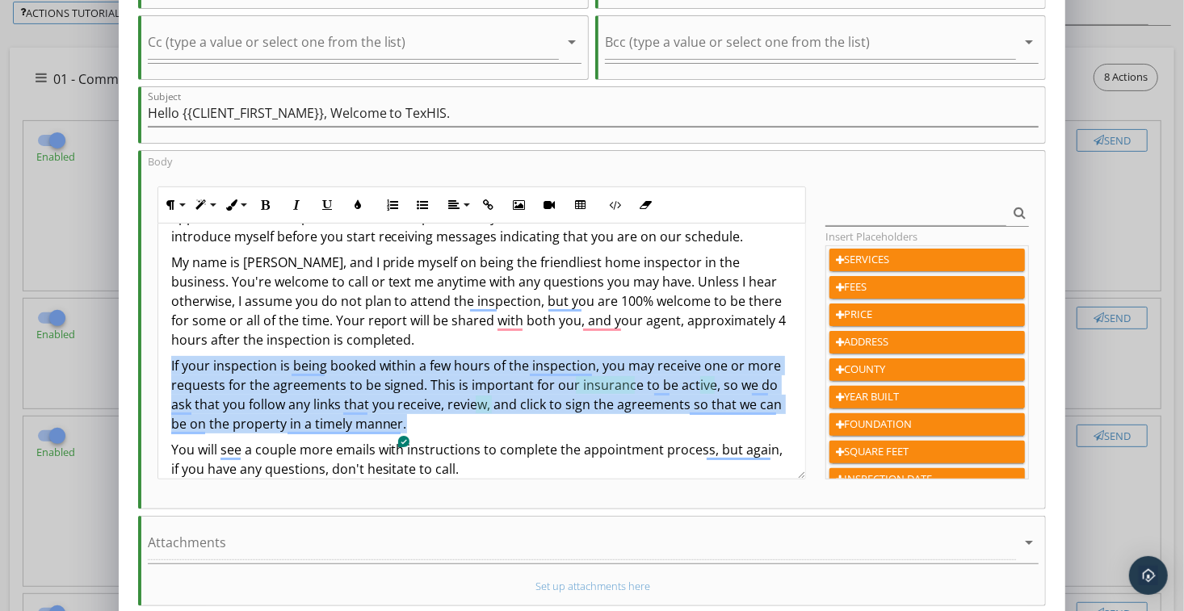
drag, startPoint x: 417, startPoint y: 422, endPoint x: 169, endPoint y: 363, distance: 254.9
click at [169, 363] on div "Hi {{CLIENT_FIRST_NAME}}, Your real estate agent, {{AGENT_NAME}}, recently reac…" at bounding box center [482, 401] width 648 height 517
click at [325, 199] on icon "button" at bounding box center [326, 204] width 11 height 11
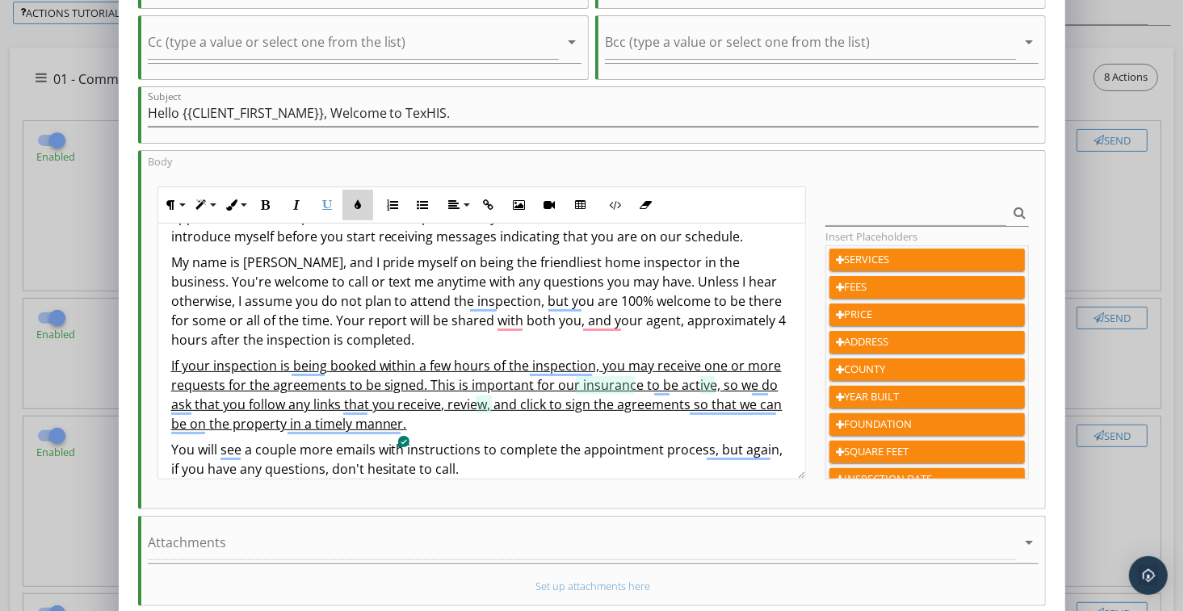
click at [357, 199] on icon "button" at bounding box center [357, 204] width 11 height 11
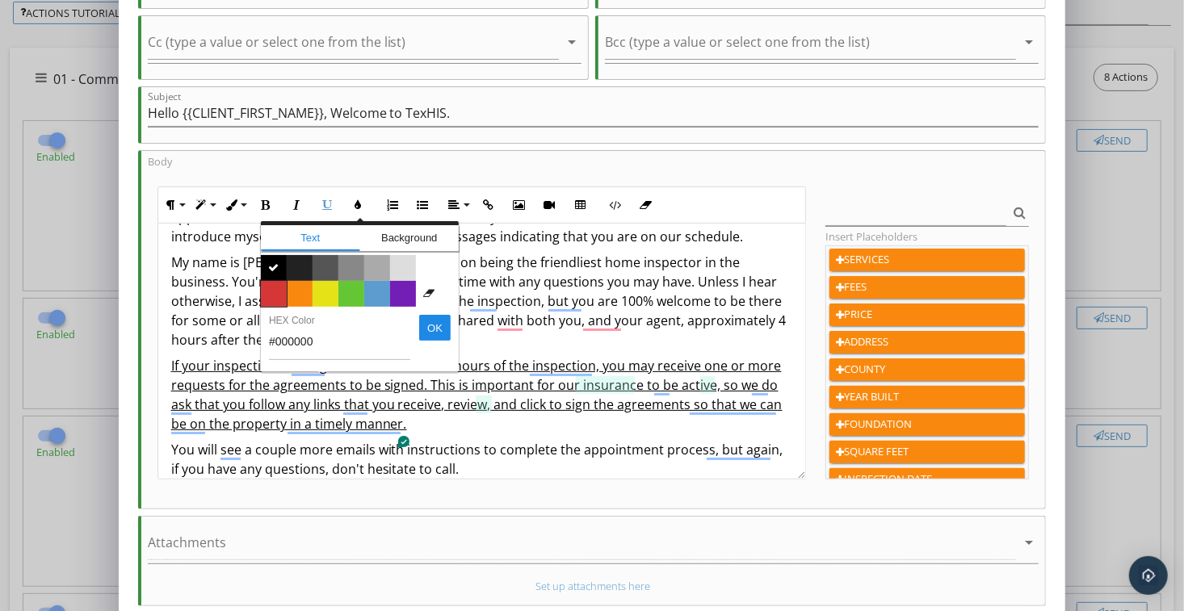
click at [275, 284] on span "Color #d53636" at bounding box center [274, 294] width 26 height 26
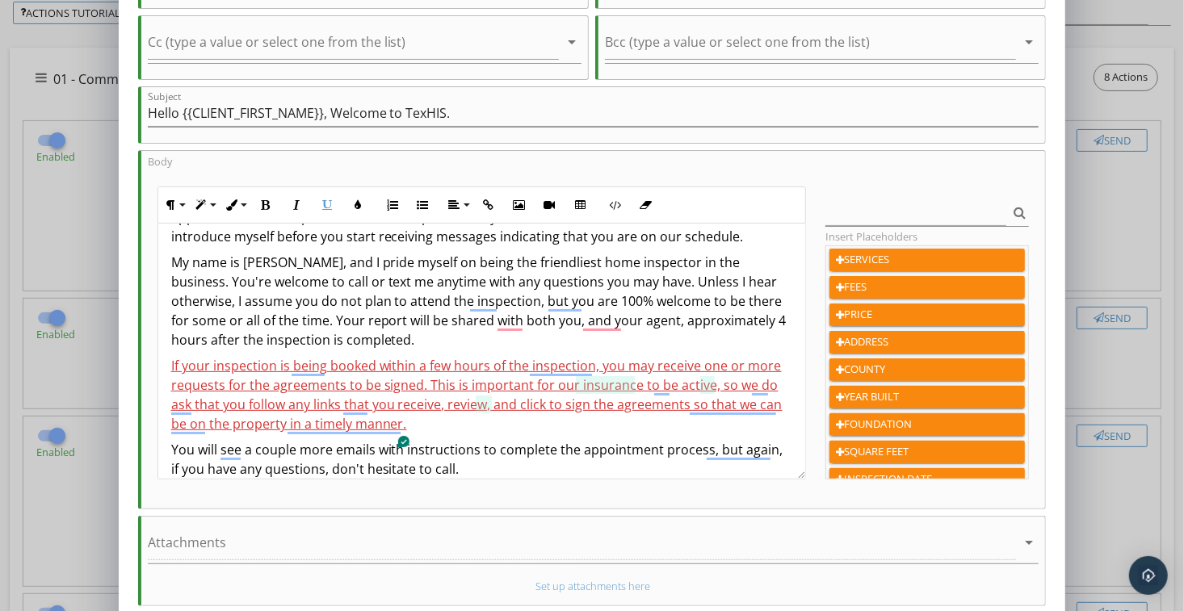
click at [383, 373] on u "If your inspection is being booked within a few hours of the inspection, you ma…" at bounding box center [476, 395] width 611 height 76
click at [449, 429] on p "If your inspection is being booked within a few hours of the inspection, you ma…" at bounding box center [482, 395] width 622 height 78
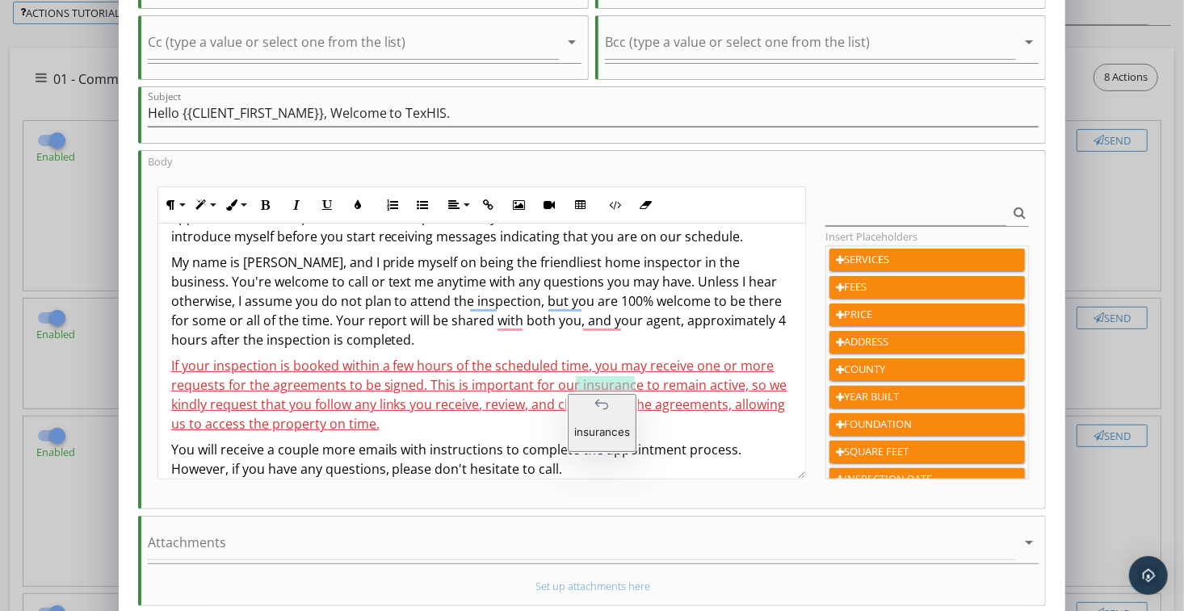
click at [613, 426] on p "insurances" at bounding box center [602, 432] width 56 height 13
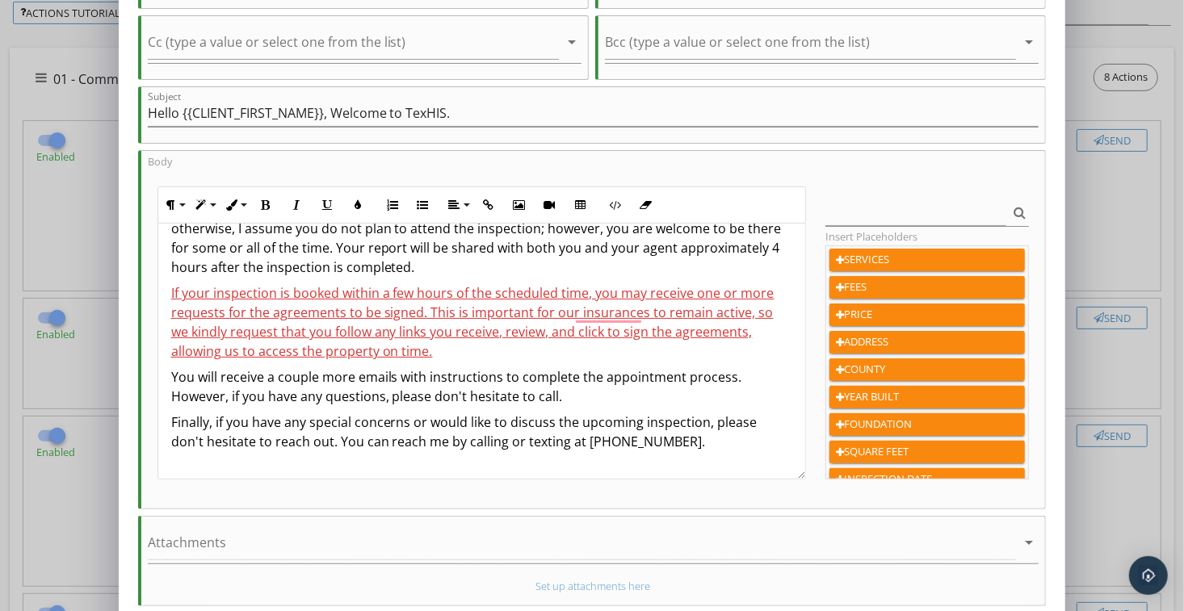
scroll to position [162, 0]
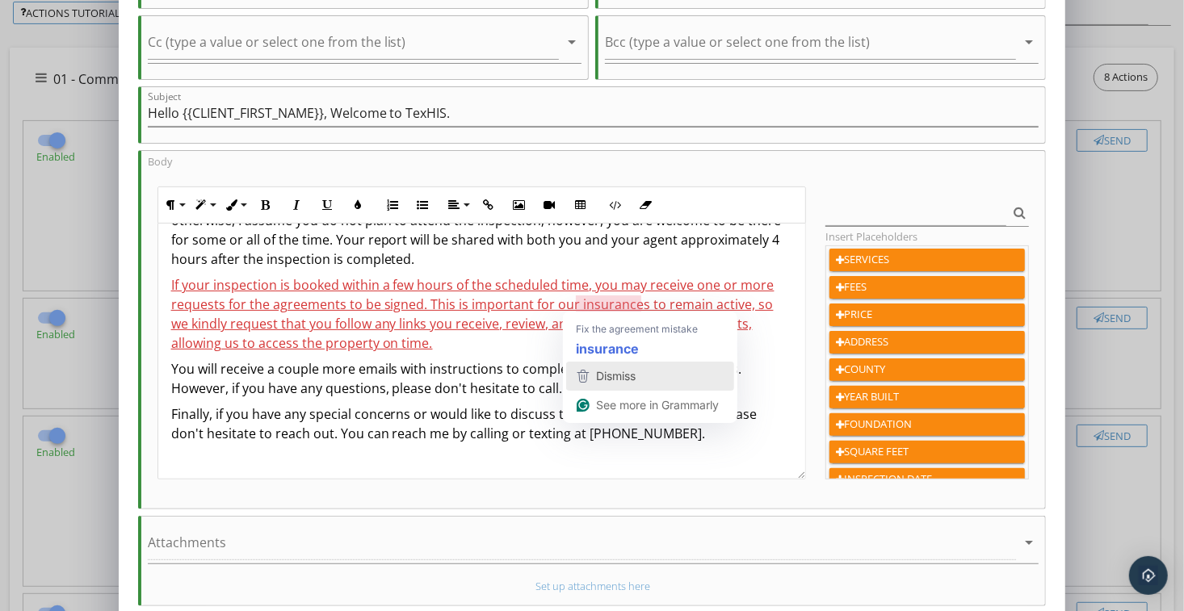
click at [607, 380] on span "Dismiss" at bounding box center [616, 376] width 40 height 14
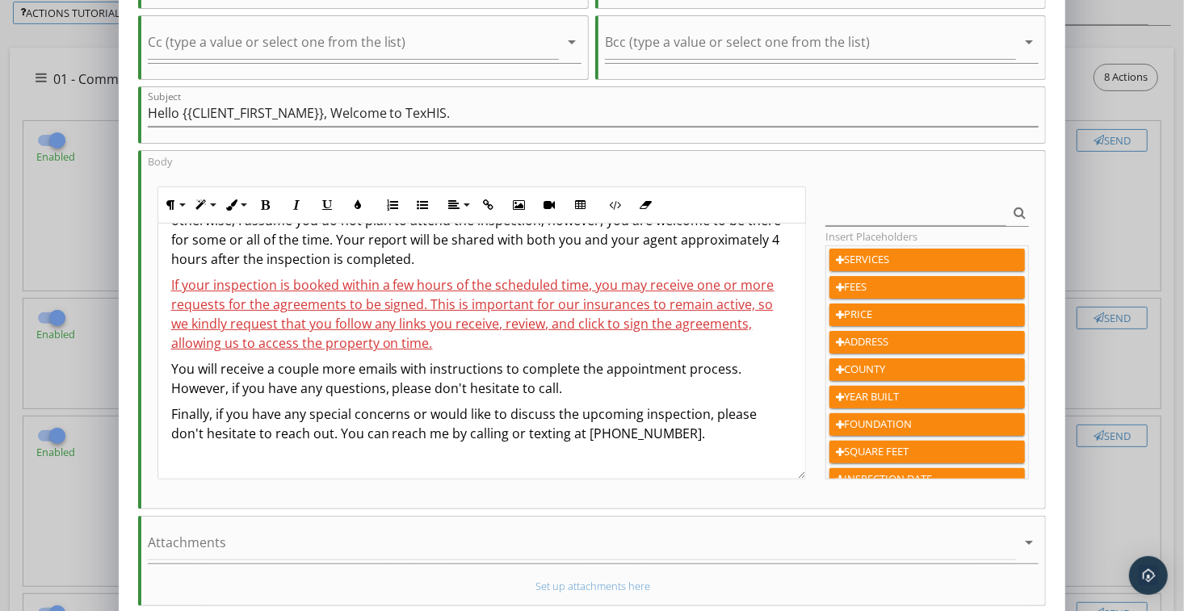
click at [658, 304] on u "If your inspection is booked within a few hours of the scheduled time, you may …" at bounding box center [472, 314] width 603 height 76
drag, startPoint x: 658, startPoint y: 304, endPoint x: 701, endPoint y: 305, distance: 42.8
click at [701, 305] on u "If your inspection is booked within a few hours of the scheduled time, you may …" at bounding box center [472, 314] width 603 height 76
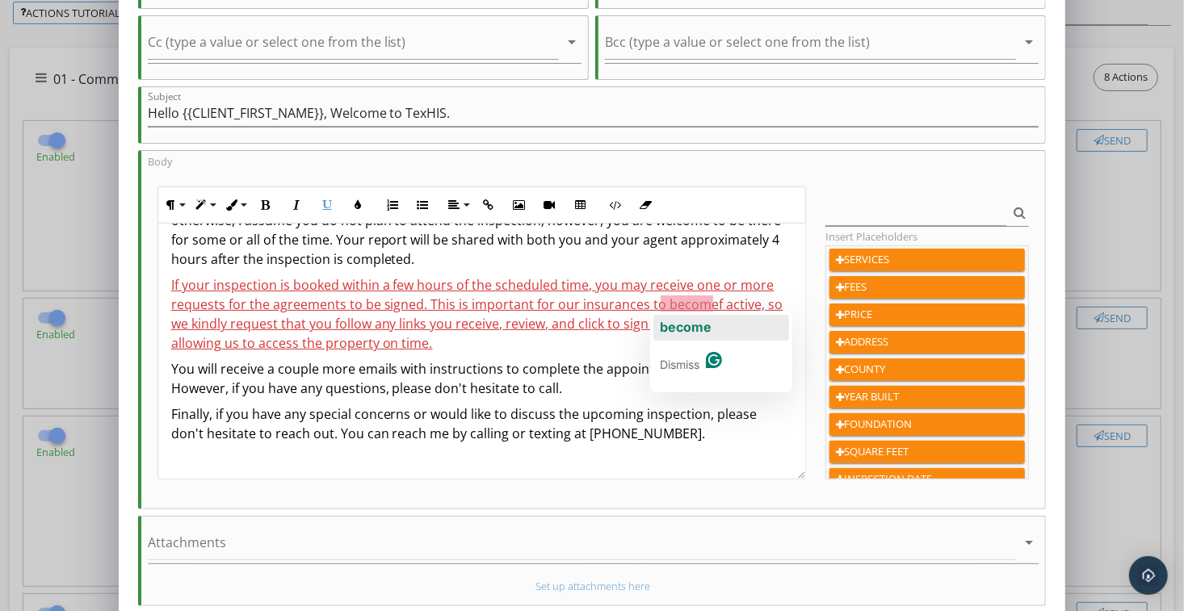
click at [682, 321] on span "become" at bounding box center [686, 327] width 52 height 16
click at [746, 304] on u "If your inspection is booked within a few hours of the scheduled time, you may …" at bounding box center [475, 314] width 608 height 76
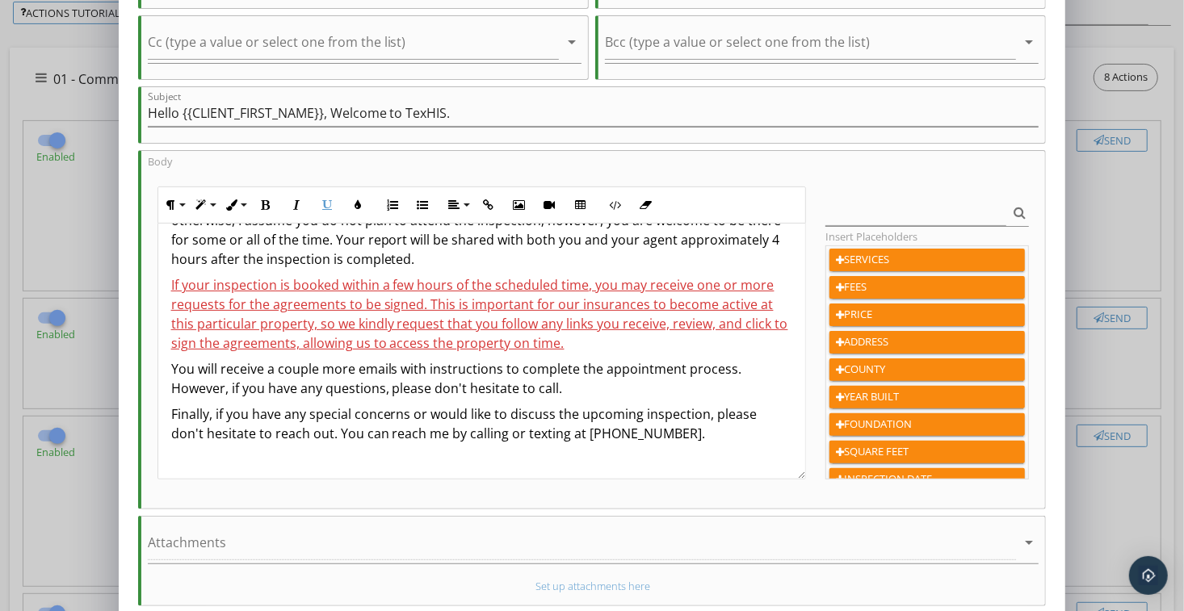
click at [700, 334] on p "If your inspection is booked within a few hours of the scheduled time, you may …" at bounding box center [482, 314] width 622 height 78
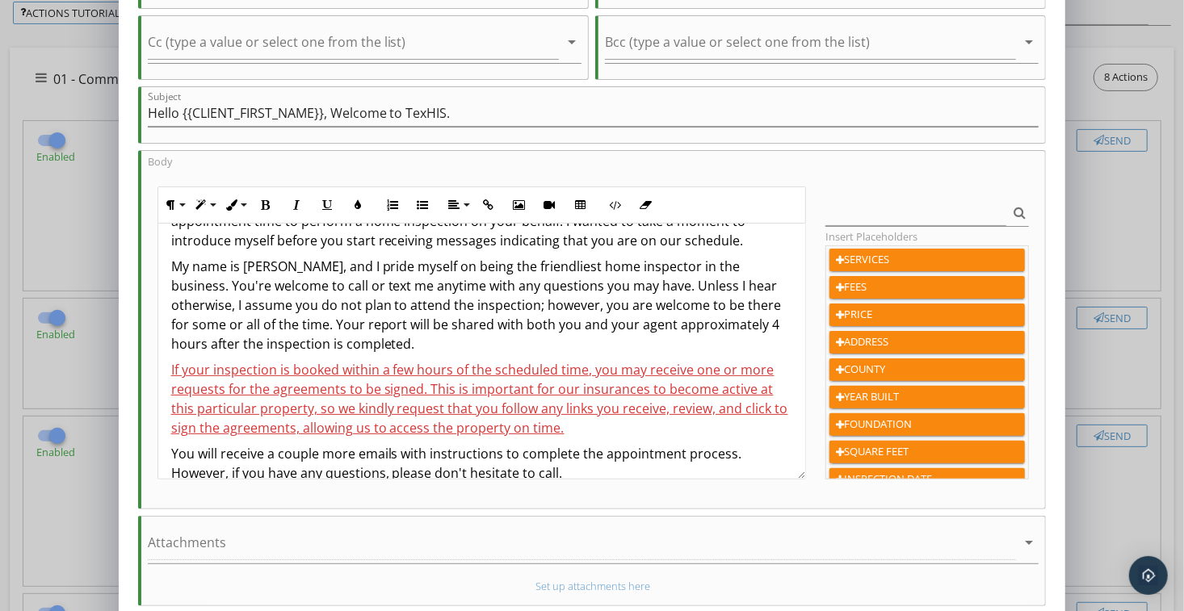
scroll to position [81, 0]
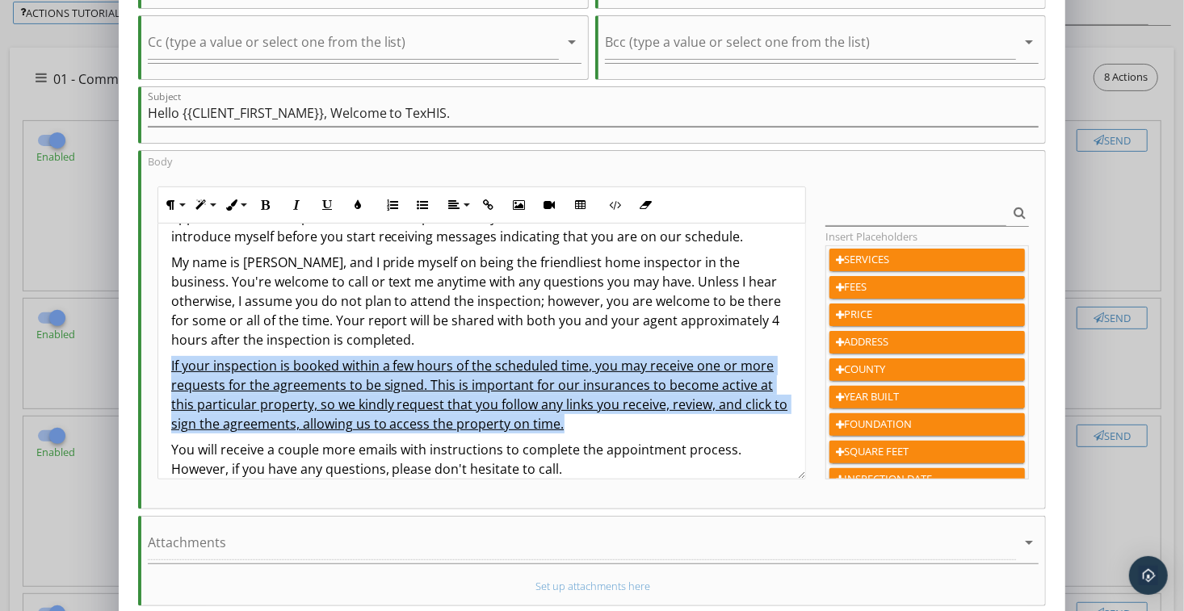
drag, startPoint x: 567, startPoint y: 421, endPoint x: 165, endPoint y: 367, distance: 405.8
click at [165, 367] on div "Hi {{CLIENT_FIRST_NAME}}, Your real estate agent, {{AGENT_NAME}}, recently cont…" at bounding box center [482, 401] width 648 height 517
click at [267, 199] on icon "button" at bounding box center [265, 204] width 11 height 11
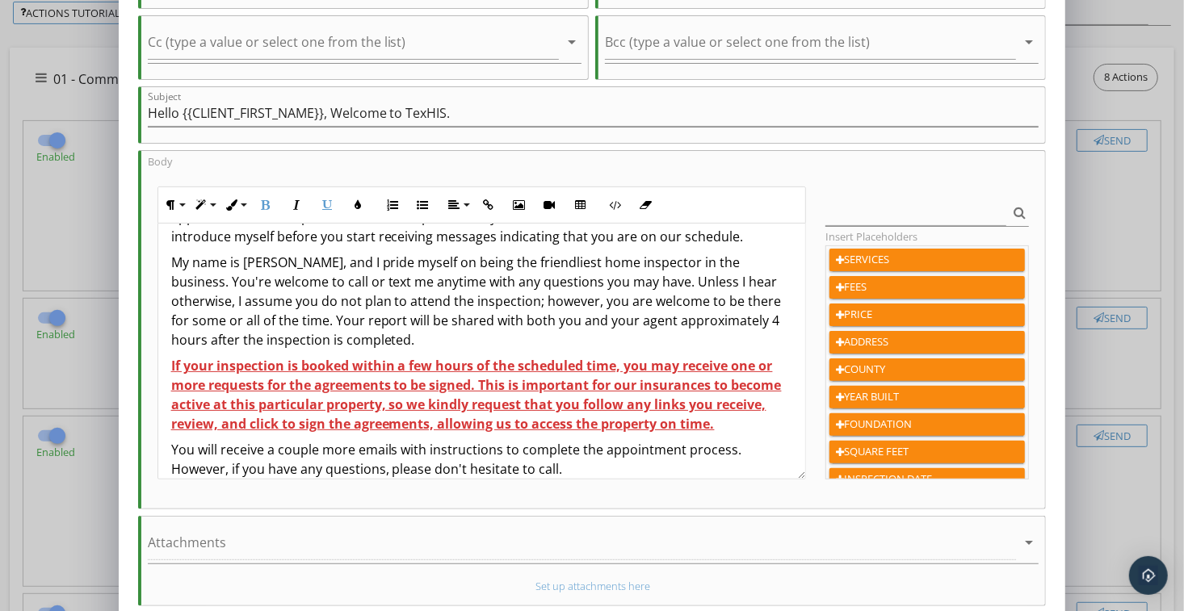
click at [409, 384] on strong "If your inspection is booked within a few hours of the scheduled time, you may …" at bounding box center [476, 395] width 611 height 76
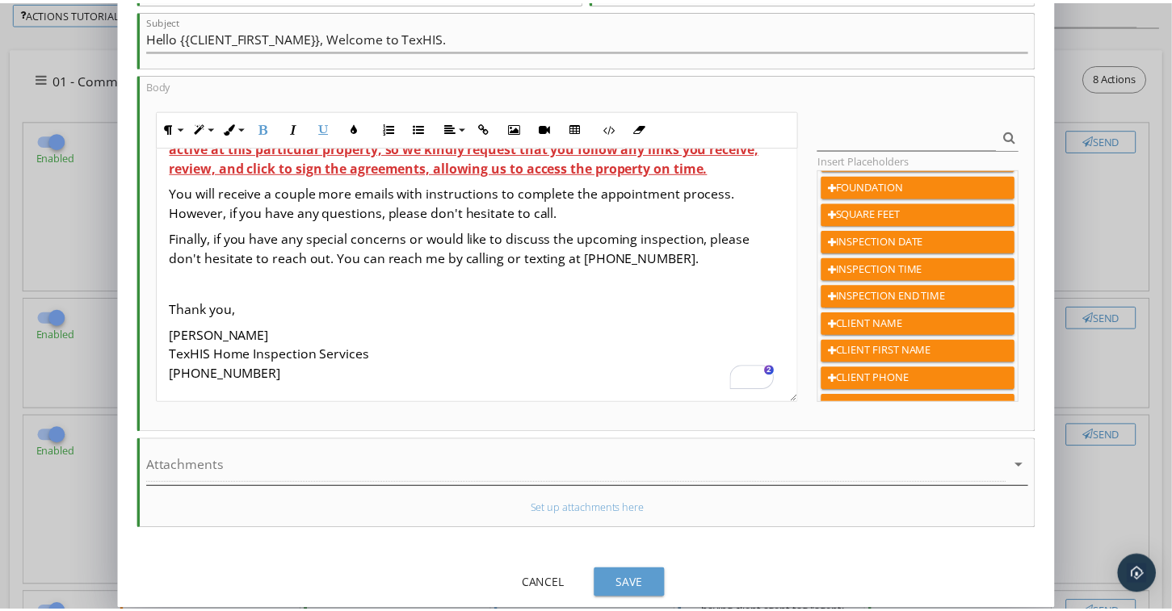
scroll to position [233, 0]
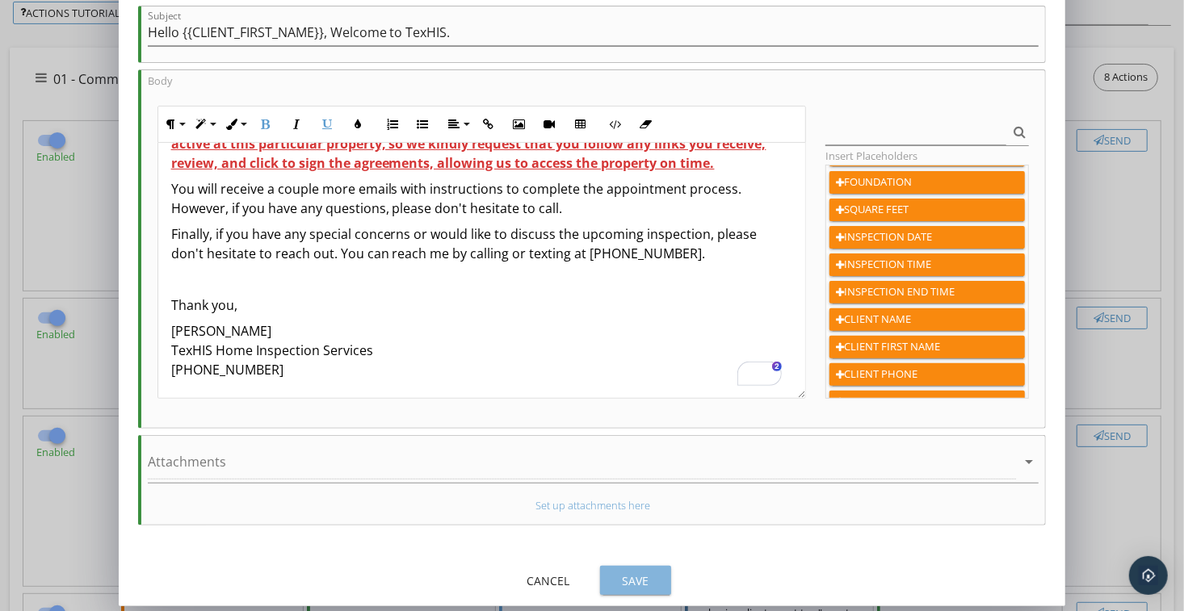
click at [634, 573] on div "Save" at bounding box center [635, 581] width 45 height 17
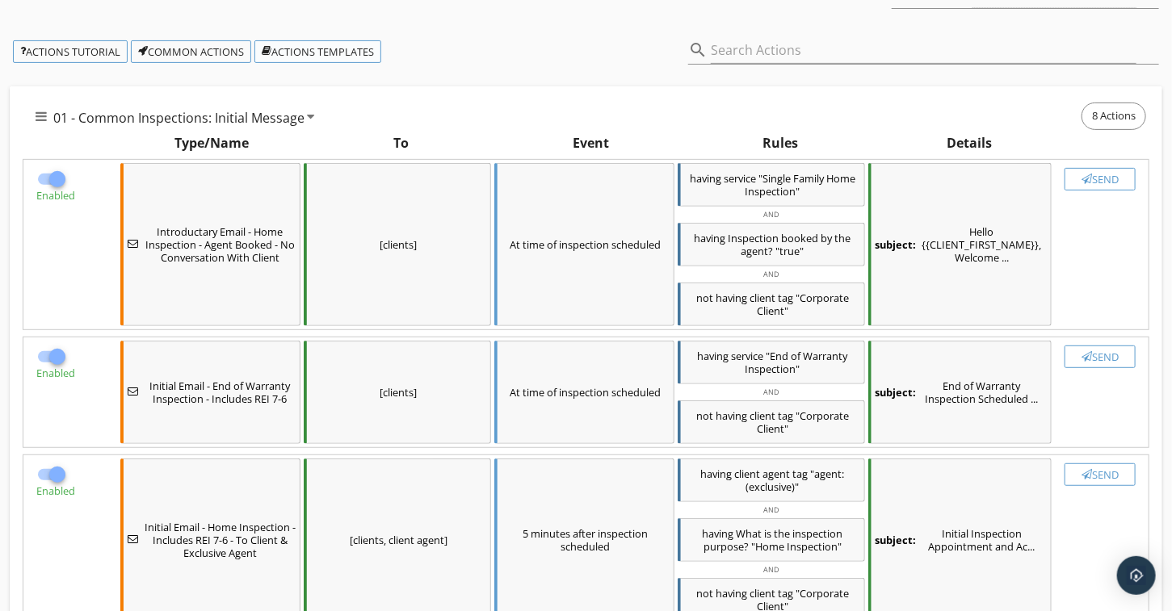
scroll to position [0, 0]
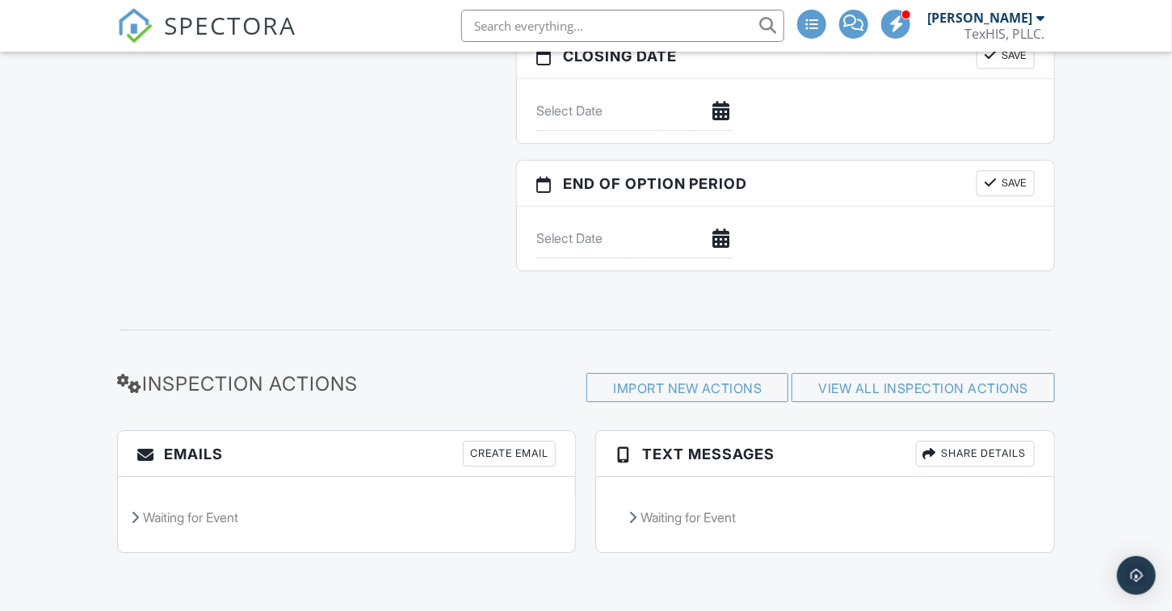
scroll to position [1945, 0]
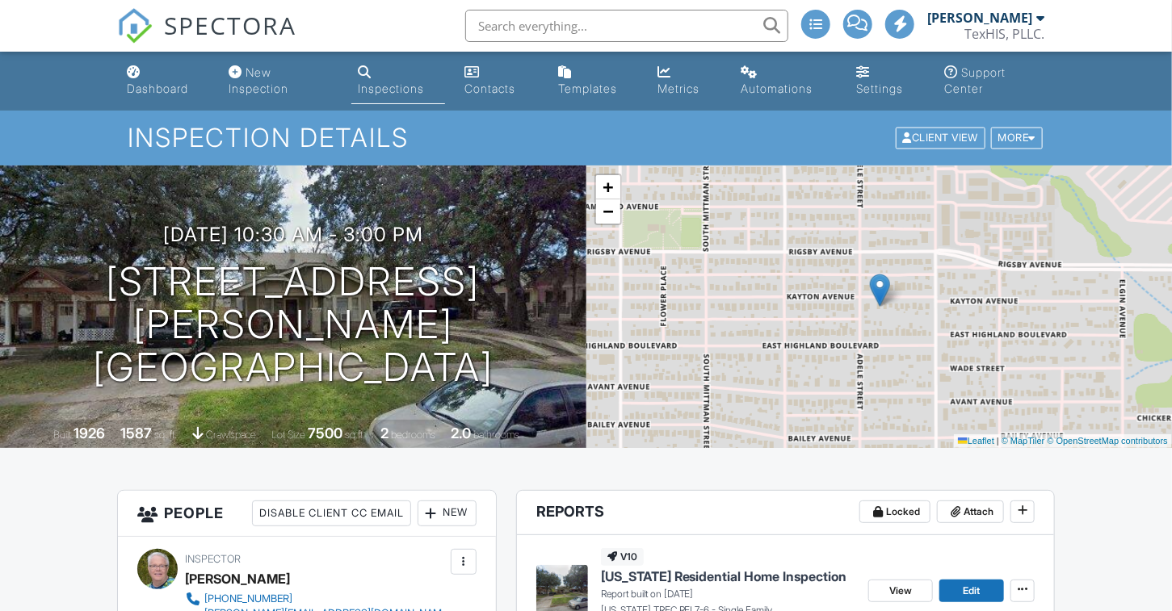
scroll to position [1944, 0]
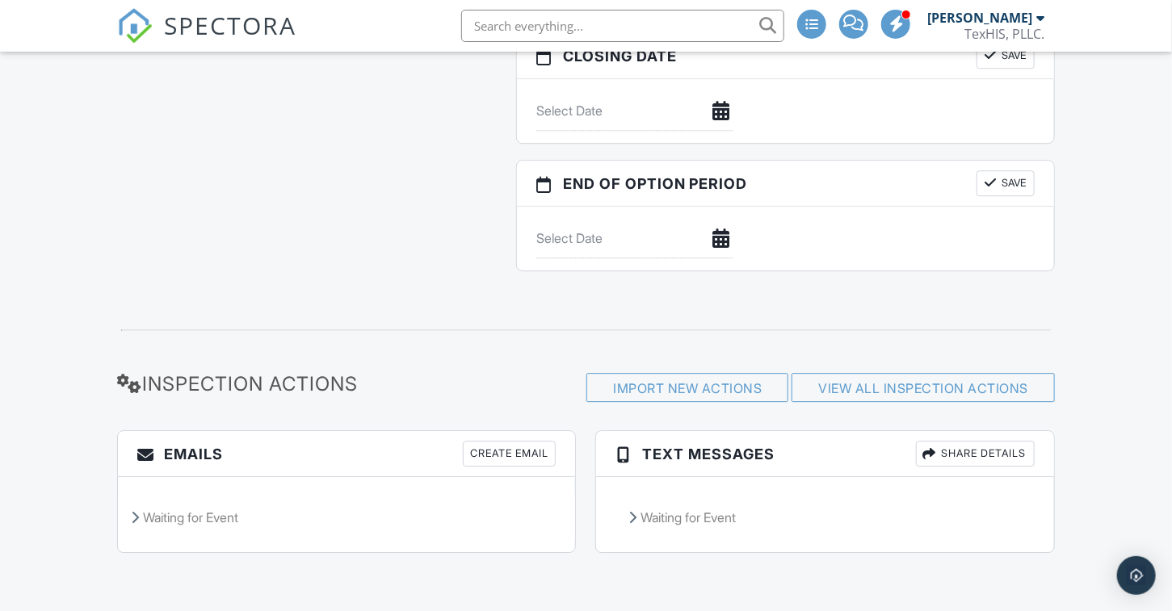
scroll to position [1945, 0]
click at [139, 519] on div "Waiting for Event" at bounding box center [346, 518] width 457 height 44
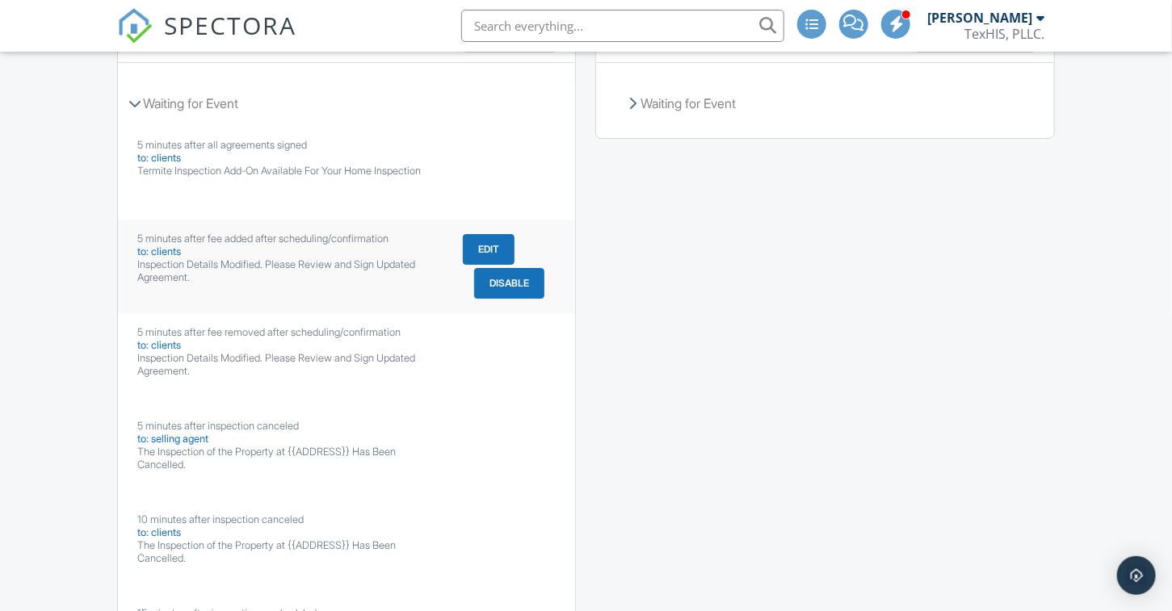
scroll to position [2349, 0]
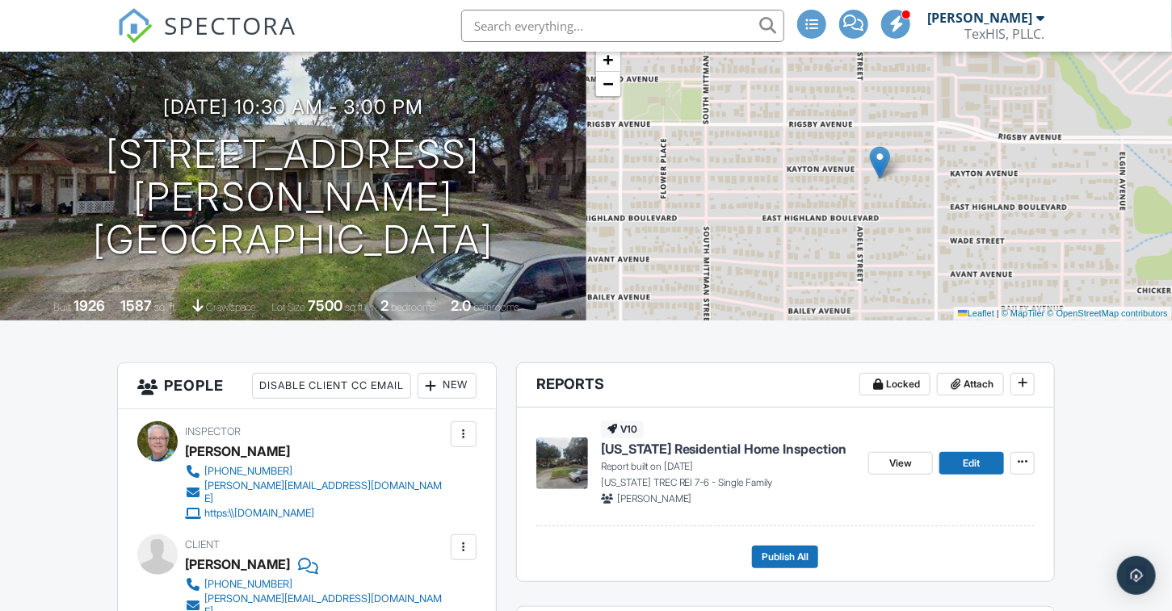
scroll to position [87, 0]
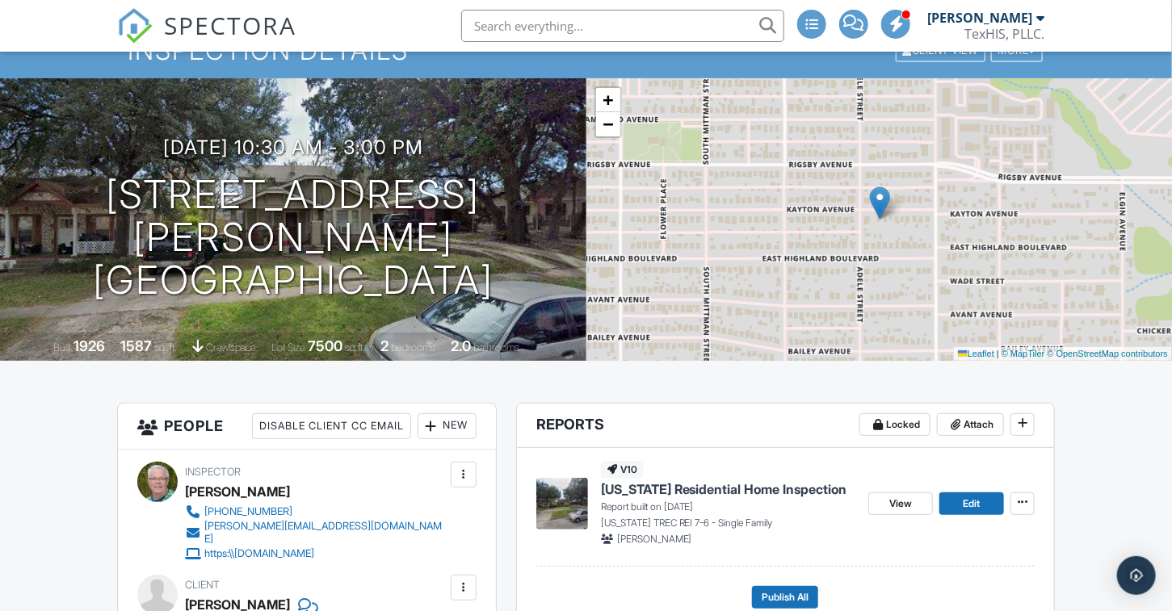
click at [185, 27] on span "SPECTORA" at bounding box center [230, 25] width 132 height 34
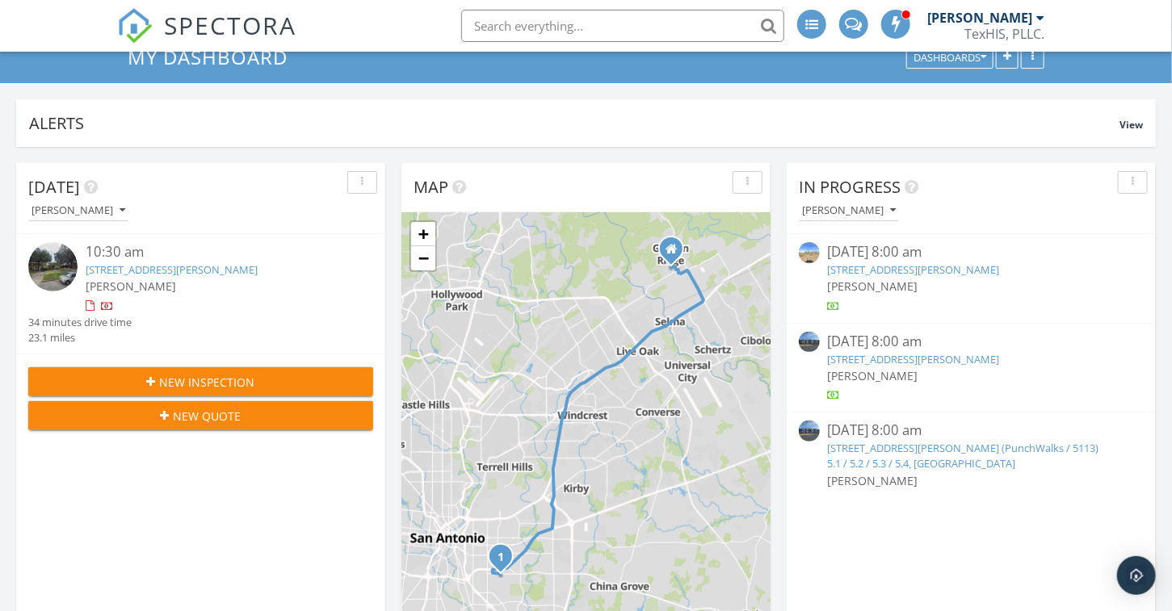
scroll to position [81, 0]
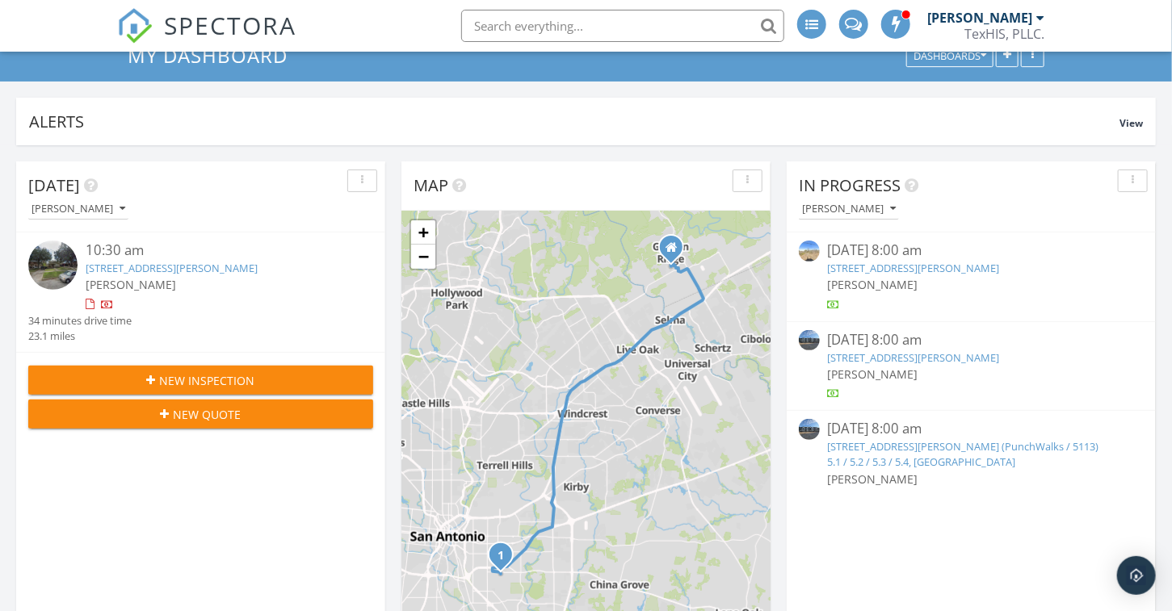
click at [143, 273] on link "[STREET_ADDRESS][PERSON_NAME]" at bounding box center [172, 268] width 172 height 15
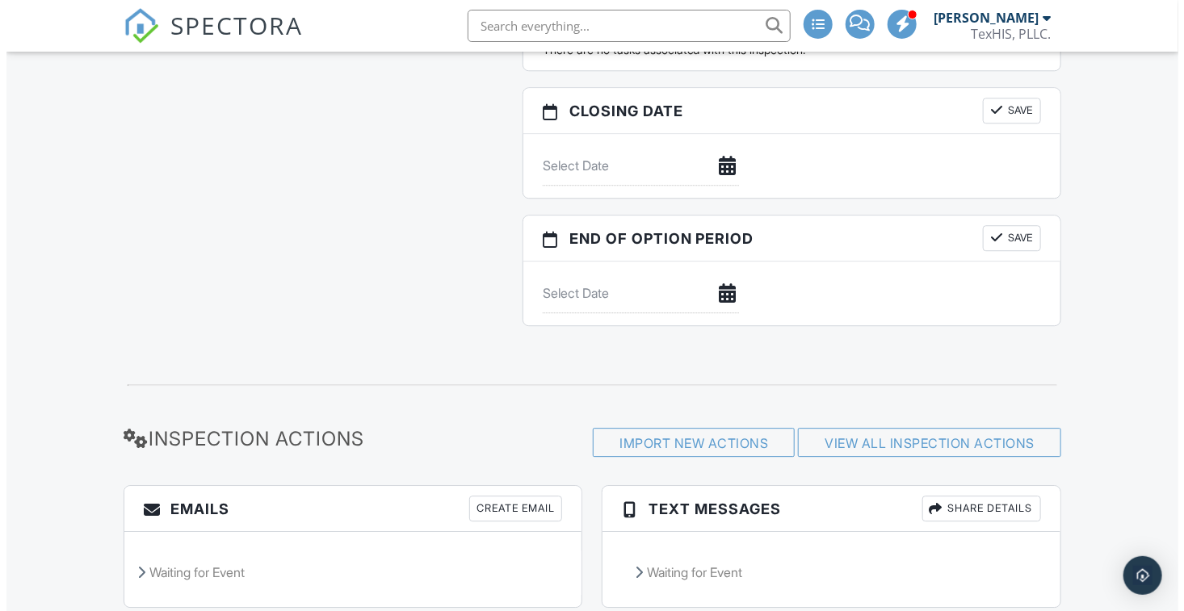
scroll to position [1945, 0]
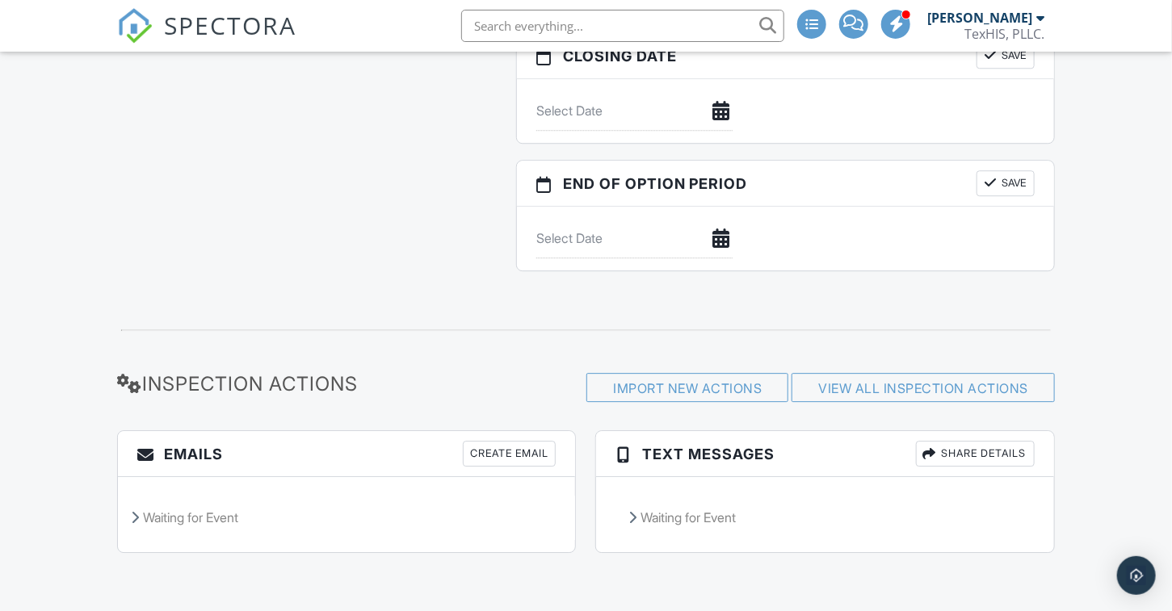
click at [174, 460] on h3 "Emails Create Email" at bounding box center [346, 454] width 457 height 46
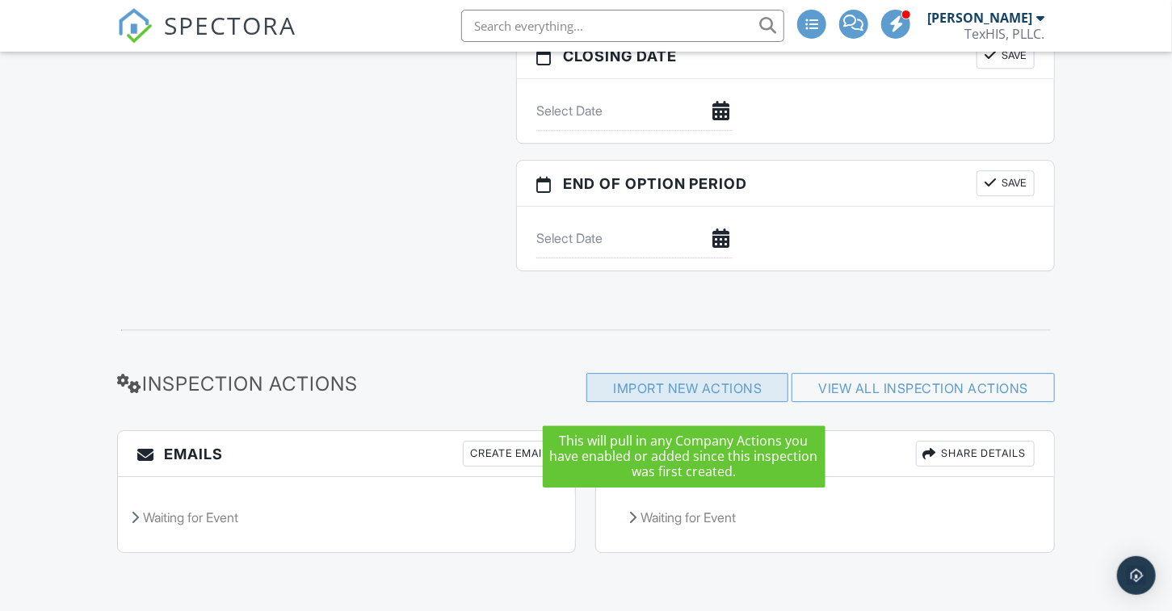
click at [665, 388] on div "Import New Actions" at bounding box center [687, 387] width 202 height 29
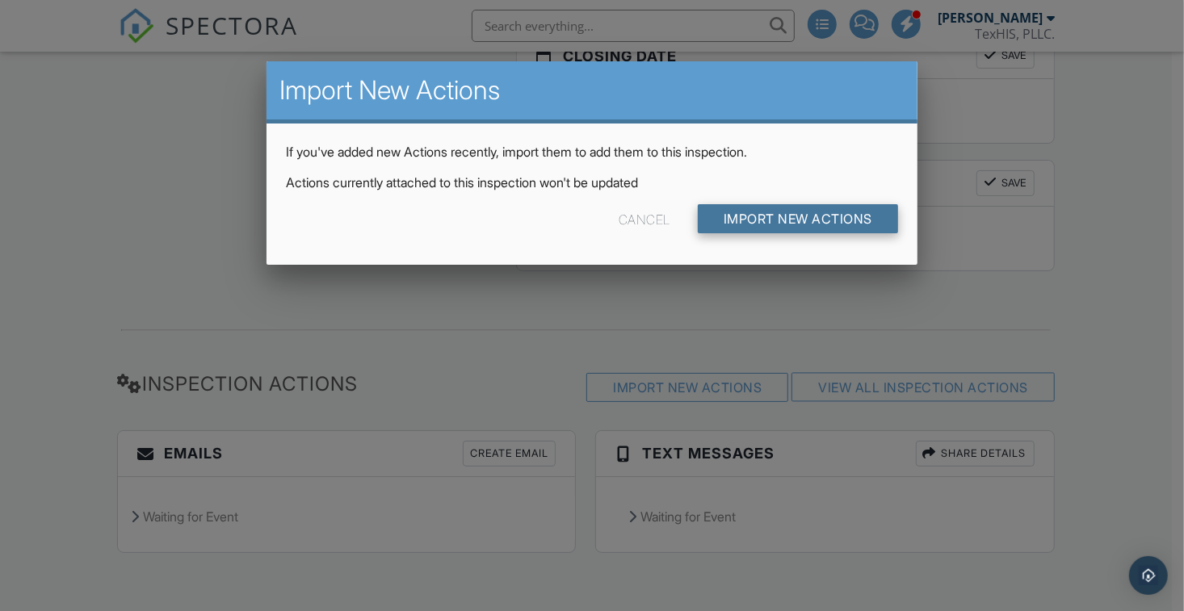
click at [805, 216] on input "Import New Actions" at bounding box center [798, 218] width 200 height 29
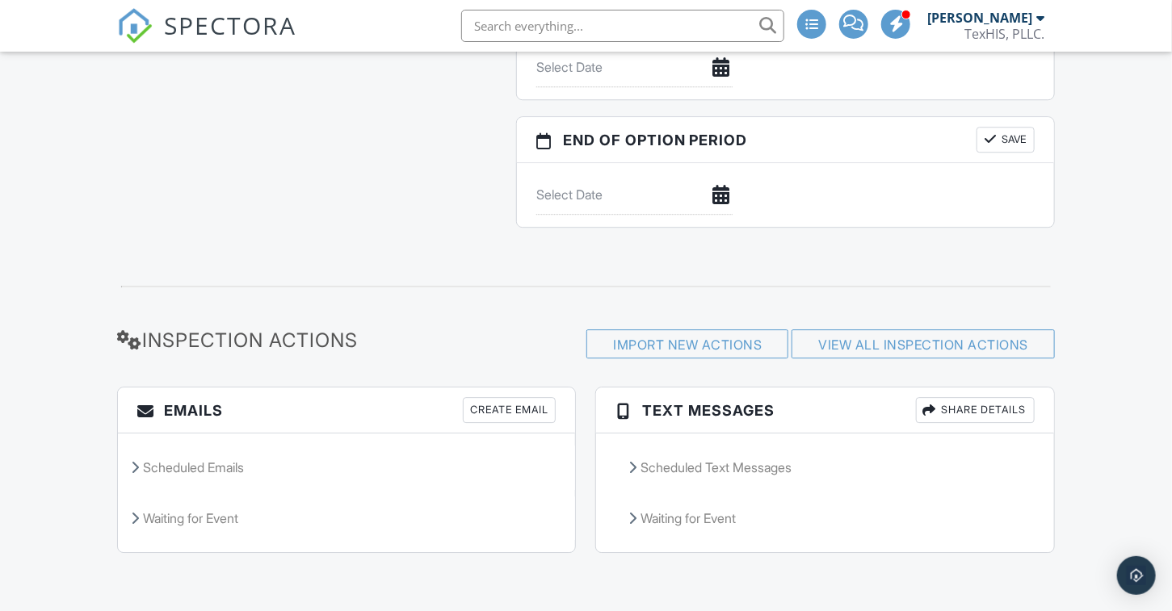
scroll to position [1988, 0]
click at [130, 465] on div "Scheduled Emails" at bounding box center [346, 468] width 457 height 44
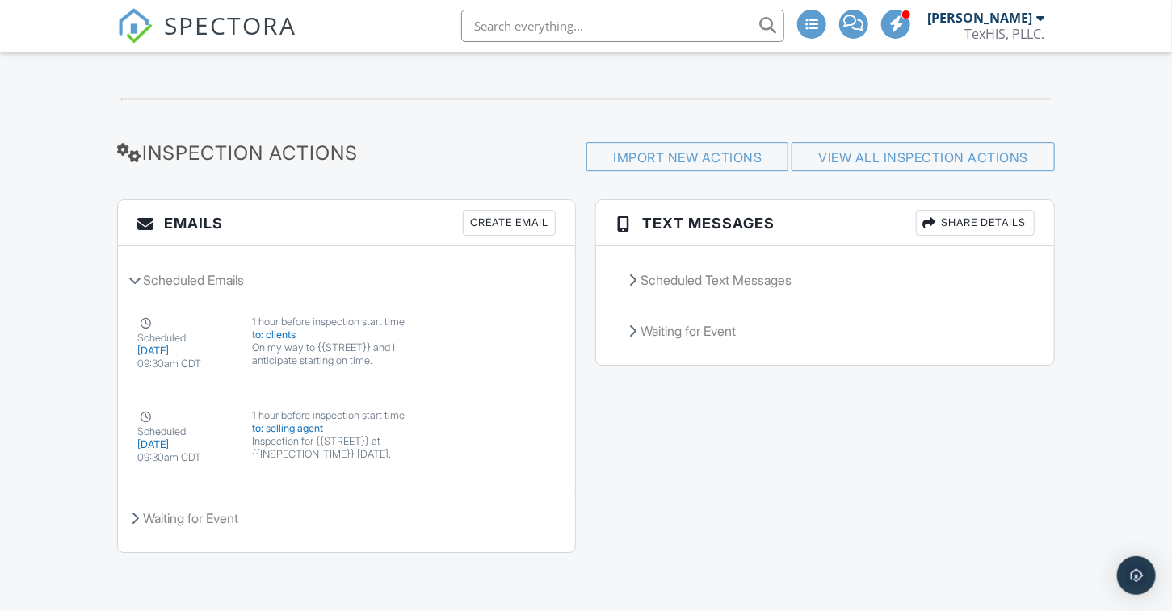
scroll to position [2176, 0]
click at [131, 276] on div "Scheduled Emails" at bounding box center [346, 280] width 457 height 44
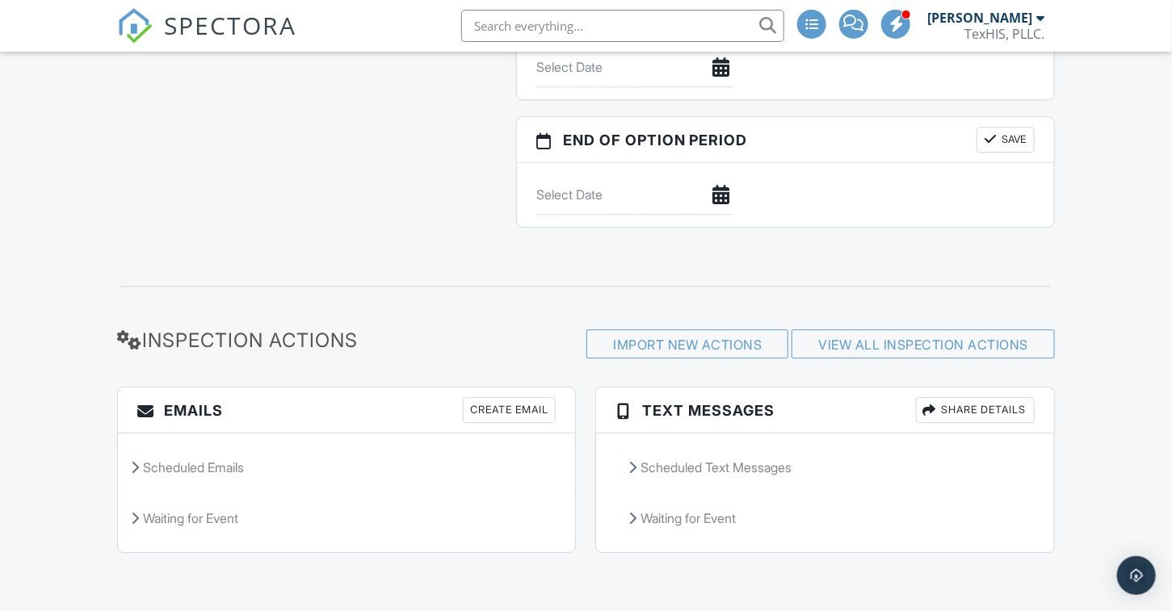
scroll to position [1988, 0]
click at [136, 471] on icon at bounding box center [135, 467] width 8 height 13
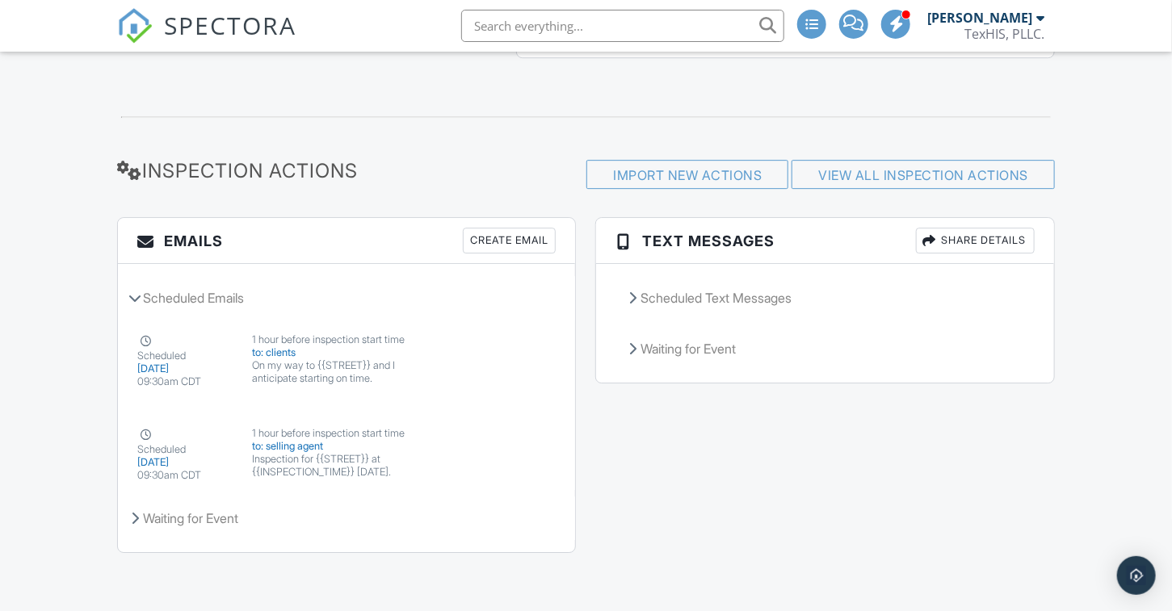
scroll to position [2176, 0]
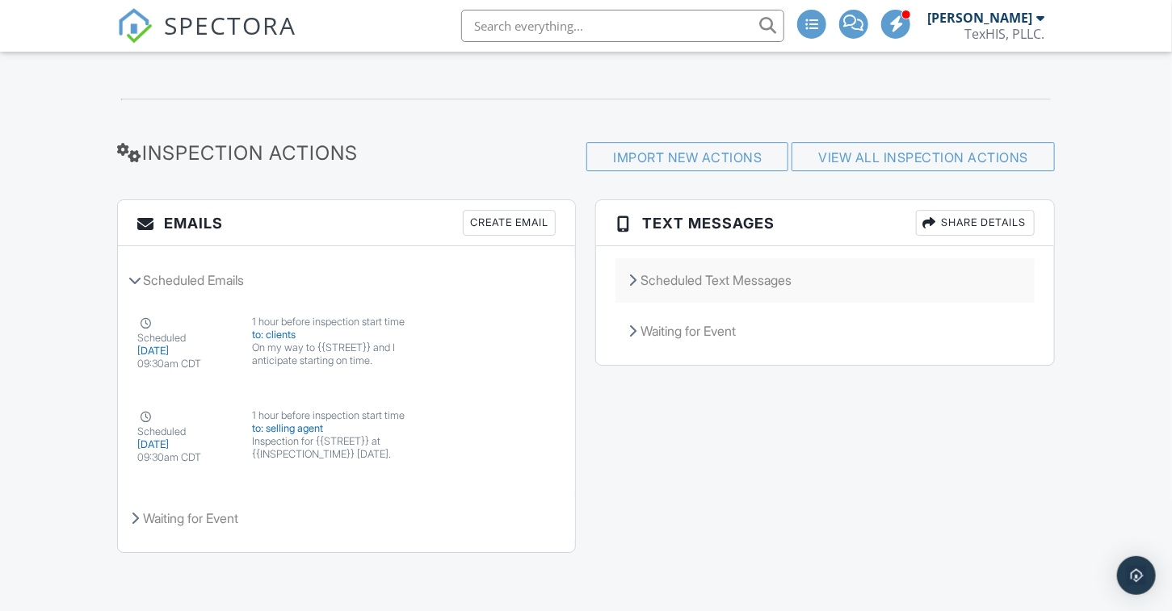
click at [635, 279] on icon at bounding box center [632, 280] width 8 height 13
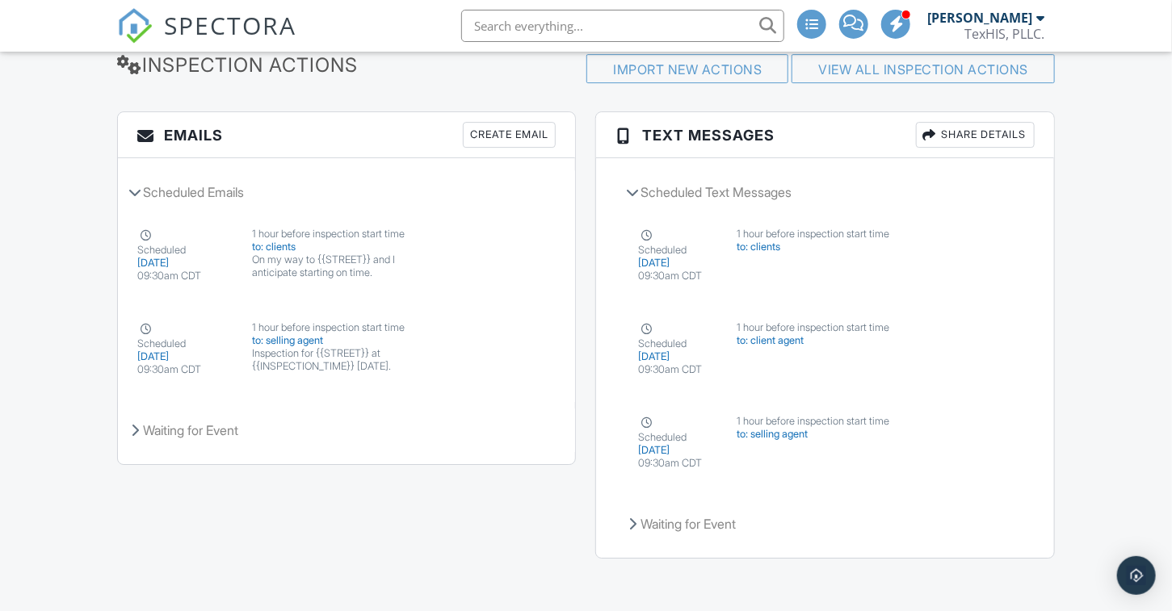
scroll to position [2269, 0]
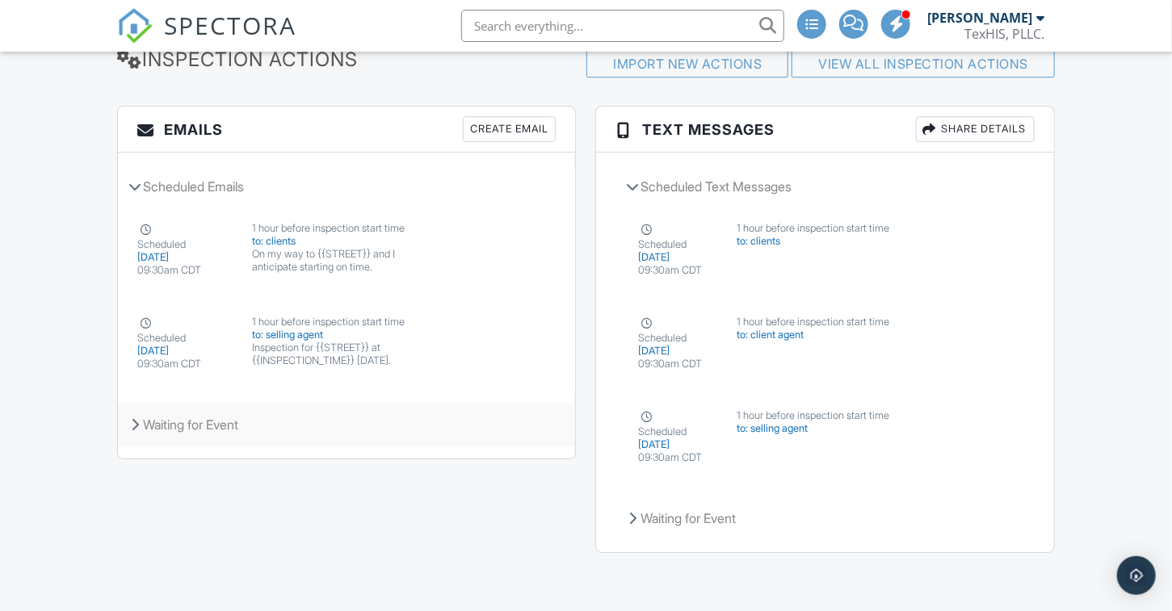
click at [136, 423] on icon at bounding box center [135, 424] width 8 height 13
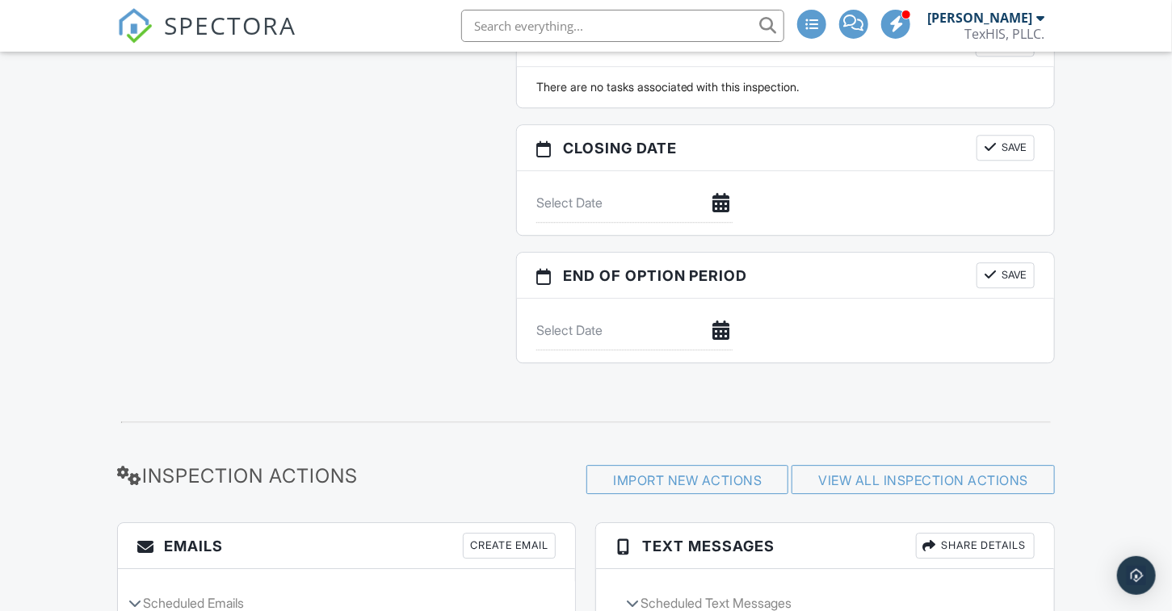
scroll to position [2100, 0]
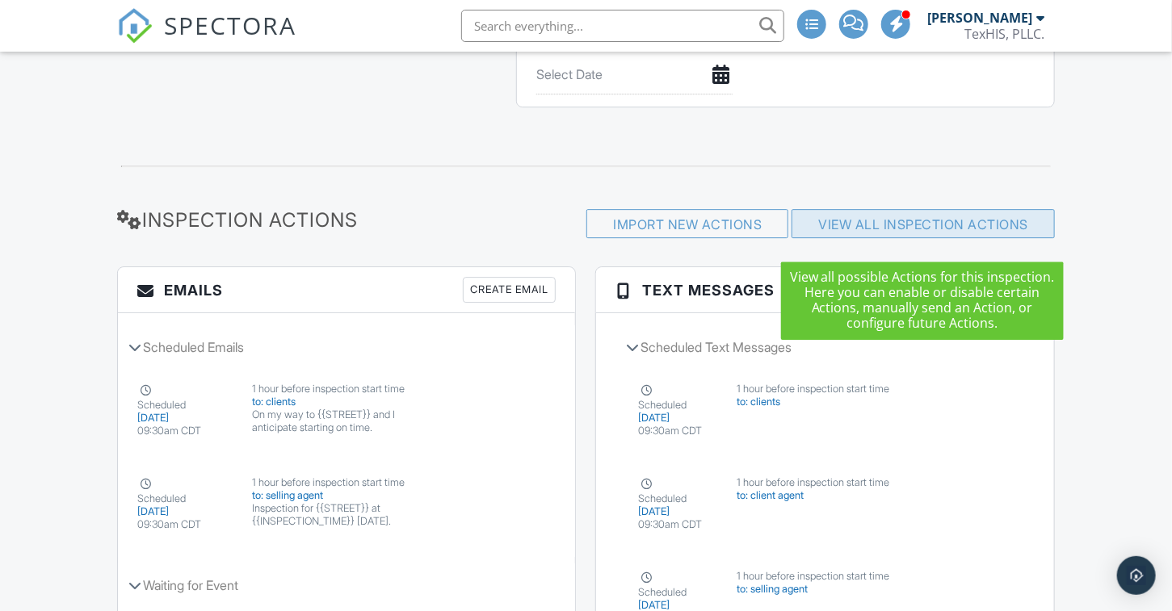
click at [885, 233] on link "View All Inspection Actions" at bounding box center [923, 224] width 210 height 16
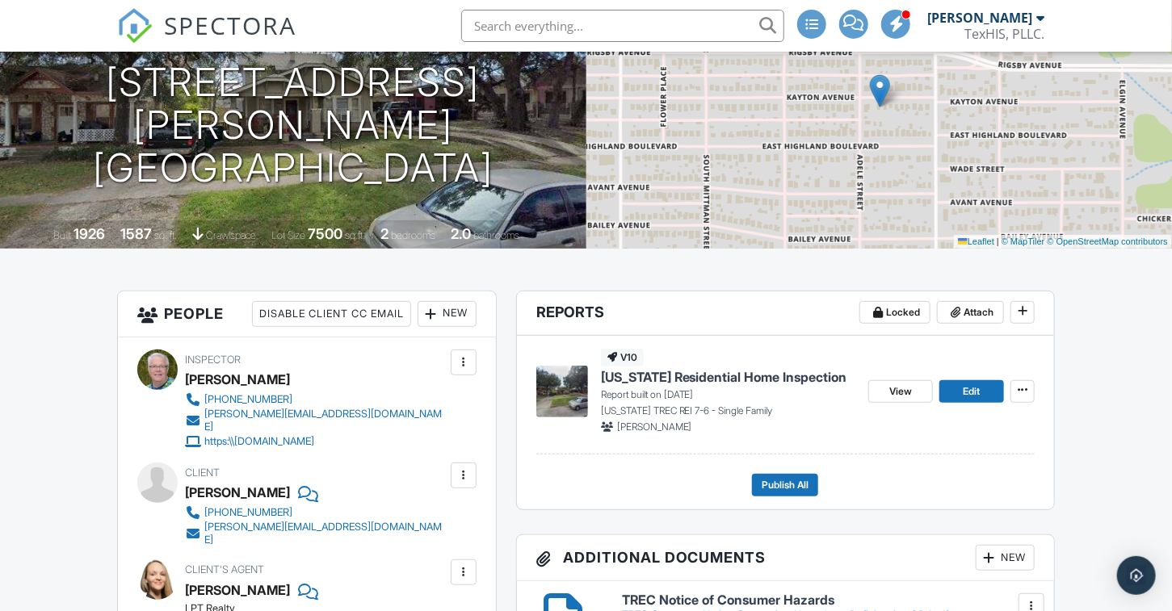
scroll to position [0, 0]
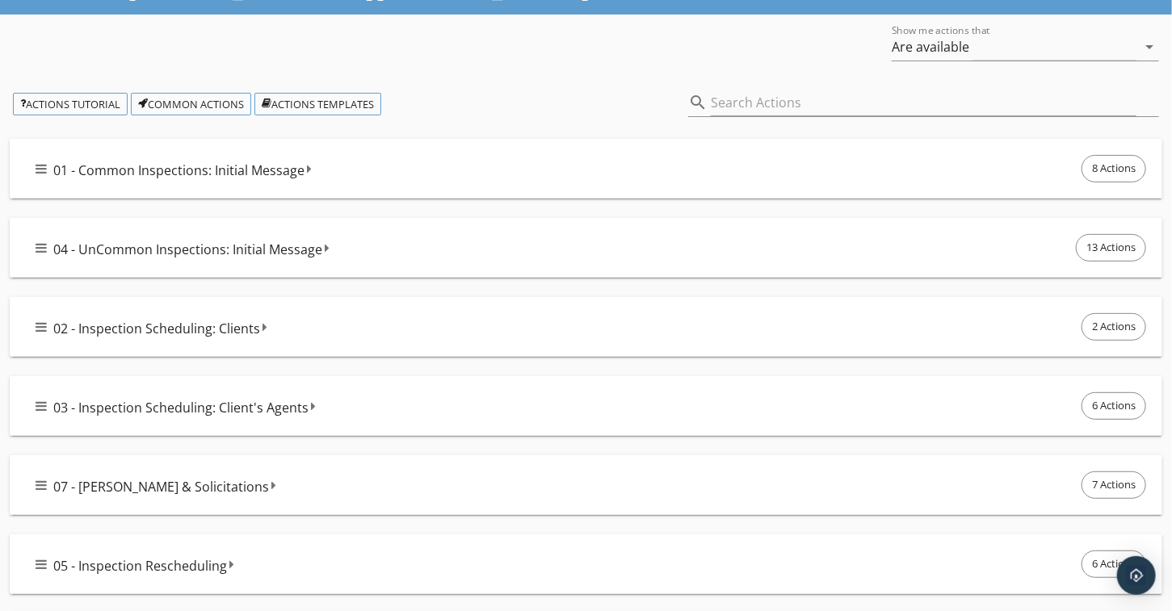
scroll to position [162, 0]
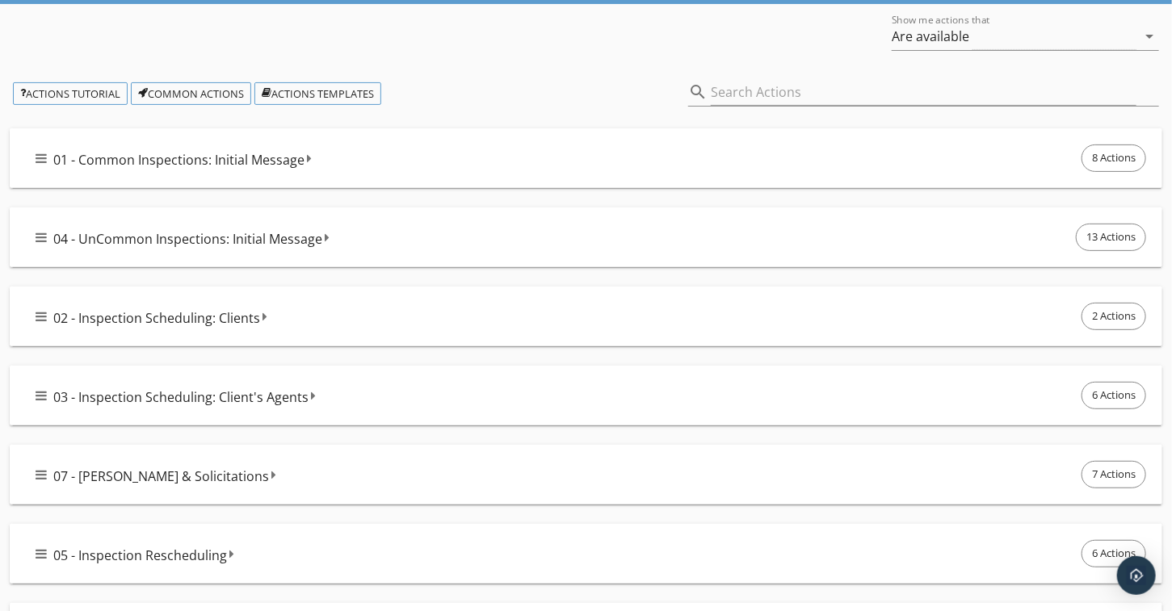
click at [61, 134] on div "01 - Common Inspections: Initial Message 8 Actions" at bounding box center [586, 158] width 1152 height 60
click at [40, 154] on icon at bounding box center [41, 158] width 11 height 13
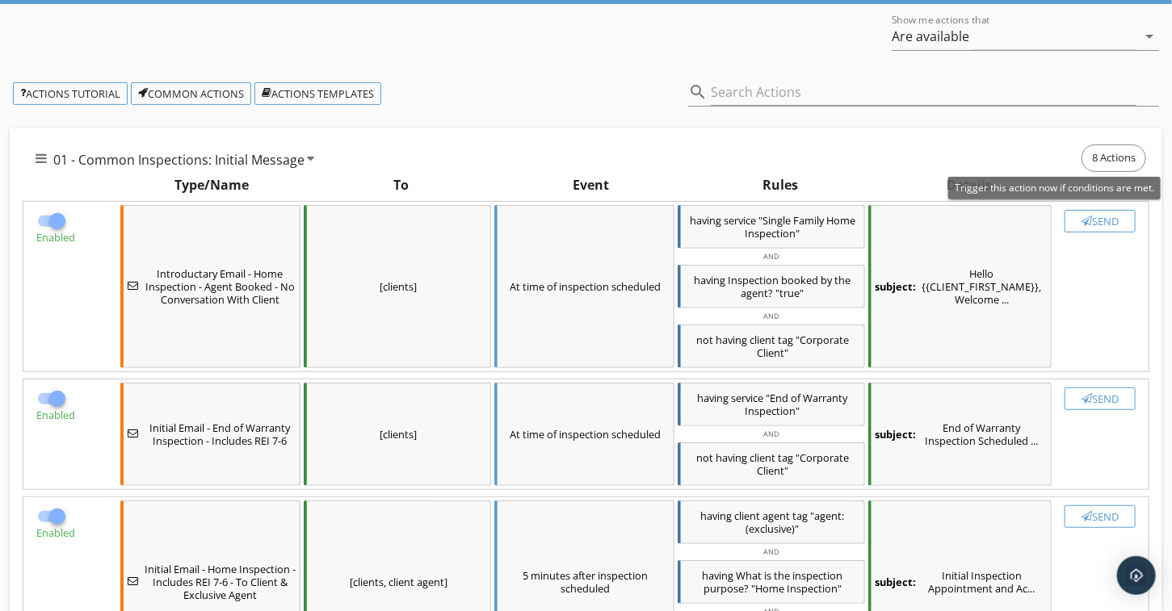
click at [1104, 215] on div "Send" at bounding box center [1100, 221] width 57 height 13
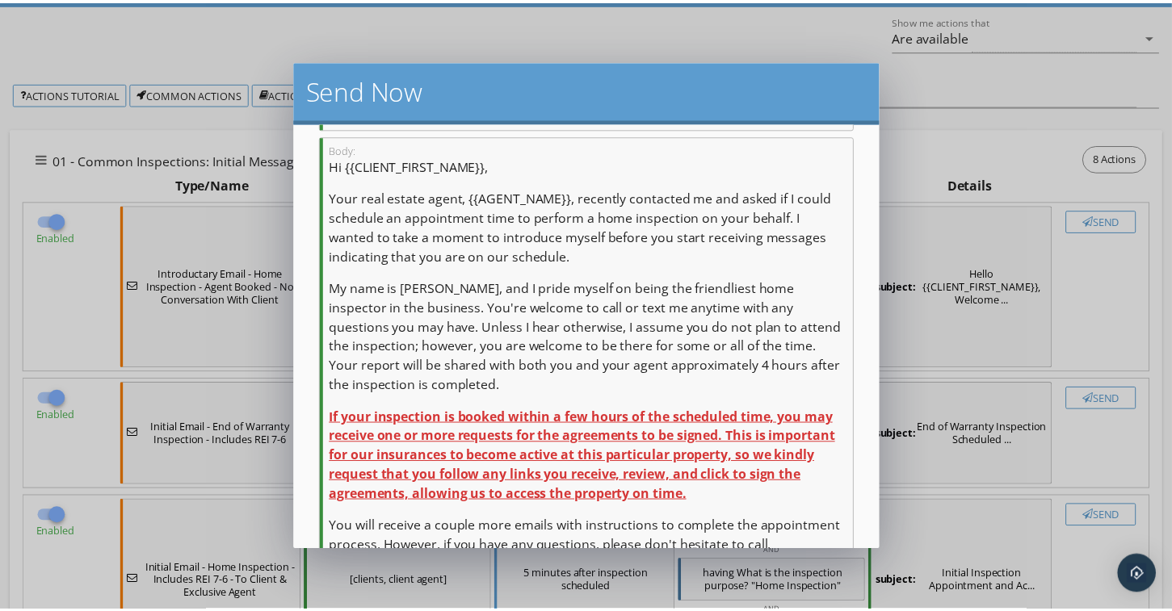
scroll to position [512, 0]
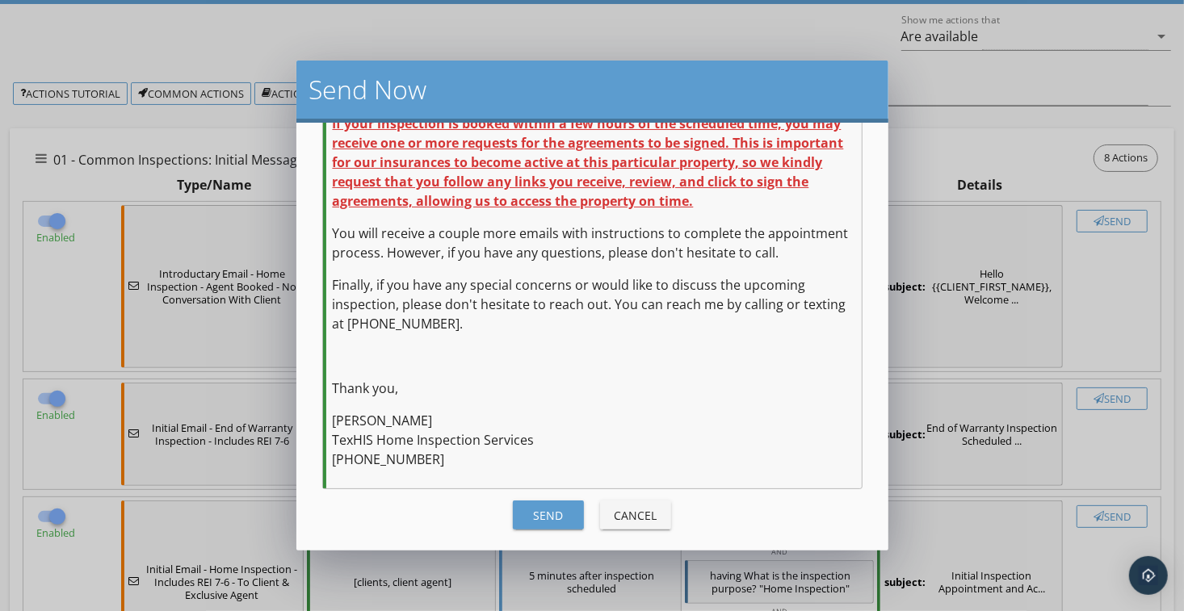
click at [538, 507] on div "Send" at bounding box center [548, 515] width 45 height 17
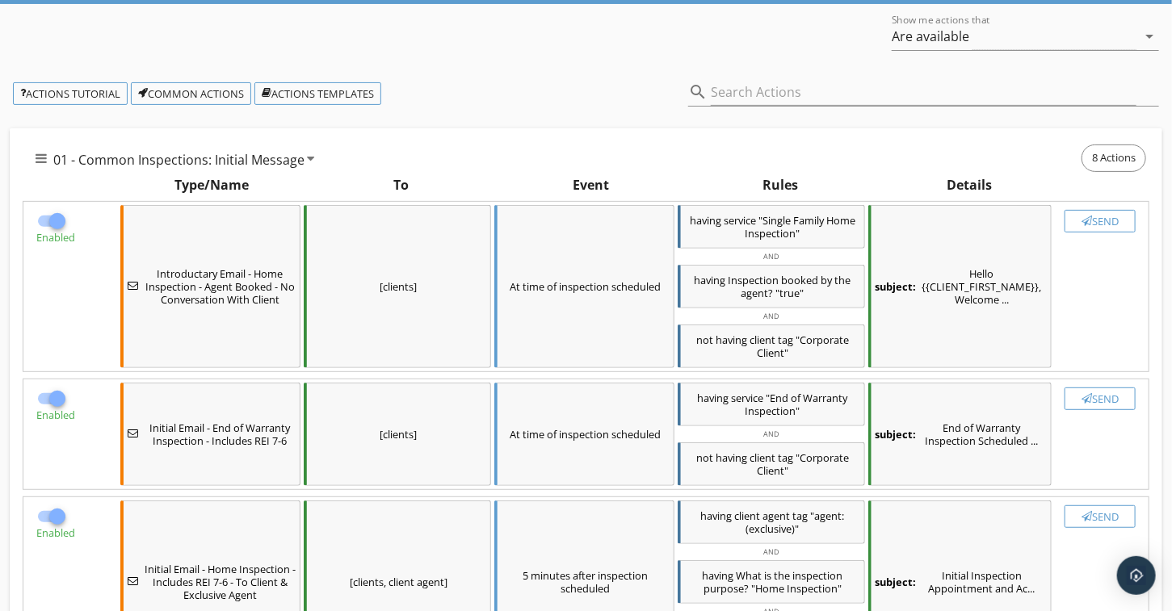
checkbox input "false"
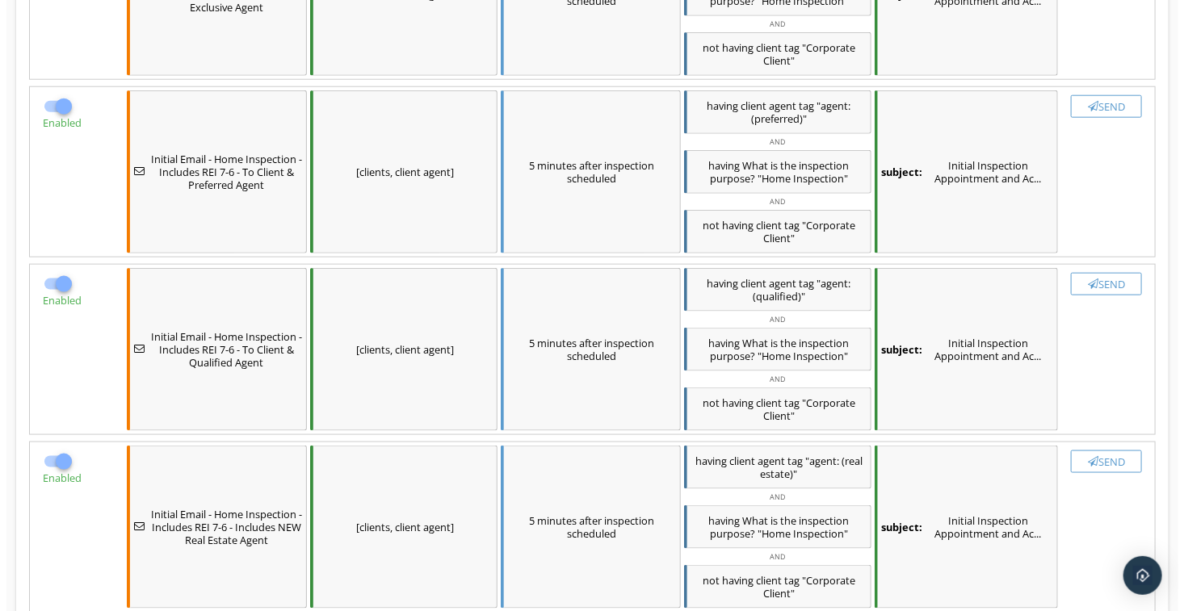
scroll to position [727, 0]
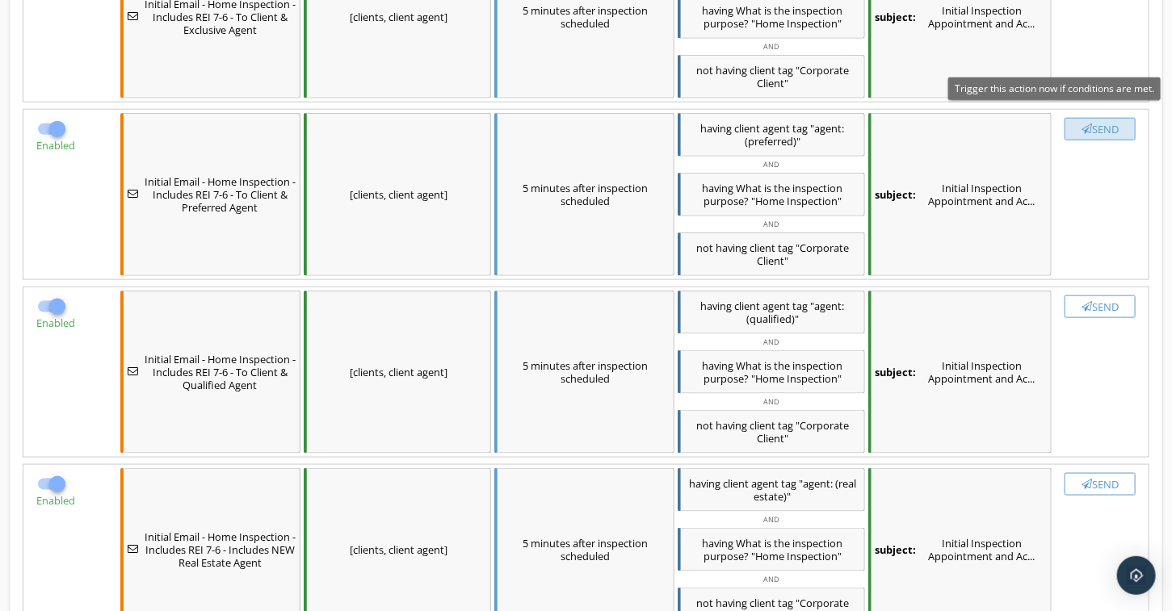
click at [1106, 125] on div "Send" at bounding box center [1100, 129] width 57 height 13
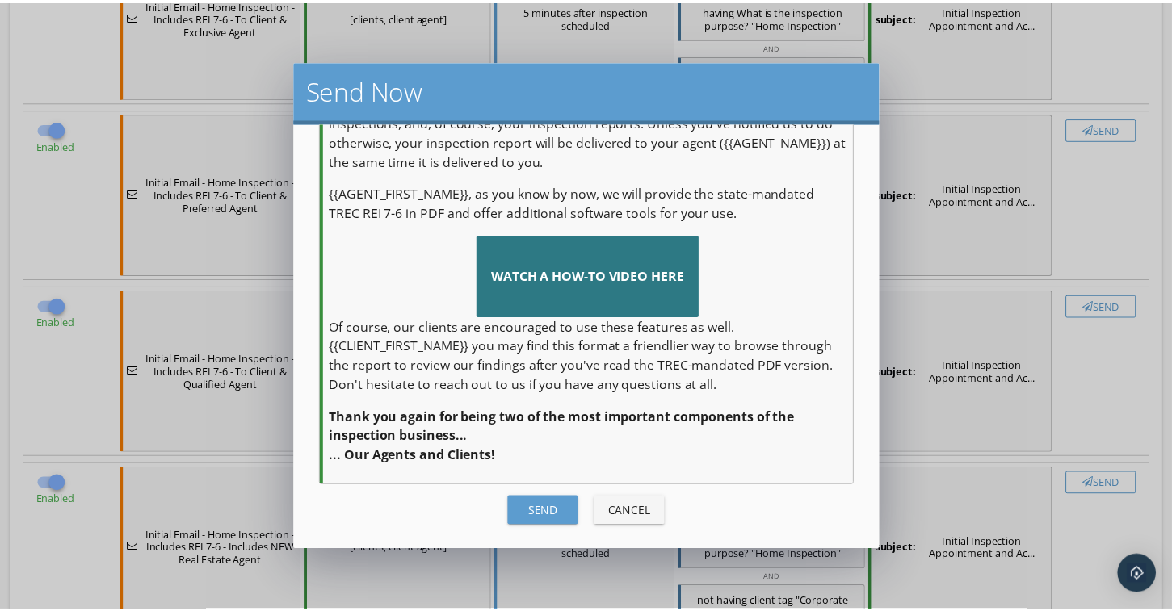
scroll to position [549, 0]
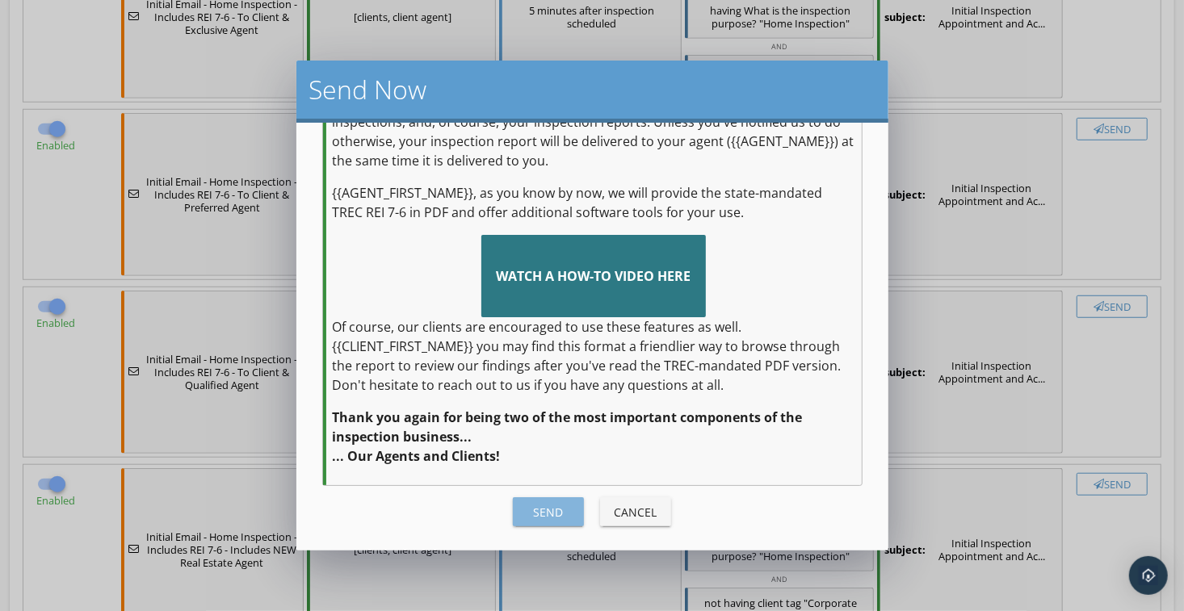
click at [526, 506] on div "Send" at bounding box center [548, 512] width 45 height 17
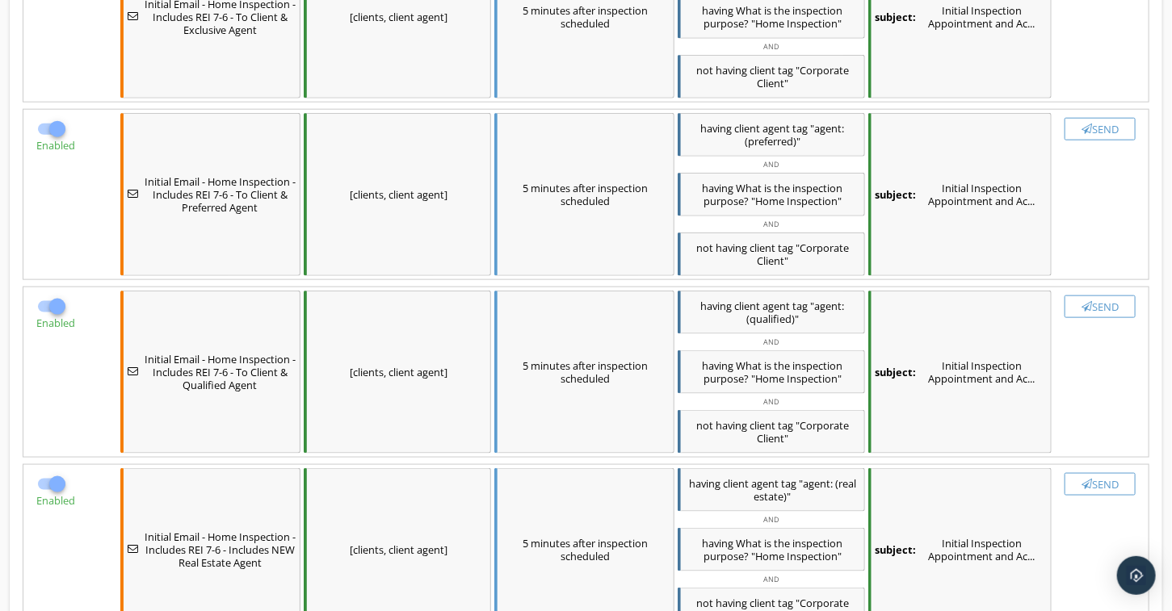
checkbox input "false"
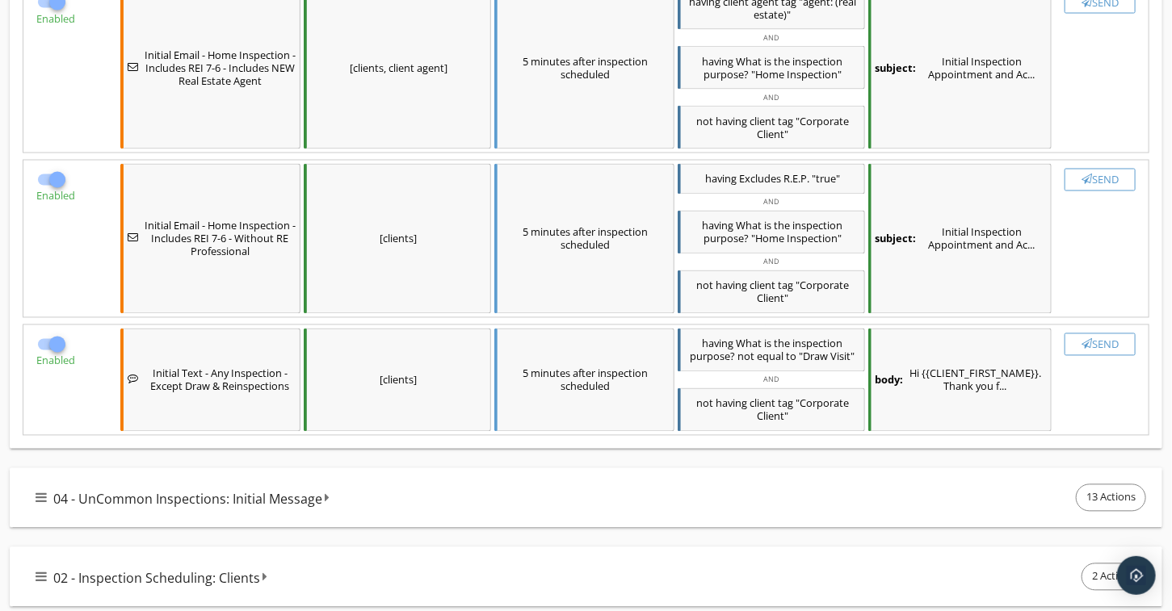
scroll to position [1211, 0]
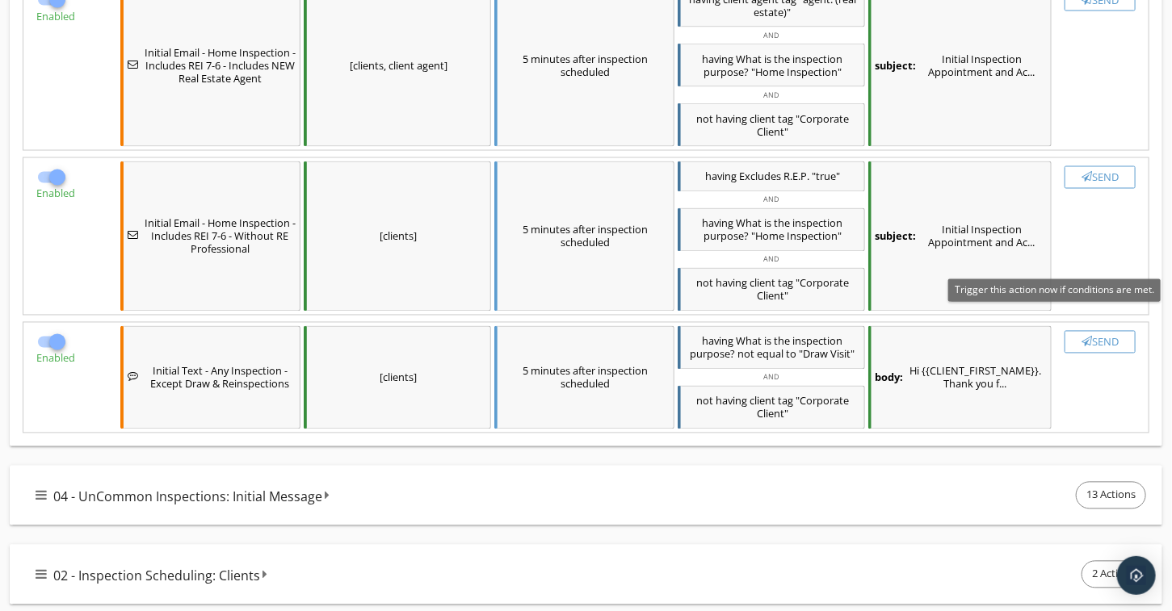
click at [1106, 336] on div "Send" at bounding box center [1100, 342] width 57 height 13
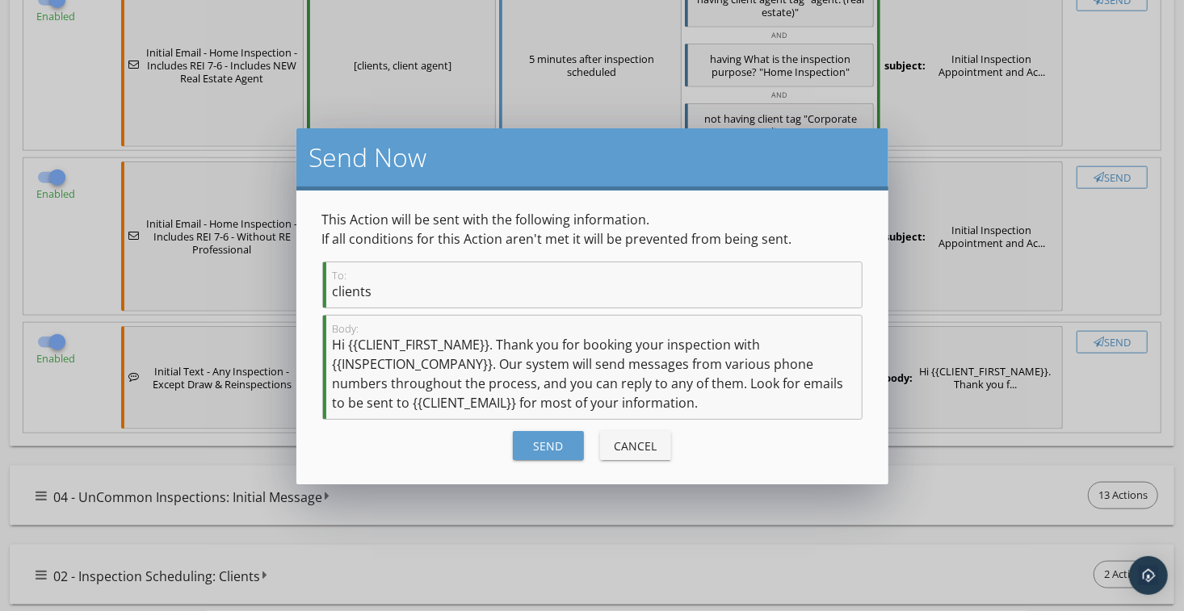
click at [556, 442] on div "Send" at bounding box center [548, 446] width 45 height 17
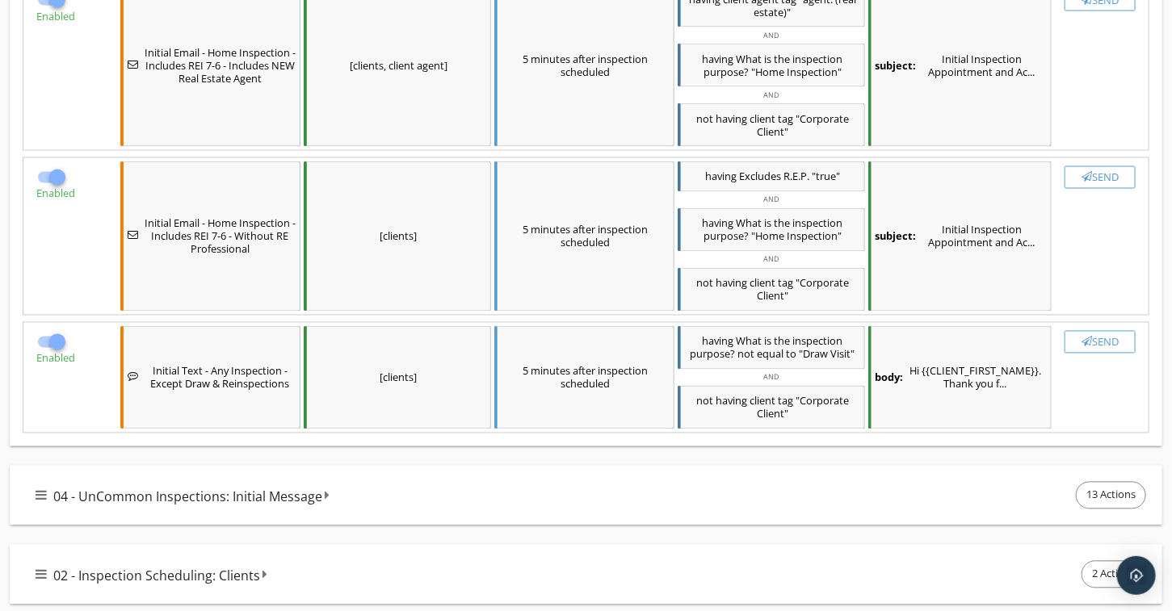
checkbox input "false"
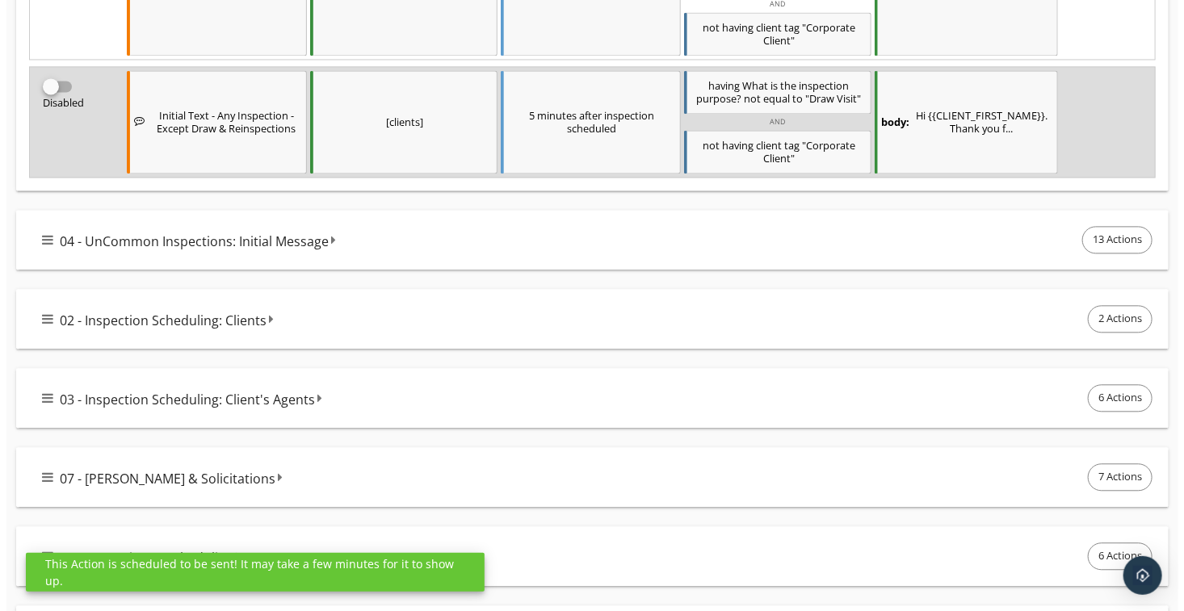
scroll to position [1534, 0]
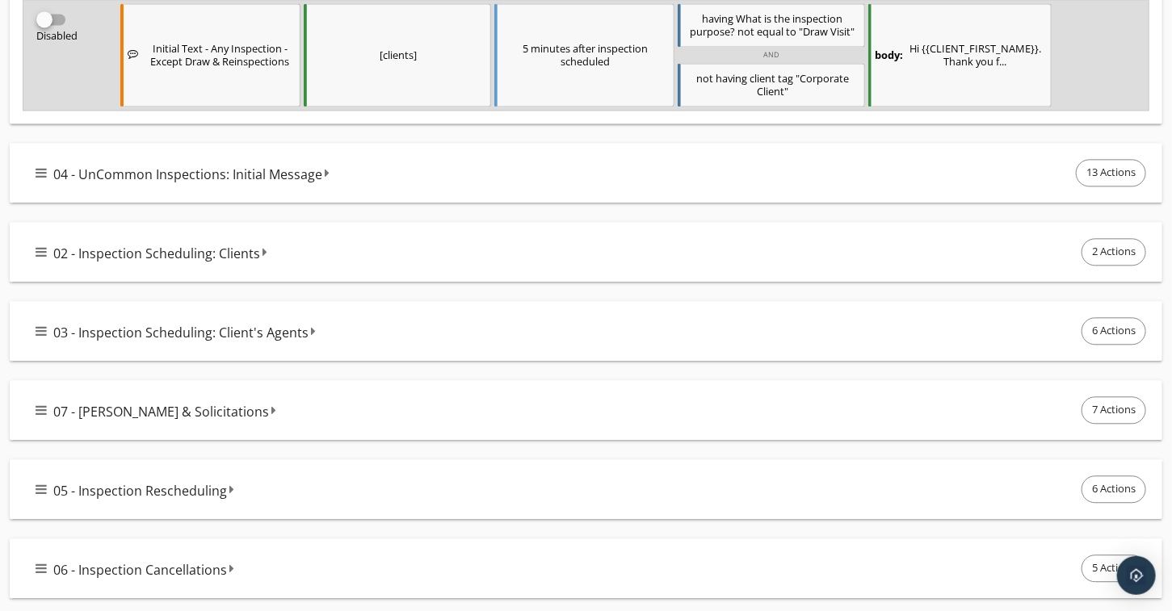
click at [40, 246] on icon at bounding box center [41, 252] width 11 height 13
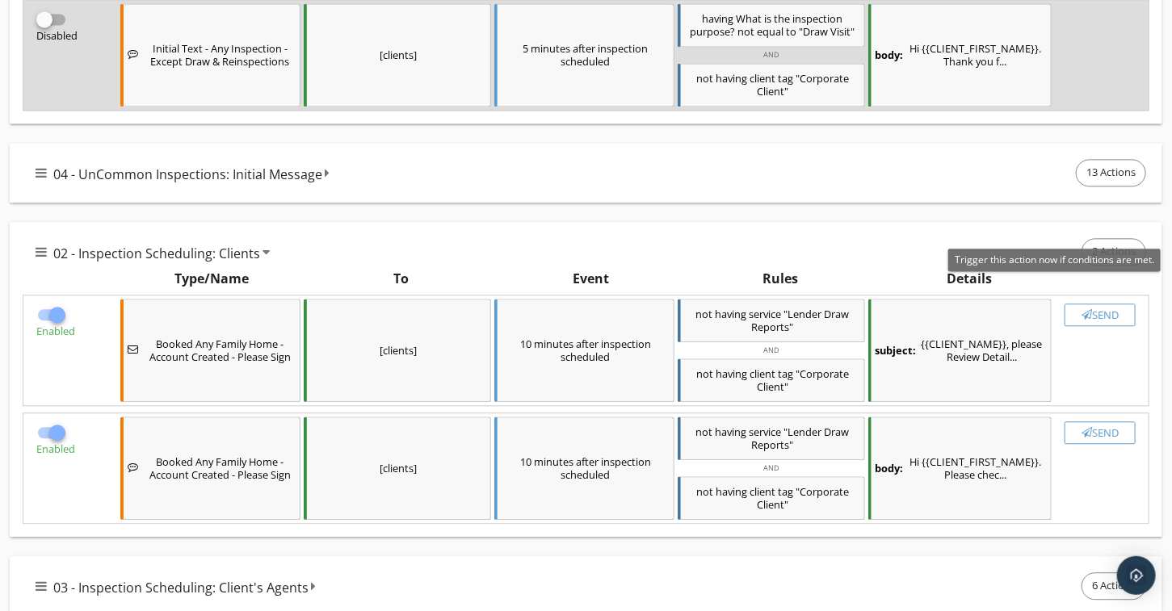
click at [1110, 309] on div "Send" at bounding box center [1100, 315] width 57 height 13
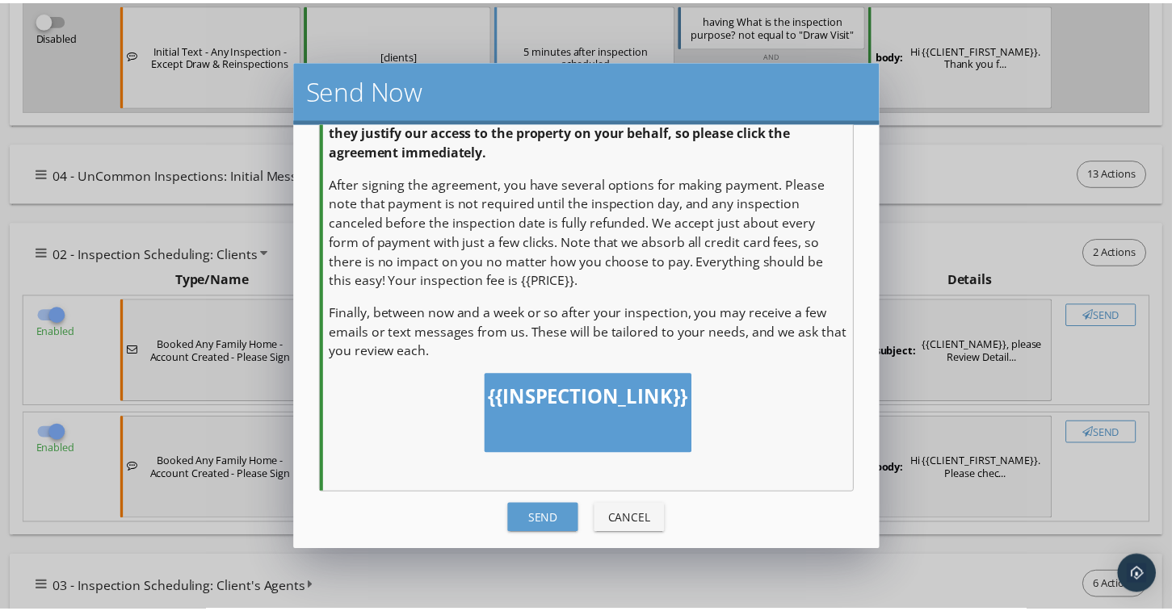
scroll to position [366, 0]
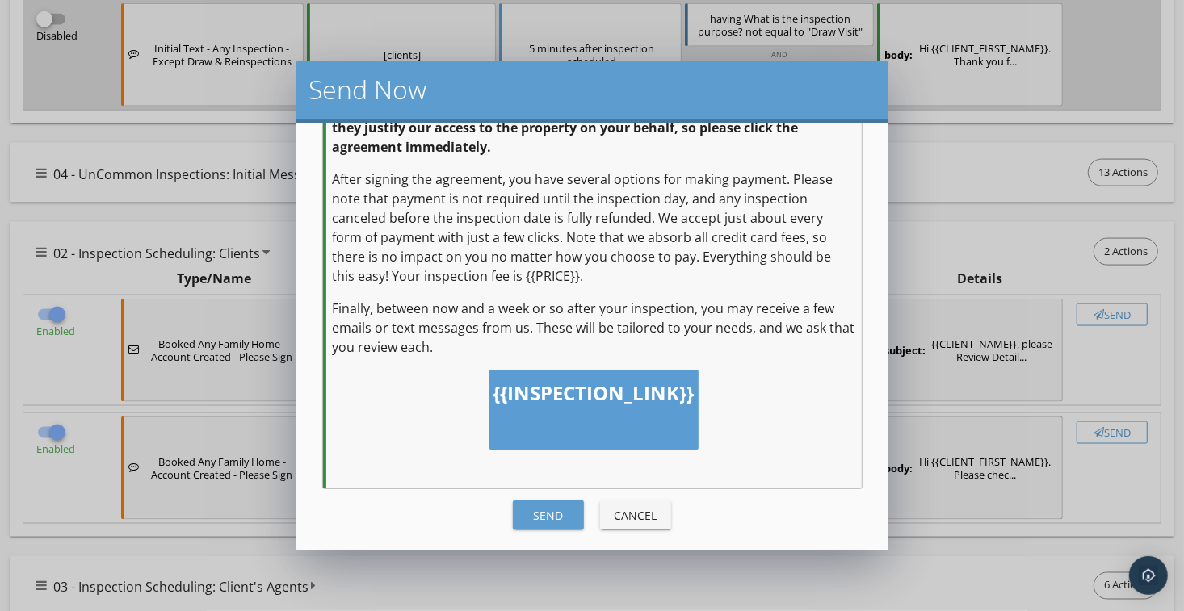
click at [549, 511] on div "Send" at bounding box center [548, 515] width 45 height 17
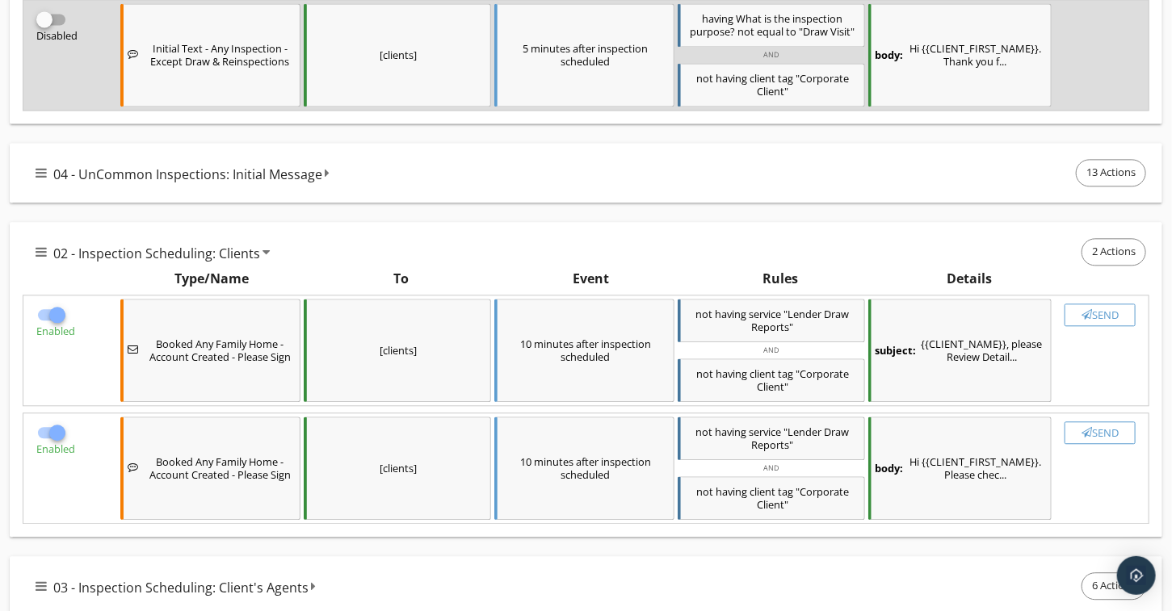
checkbox input "false"
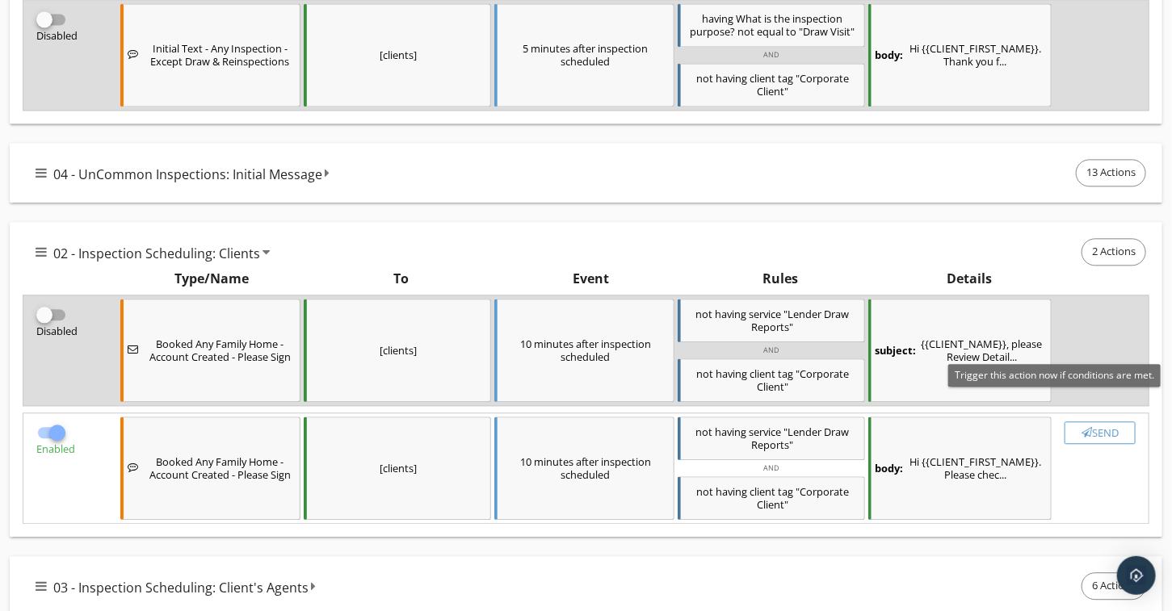
click at [1106, 426] on div "Send" at bounding box center [1100, 432] width 57 height 13
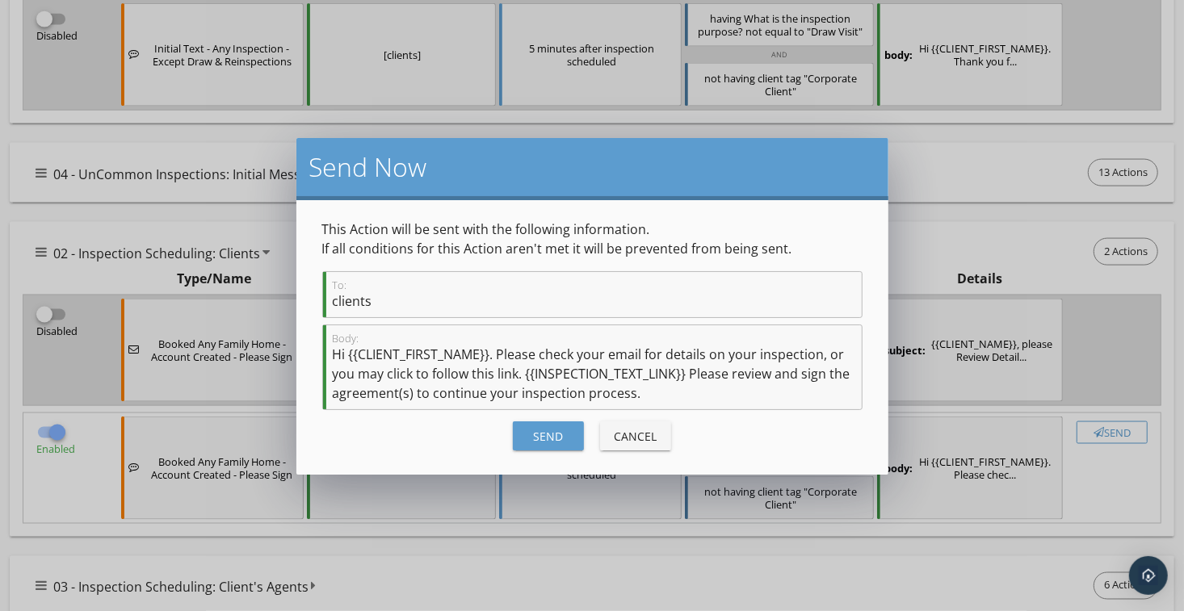
click at [553, 432] on div "Send" at bounding box center [548, 436] width 45 height 17
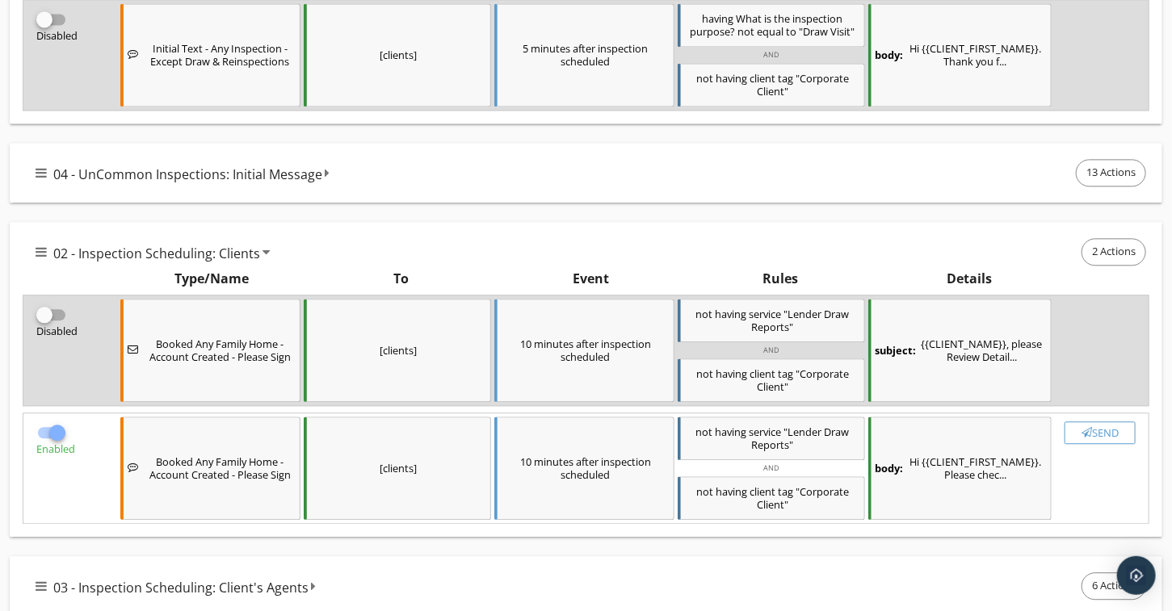
checkbox input "false"
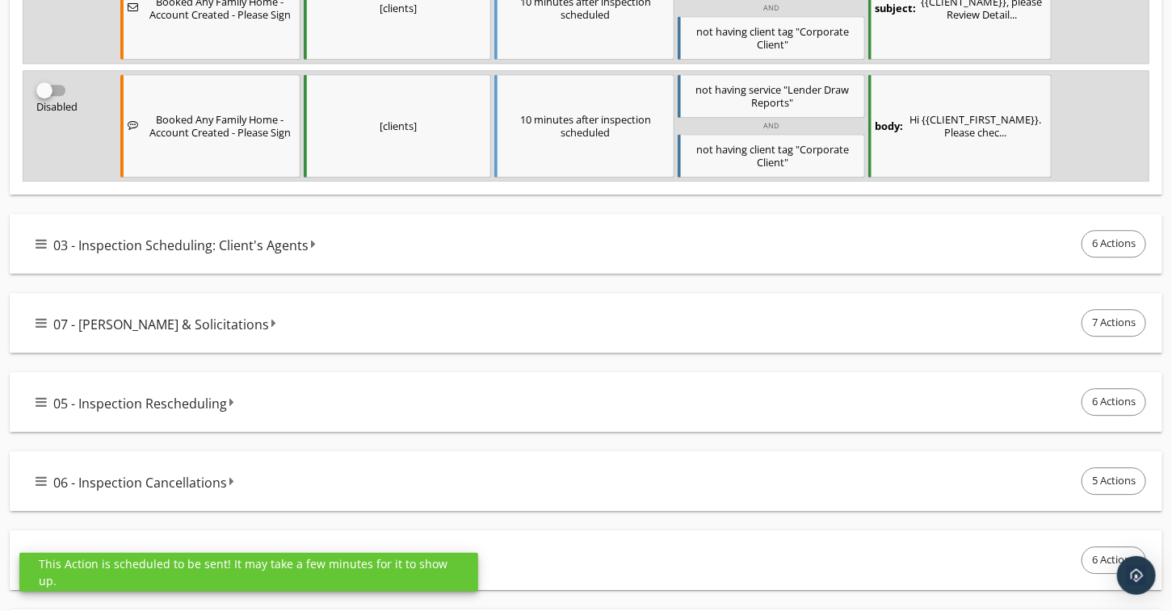
scroll to position [1938, 0]
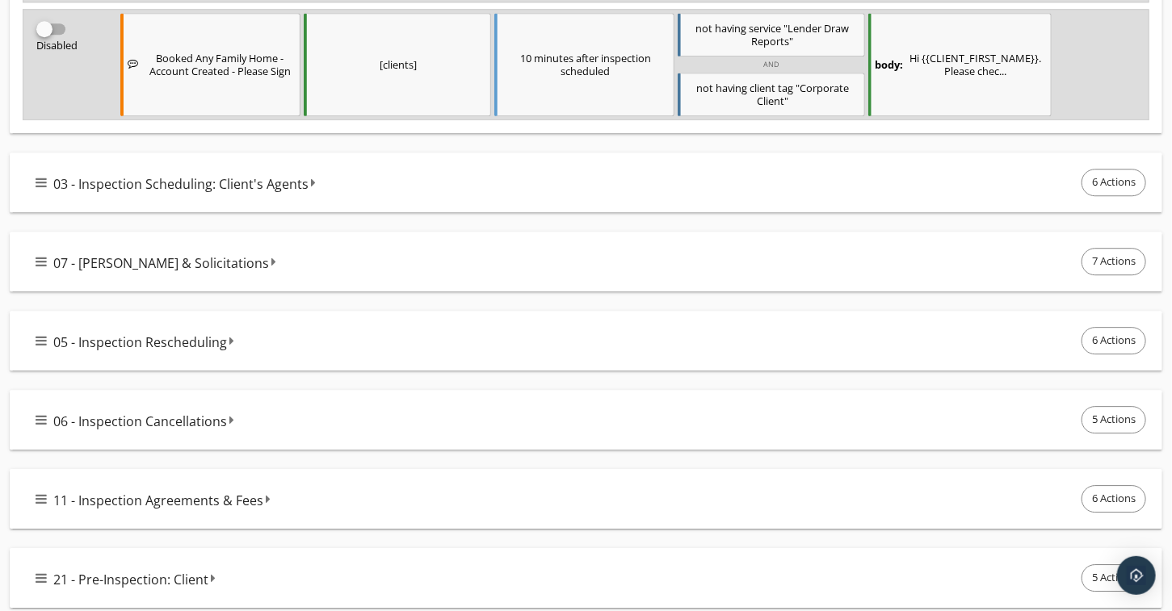
click at [36, 255] on icon at bounding box center [41, 261] width 11 height 13
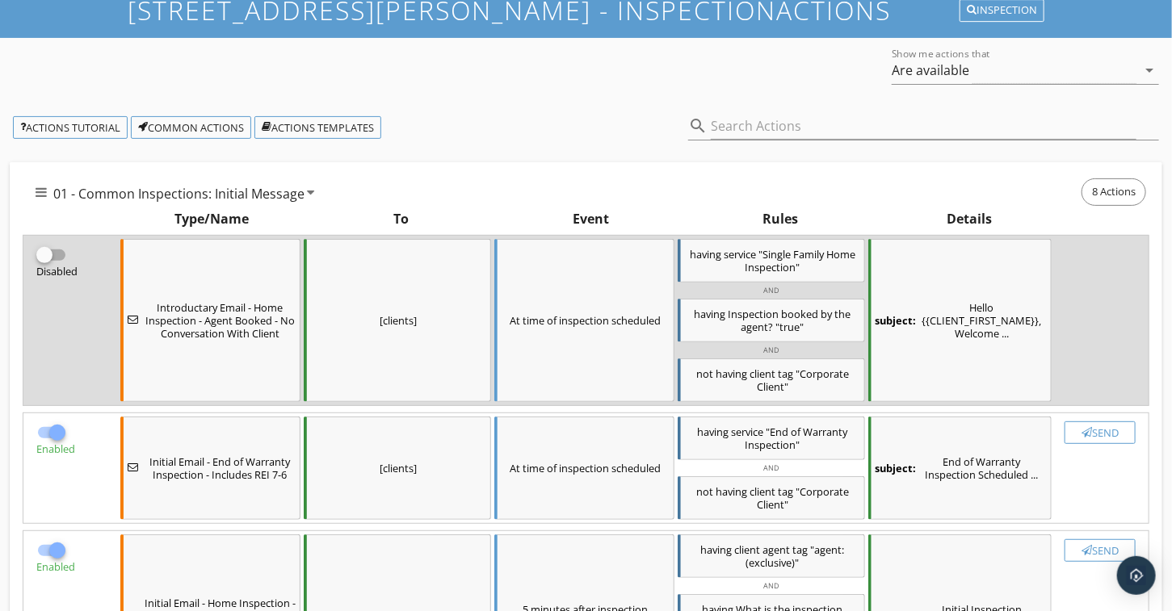
scroll to position [0, 0]
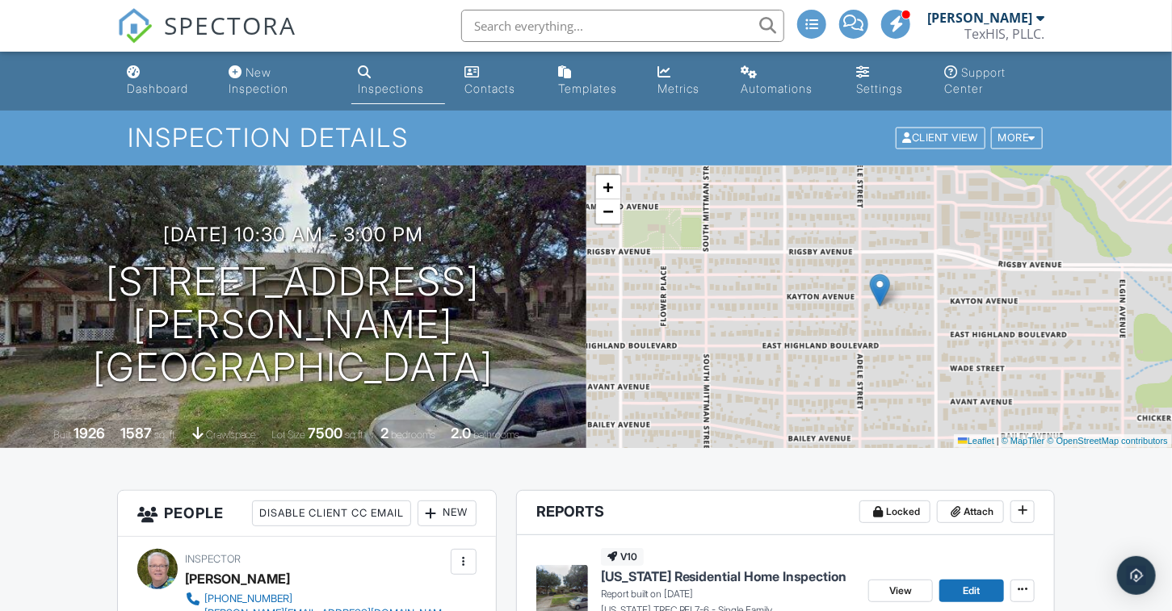
click at [863, 23] on span at bounding box center [853, 23] width 20 height 1
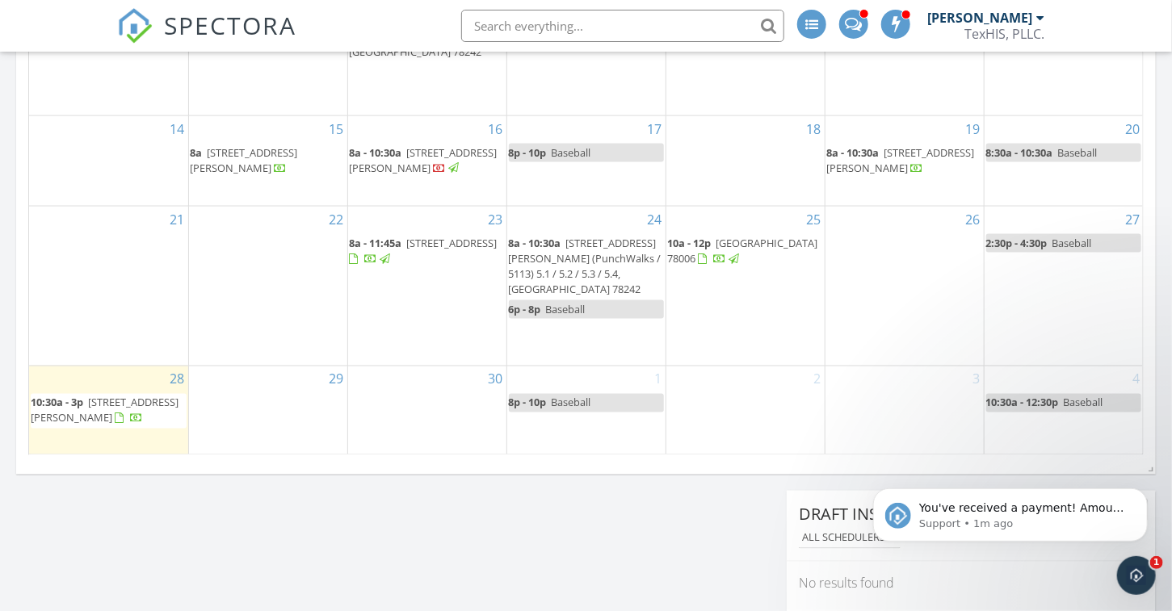
scroll to position [1050, 0]
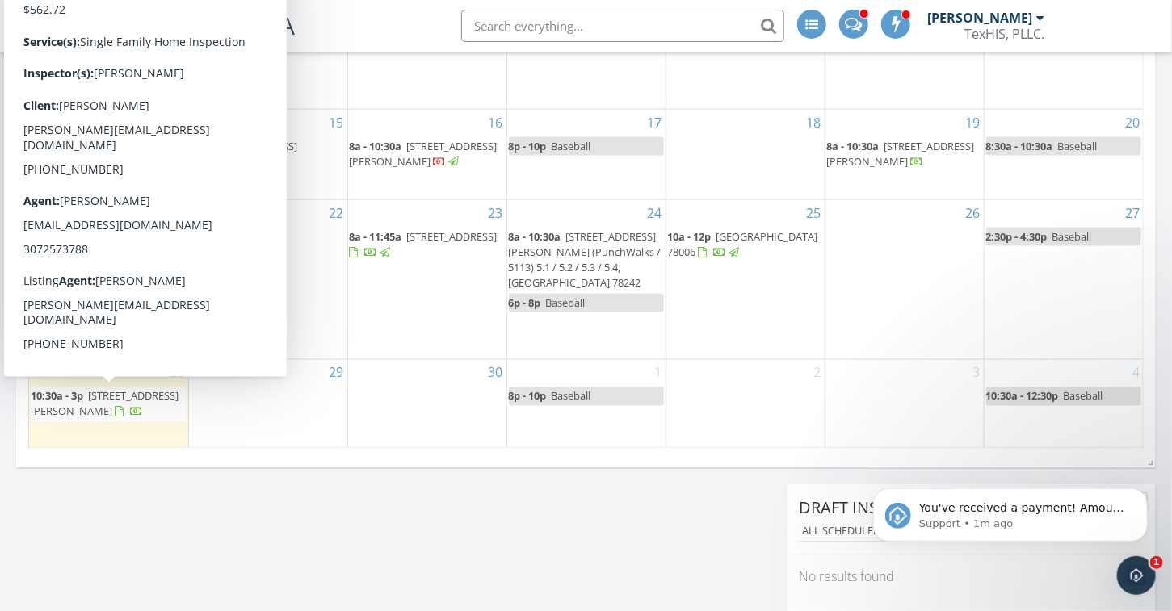
click at [113, 402] on span "[STREET_ADDRESS][PERSON_NAME]" at bounding box center [105, 404] width 148 height 30
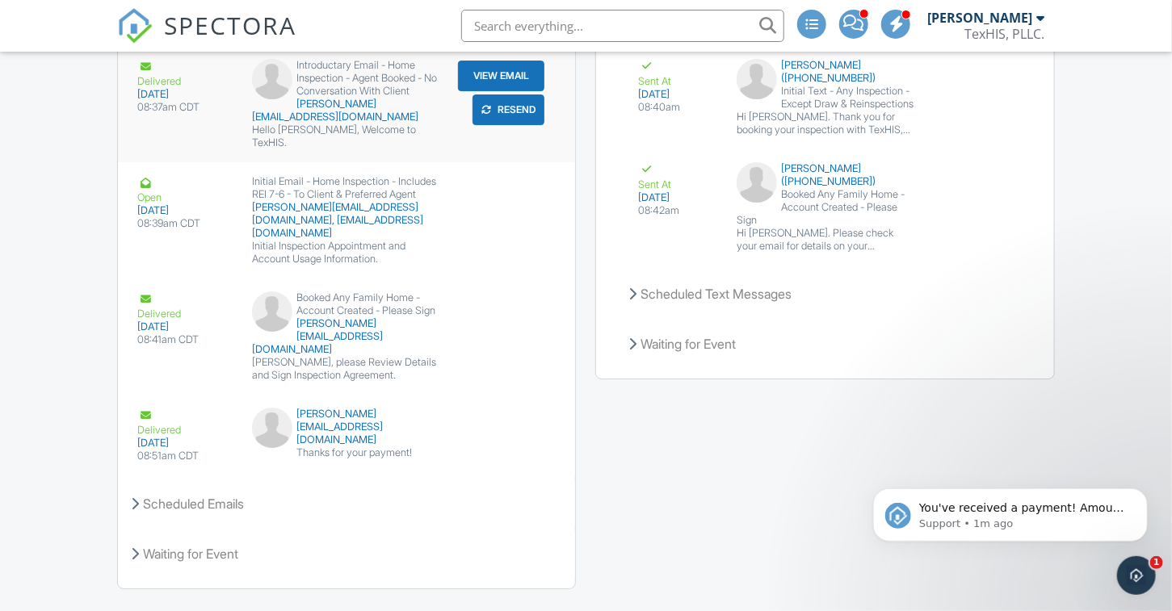
scroll to position [2433, 0]
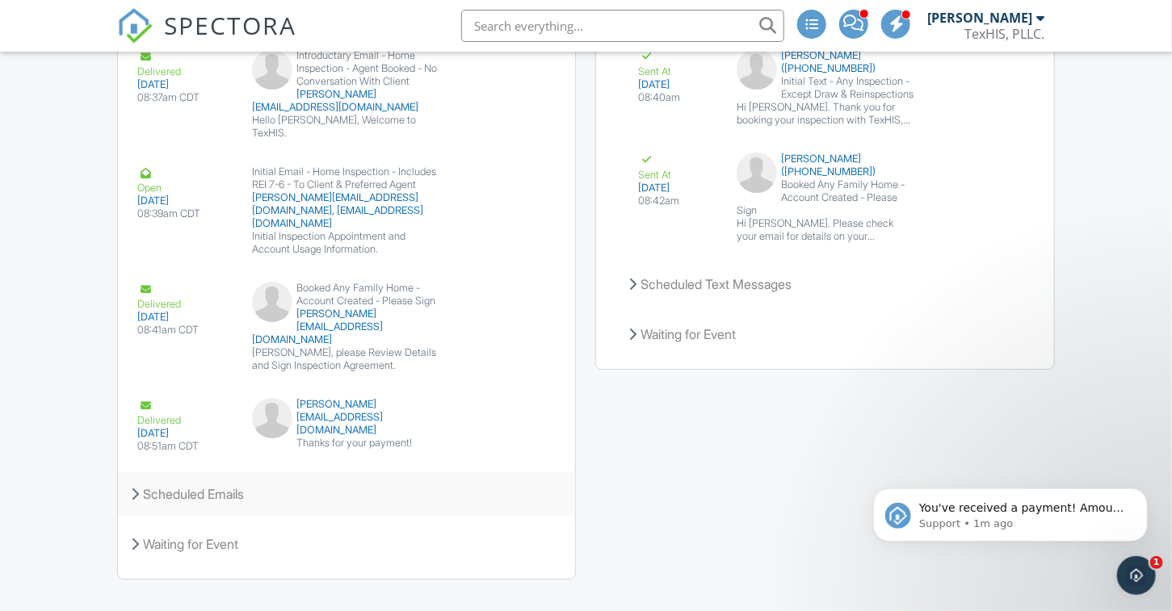
click at [138, 488] on icon at bounding box center [135, 494] width 8 height 13
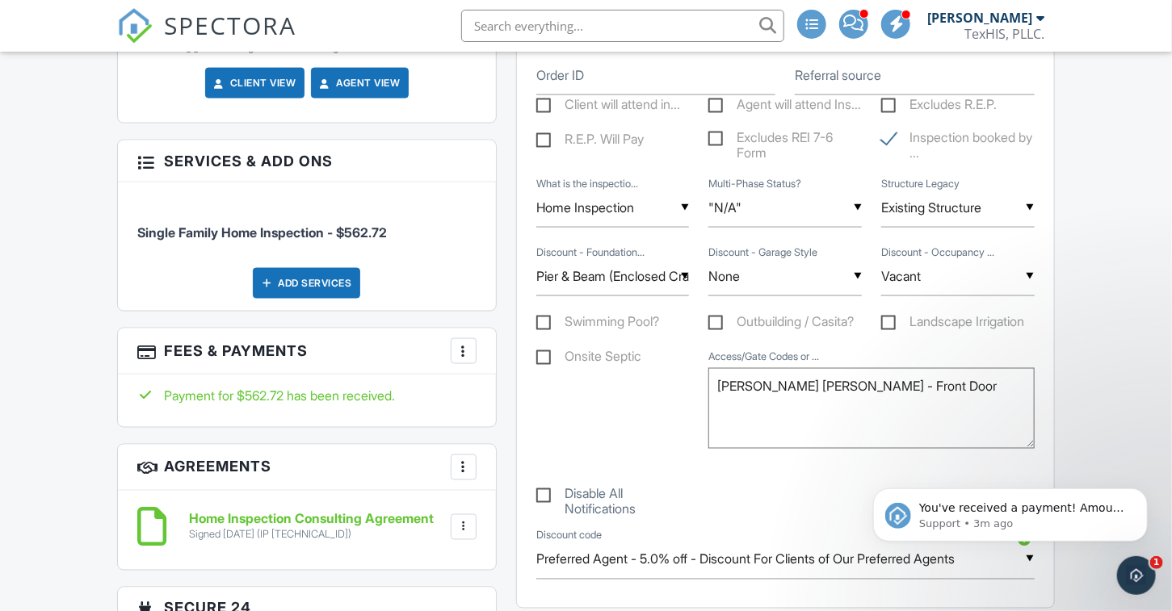
scroll to position [969, 0]
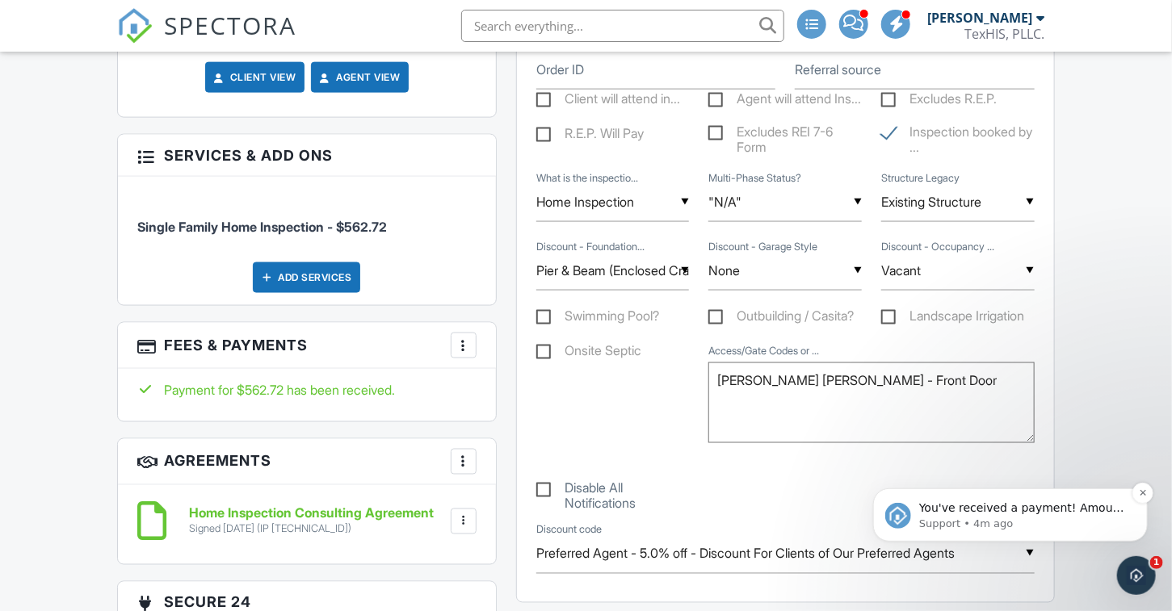
click at [1052, 515] on div "You've received a payment! Amount $562.72 Fee $15.77 Net $546.95 Transaction # …" at bounding box center [1022, 507] width 213 height 21
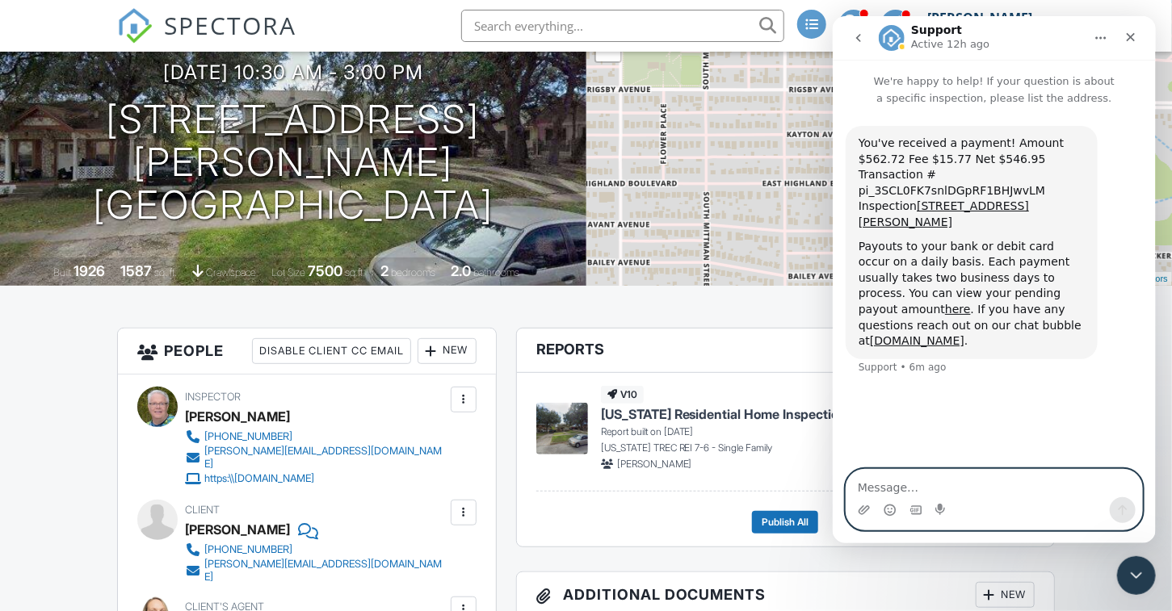
scroll to position [162, 0]
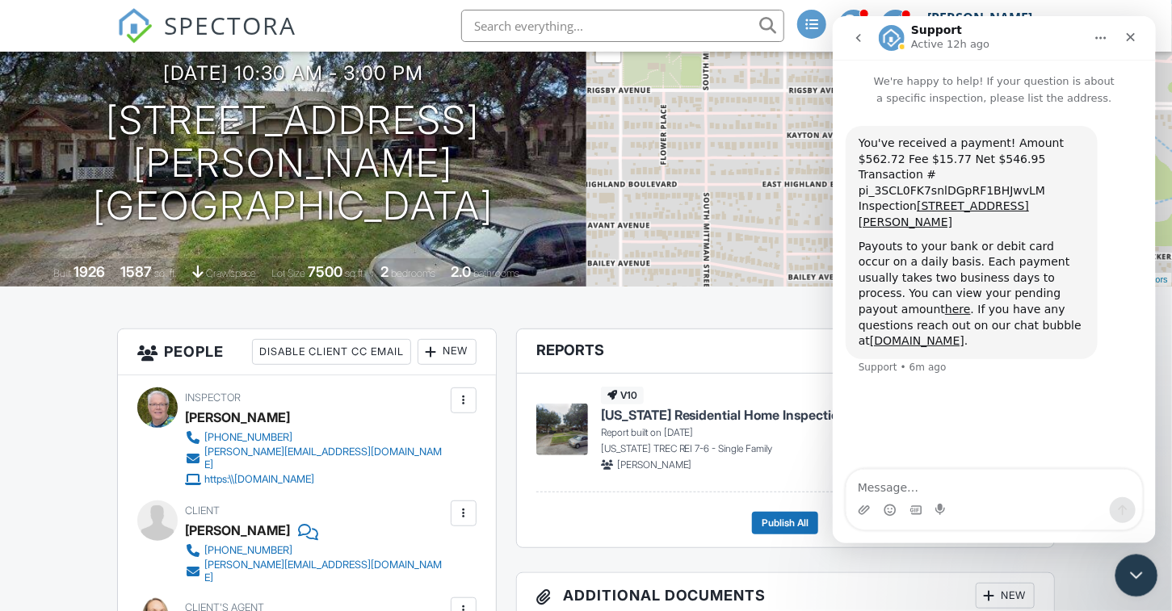
click at [1137, 574] on icon "Close Intercom Messenger" at bounding box center [1133, 573] width 19 height 19
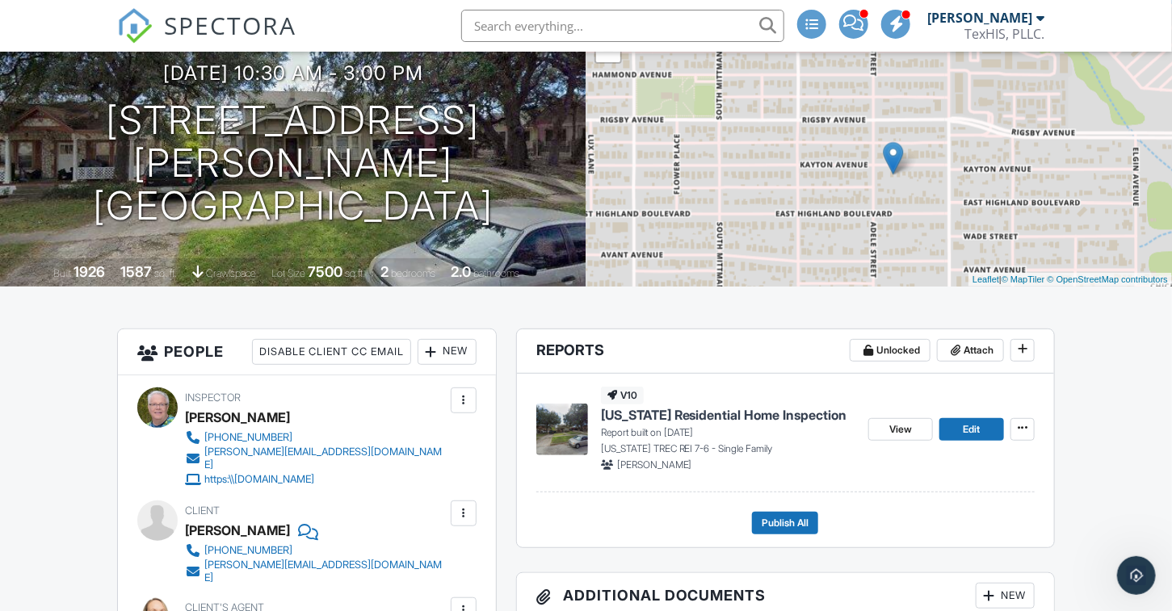
drag, startPoint x: 901, startPoint y: 171, endPoint x: 930, endPoint y: 203, distance: 42.9
click at [930, 203] on div "+ − Leaflet | © MapTiler © OpenStreetMap contributors" at bounding box center [879, 145] width 586 height 283
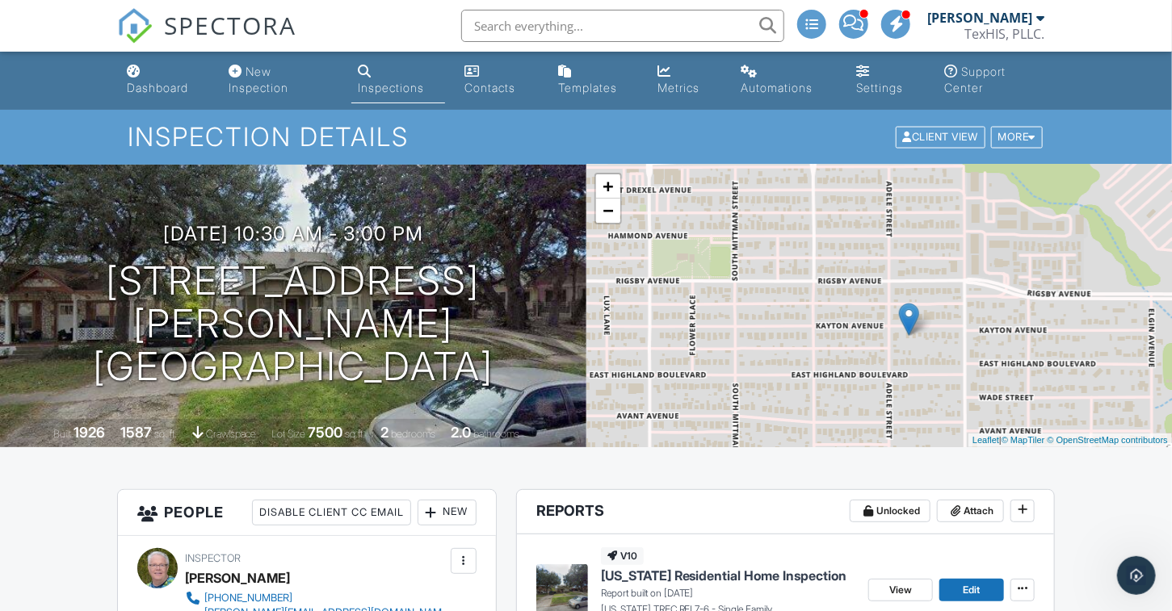
scroll to position [0, 0]
click at [615, 216] on link "−" at bounding box center [608, 211] width 24 height 24
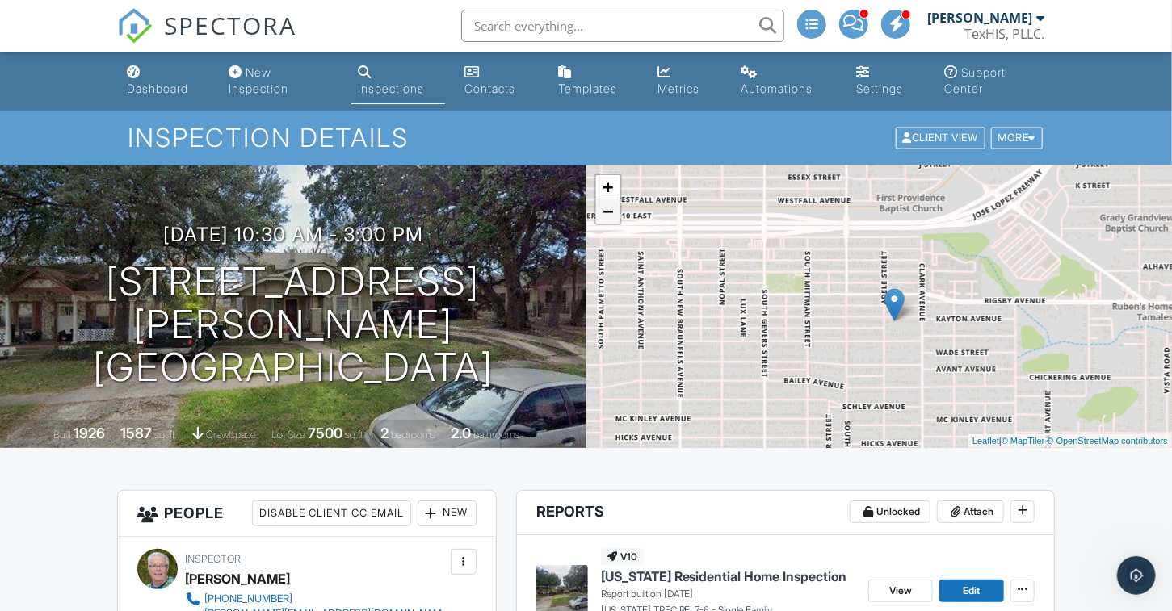
click at [615, 214] on link "−" at bounding box center [608, 211] width 24 height 24
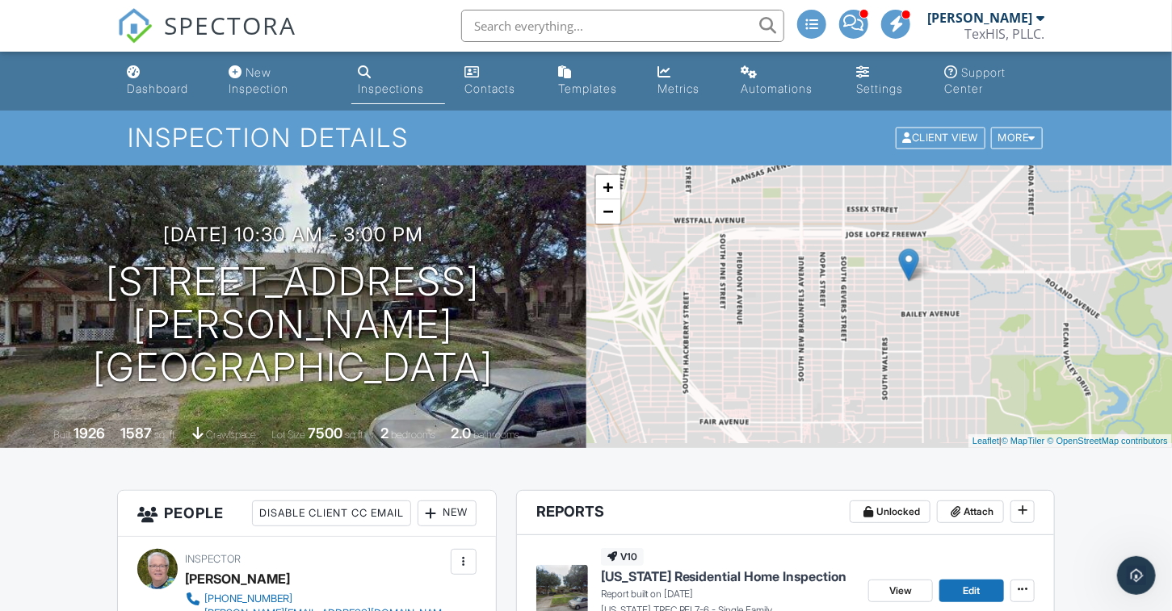
drag, startPoint x: 825, startPoint y: 368, endPoint x: 847, endPoint y: 334, distance: 41.4
click at [847, 334] on div "+ − Leaflet | © MapTiler © OpenStreetMap contributors" at bounding box center [879, 307] width 586 height 283
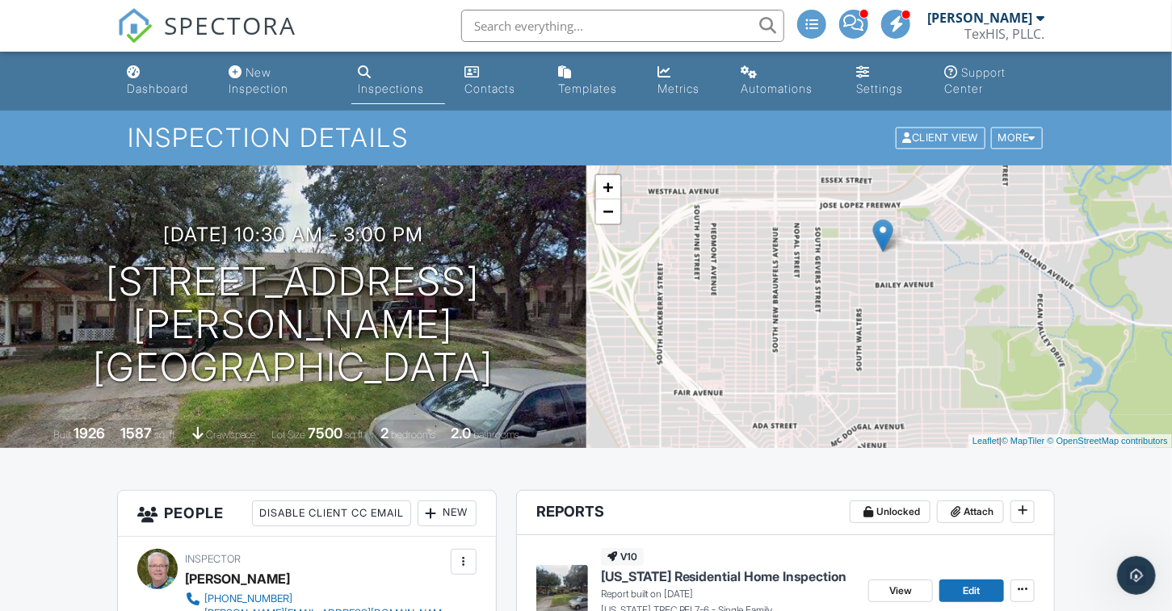
drag, startPoint x: 863, startPoint y: 349, endPoint x: 837, endPoint y: 319, distance: 40.0
click at [837, 319] on div "+ − Leaflet | © MapTiler © OpenStreetMap contributors" at bounding box center [879, 307] width 586 height 283
click at [612, 218] on link "−" at bounding box center [608, 211] width 24 height 24
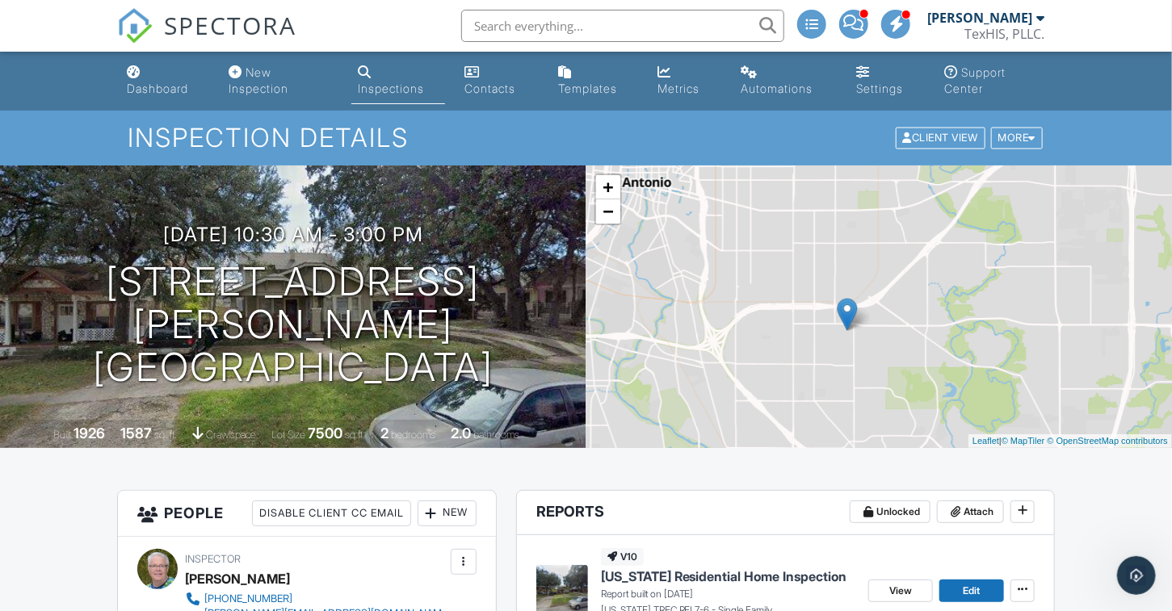
drag, startPoint x: 704, startPoint y: 258, endPoint x: 670, endPoint y: 313, distance: 65.0
click at [670, 313] on div "+ − Leaflet | © MapTiler © OpenStreetMap contributors" at bounding box center [879, 307] width 586 height 283
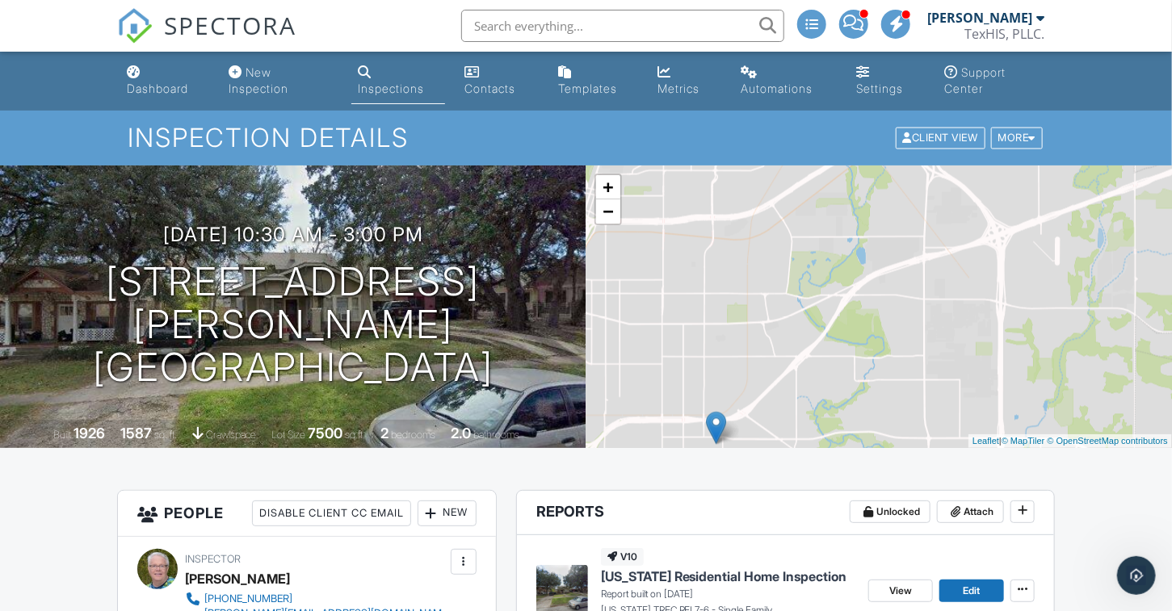
drag, startPoint x: 881, startPoint y: 314, endPoint x: 750, endPoint y: 442, distance: 182.8
click at [750, 442] on div "+ − Leaflet | © MapTiler © OpenStreetMap contributors" at bounding box center [879, 307] width 586 height 283
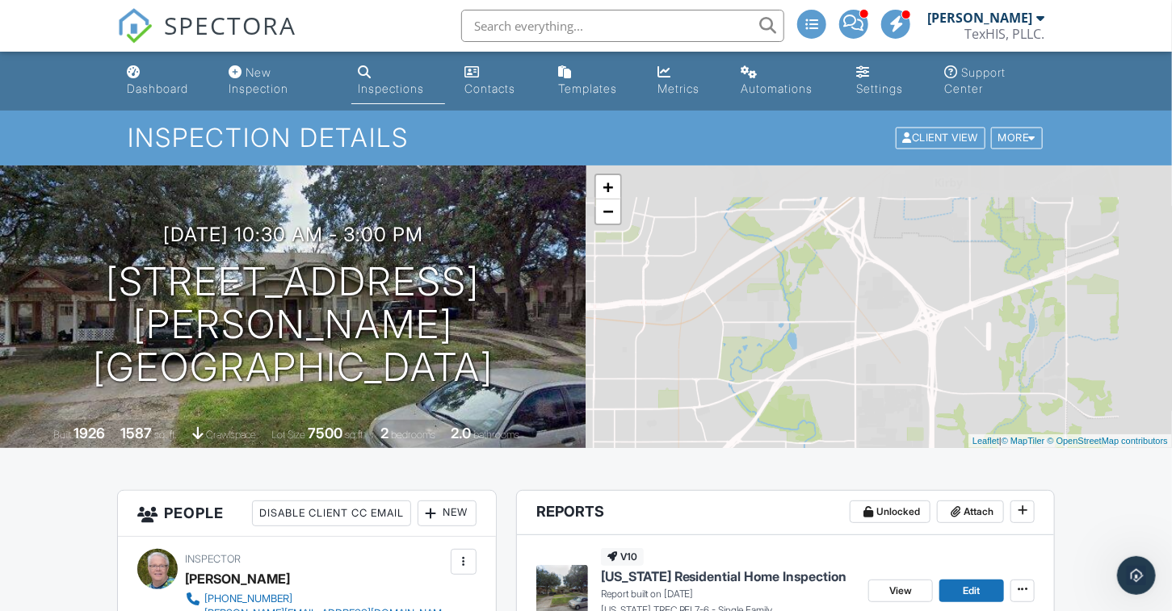
drag, startPoint x: 998, startPoint y: 279, endPoint x: 923, endPoint y: 363, distance: 113.3
click at [923, 363] on div "+ − Leaflet | © MapTiler © OpenStreetMap contributors" at bounding box center [879, 307] width 586 height 283
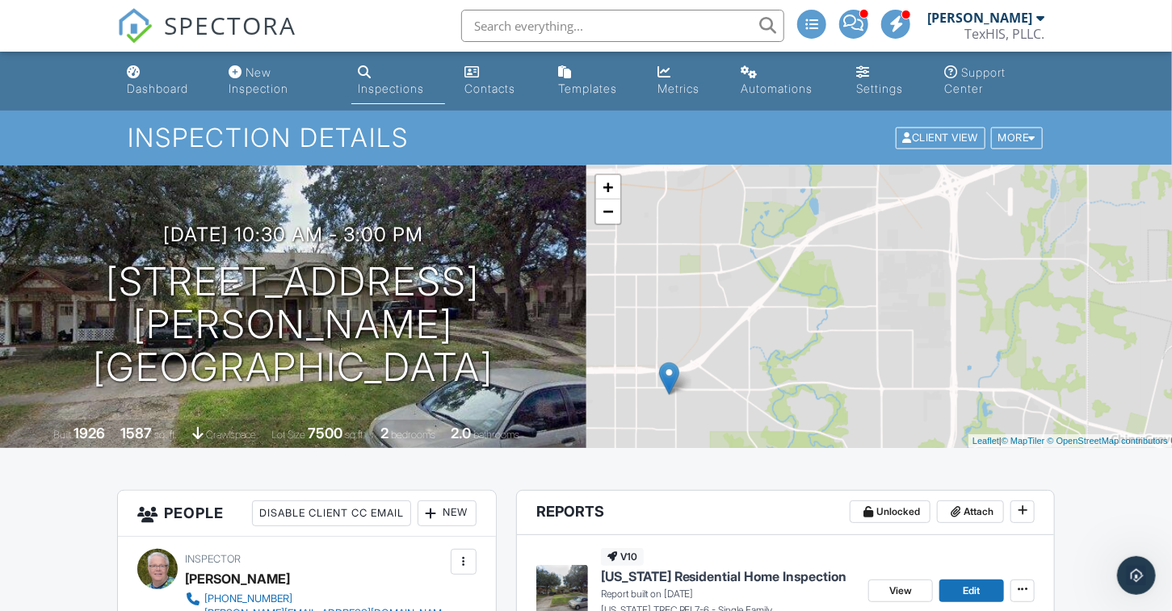
drag, startPoint x: 848, startPoint y: 350, endPoint x: 873, endPoint y: 230, distance: 122.1
click at [873, 230] on div "+ − Leaflet | © MapTiler © OpenStreetMap contributors" at bounding box center [879, 307] width 586 height 283
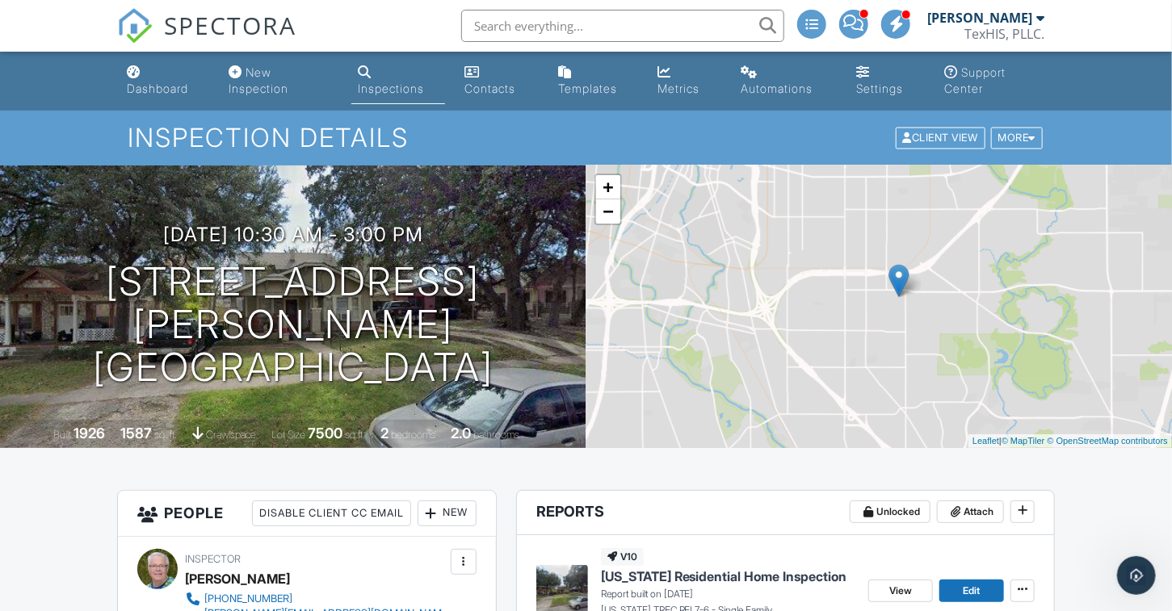
drag, startPoint x: 745, startPoint y: 360, endPoint x: 960, endPoint y: 266, distance: 234.7
click at [960, 266] on div "+ − Leaflet | © MapTiler © OpenStreetMap contributors" at bounding box center [879, 307] width 586 height 283
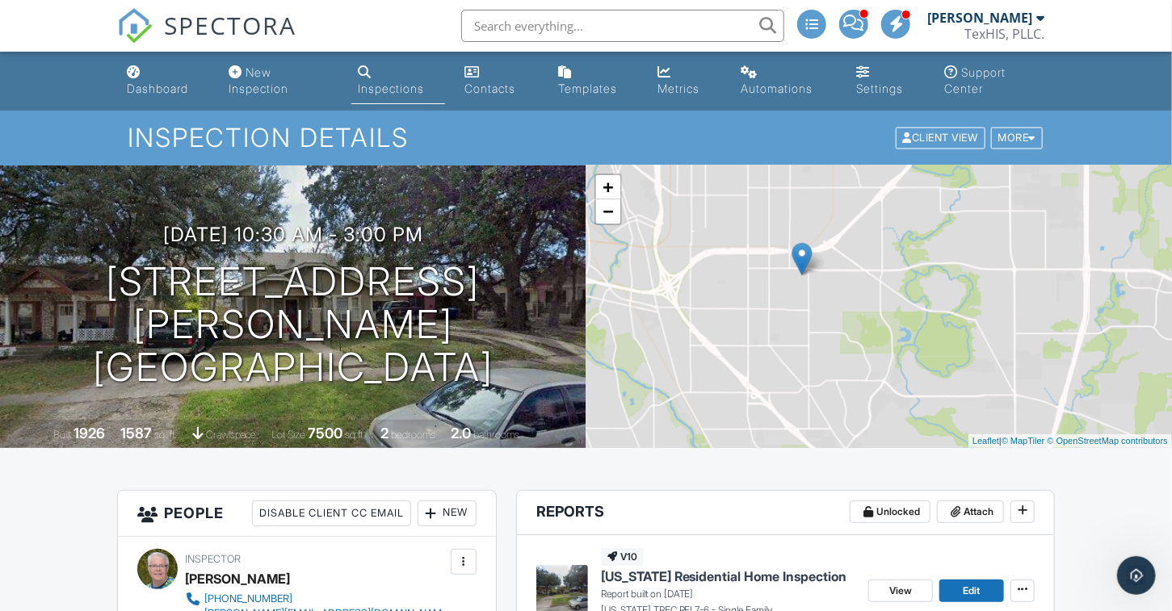
drag, startPoint x: 804, startPoint y: 312, endPoint x: 710, endPoint y: 289, distance: 97.2
click at [710, 289] on div "+ − Leaflet | © MapTiler © OpenStreetMap contributors" at bounding box center [879, 307] width 586 height 283
